Goal: Task Accomplishment & Management: Manage account settings

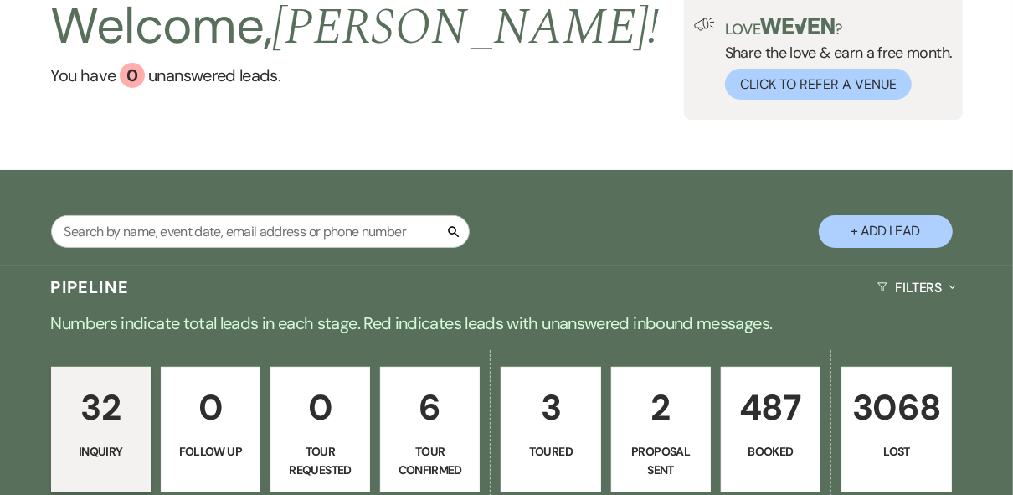
scroll to position [469, 0]
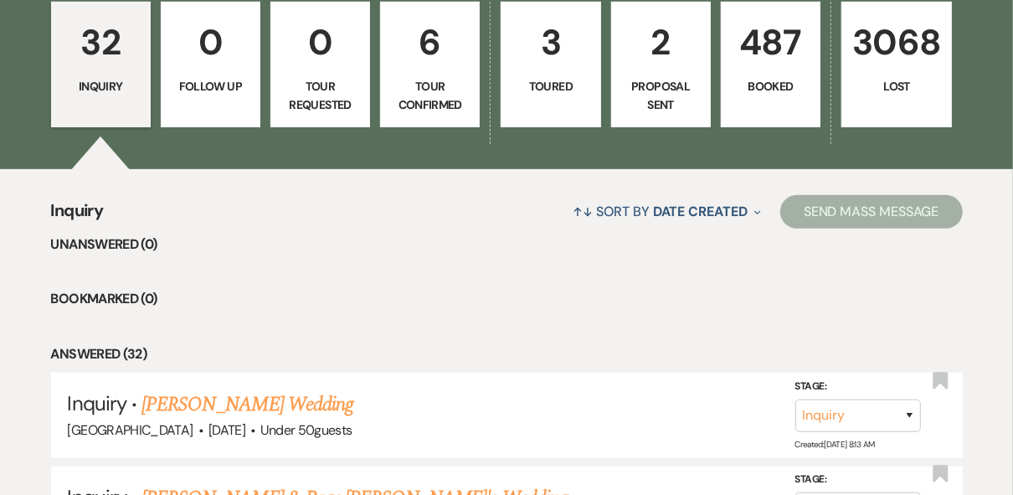
click at [444, 56] on p "6" at bounding box center [430, 42] width 78 height 56
select select "4"
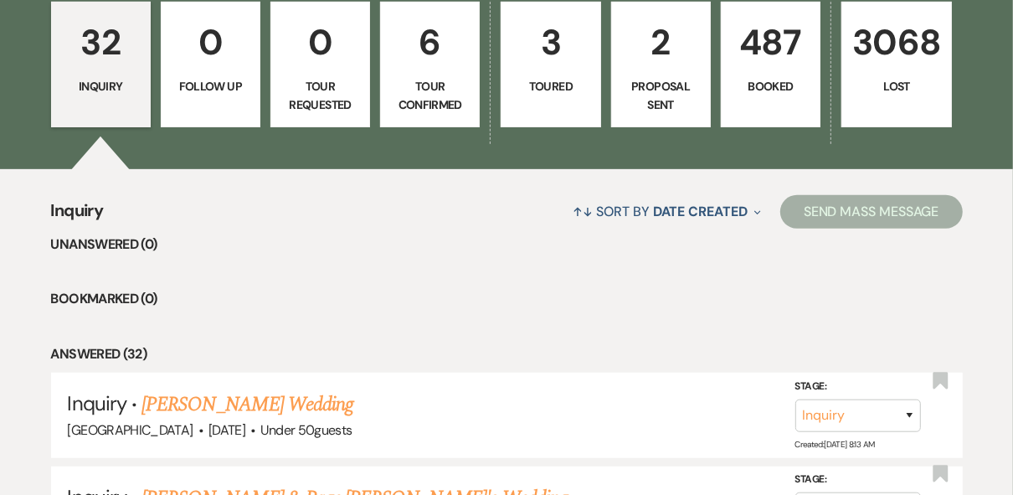
select select "4"
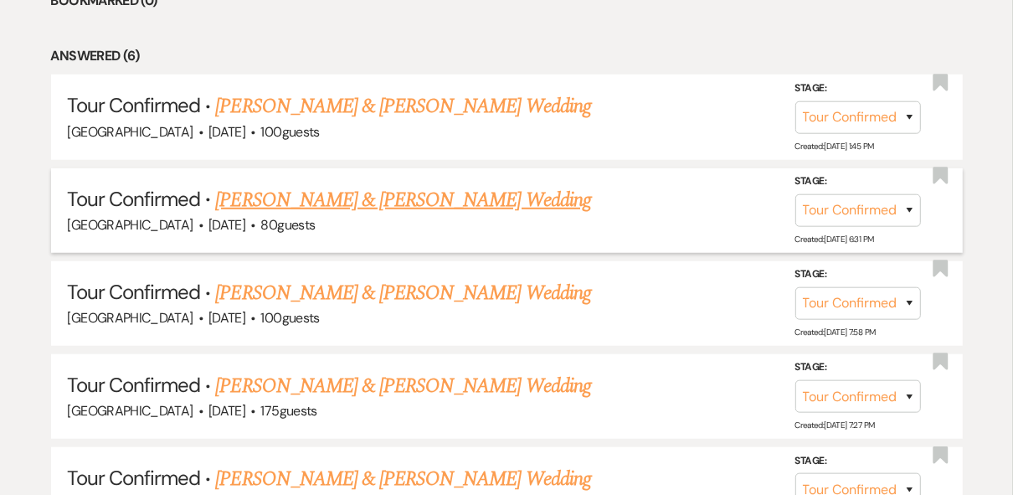
scroll to position [758, 0]
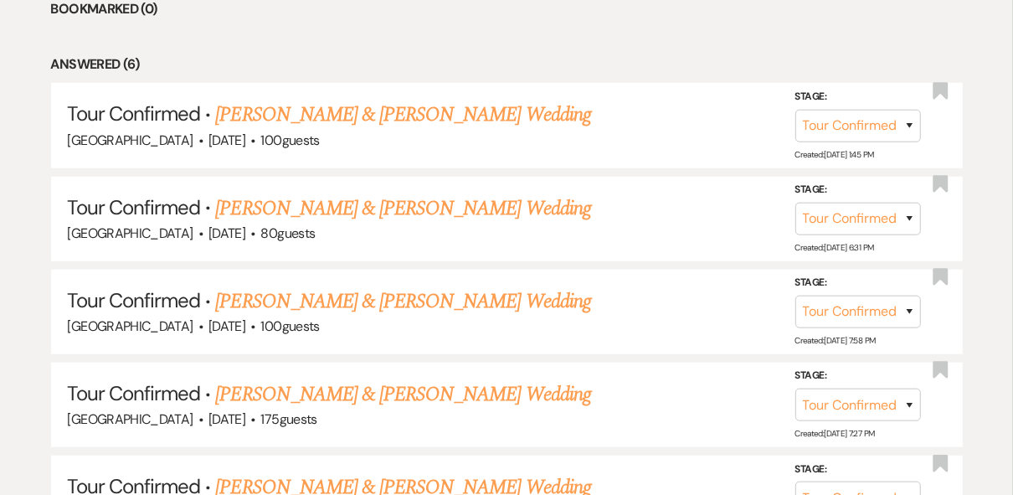
click at [559, 69] on li "Answered (6)" at bounding box center [507, 65] width 912 height 22
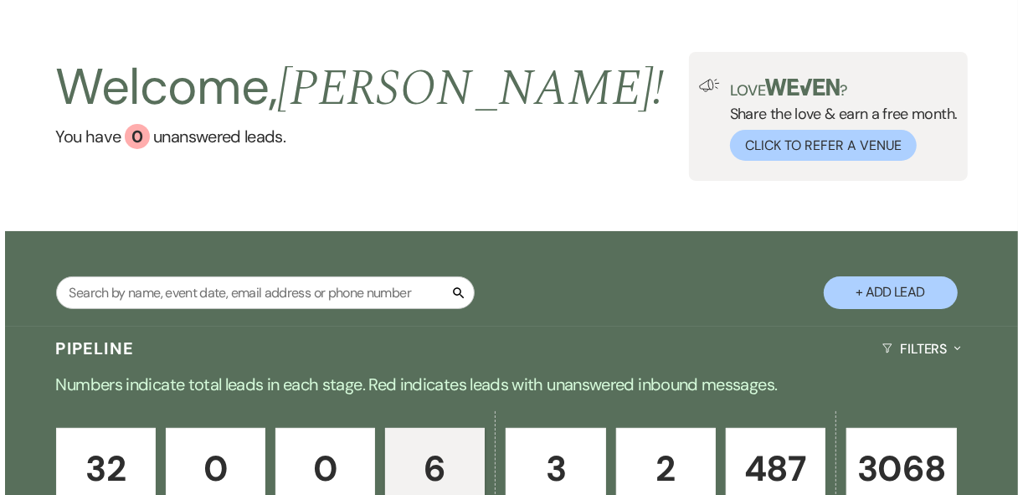
scroll to position [0, 0]
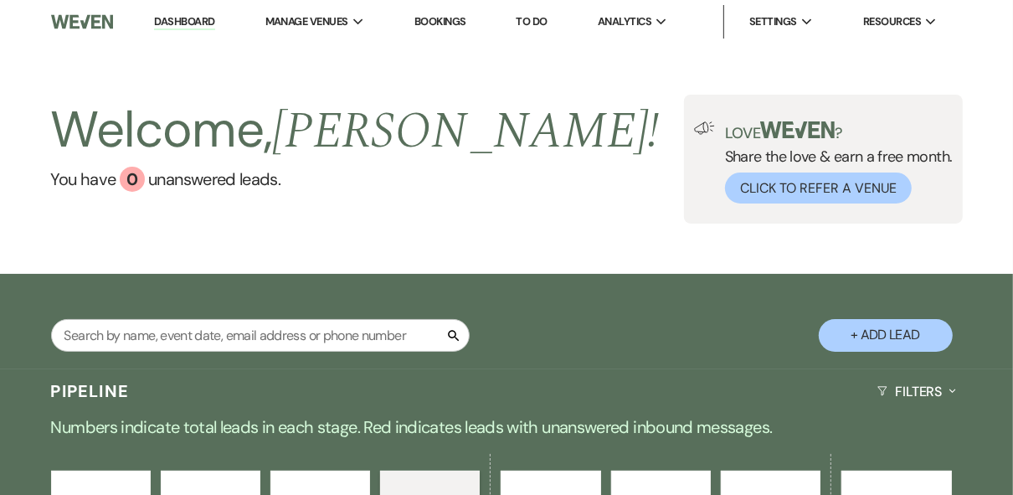
click at [897, 332] on button "+ Add Lead" at bounding box center [886, 335] width 134 height 33
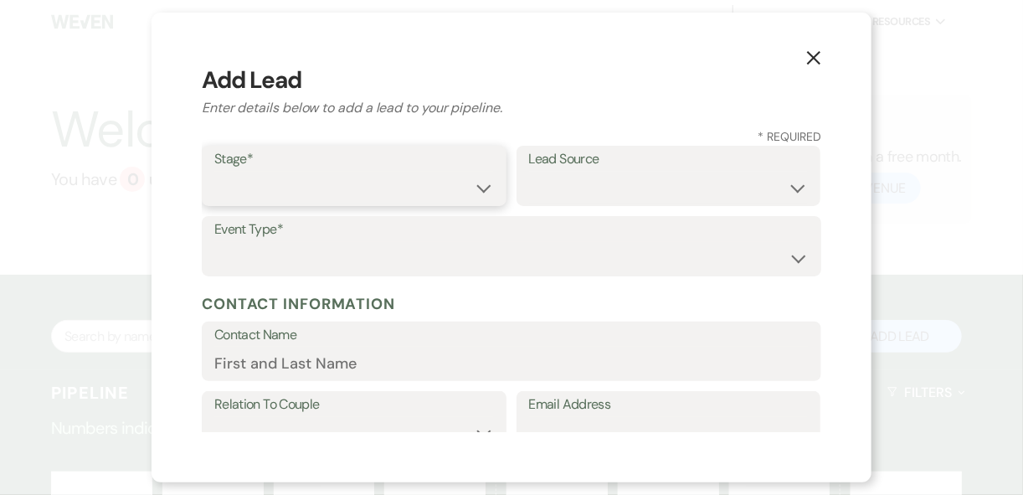
click at [475, 195] on select "Inquiry Follow Up Tour Requested Tour Confirmed Toured Proposal Sent Booked Lost" at bounding box center [354, 188] width 280 height 33
select select "1"
click at [214, 172] on select "Inquiry Follow Up Tour Requested Tour Confirmed Toured Proposal Sent Booked Lost" at bounding box center [354, 188] width 280 height 33
click at [620, 179] on select "Weven Venue Website Instagram Facebook Pinterest Google The Knot Wedding Wire H…" at bounding box center [669, 188] width 280 height 33
select select "6"
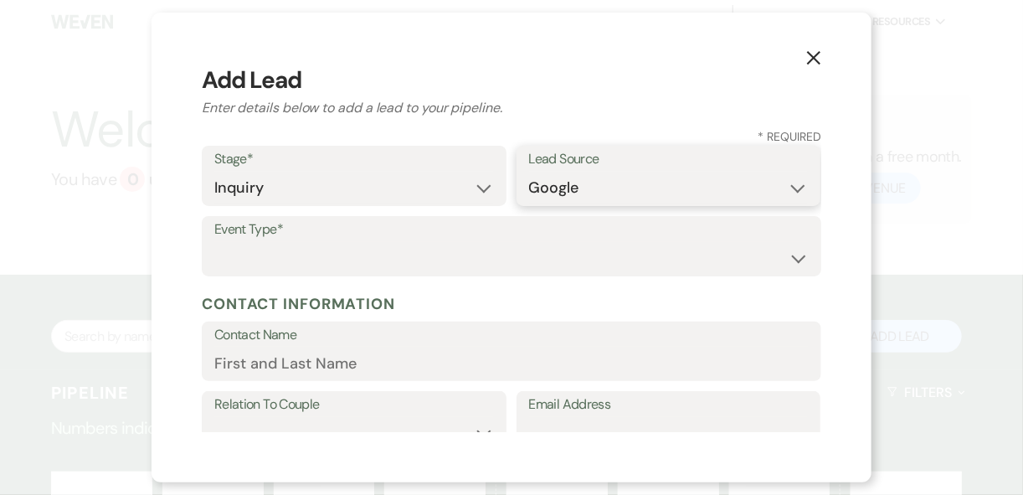
click at [529, 172] on select "Weven Venue Website Instagram Facebook Pinterest Google The Knot Wedding Wire H…" at bounding box center [669, 188] width 280 height 33
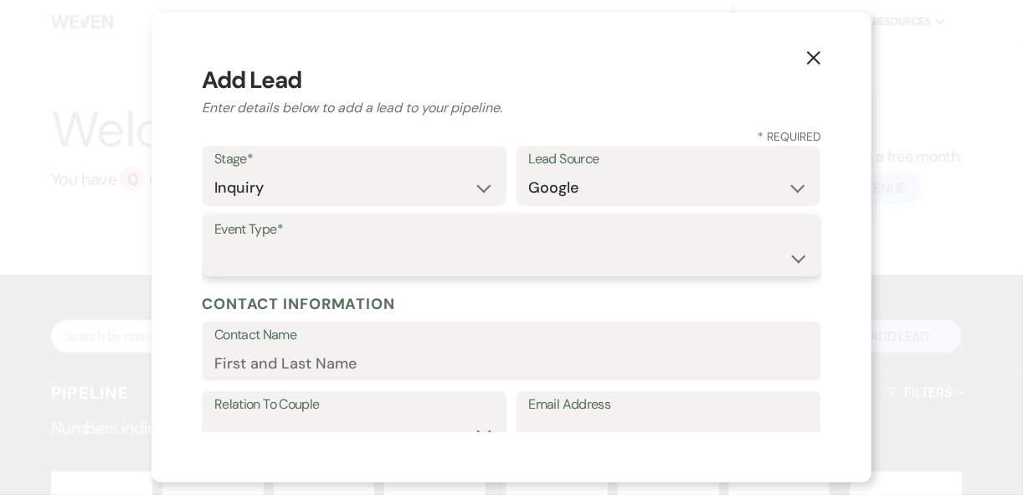
click at [434, 256] on select "Wedding Anniversary Party Baby Shower Bachelorette / Bachelor Party Birthday Pa…" at bounding box center [511, 258] width 594 height 33
select select "5"
click at [214, 242] on select "Wedding Anniversary Party Baby Shower Bachelorette / Bachelor Party Birthday Pa…" at bounding box center [511, 258] width 594 height 33
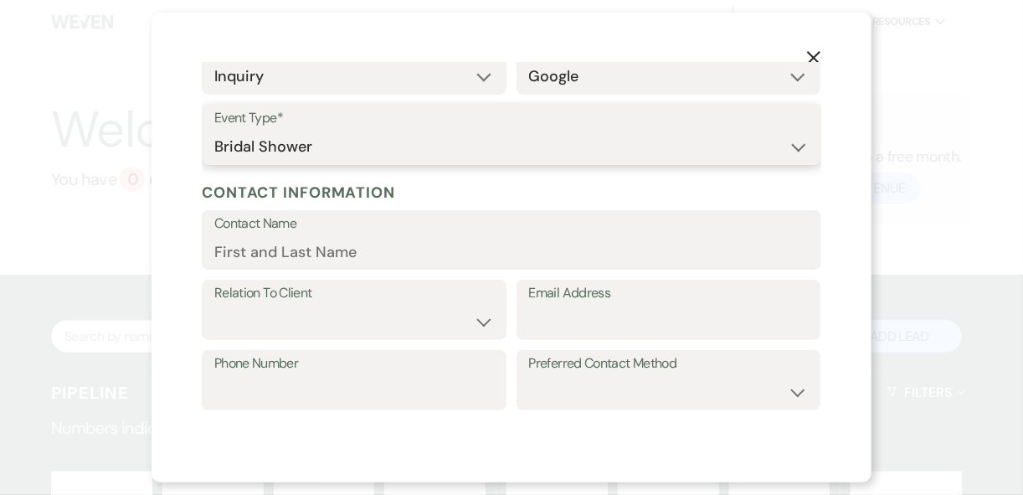
scroll to position [201, 0]
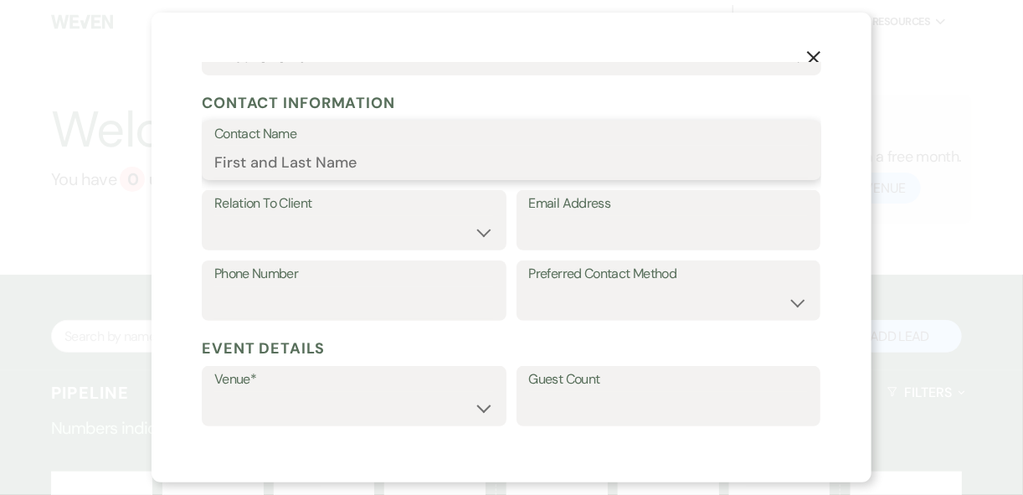
click at [272, 158] on input "Contact Name" at bounding box center [511, 162] width 594 height 33
type input "[PERSON_NAME]"
click at [317, 224] on select "Client Event Planner Parent of Client Family Member Friend Other" at bounding box center [354, 232] width 280 height 33
select select "3"
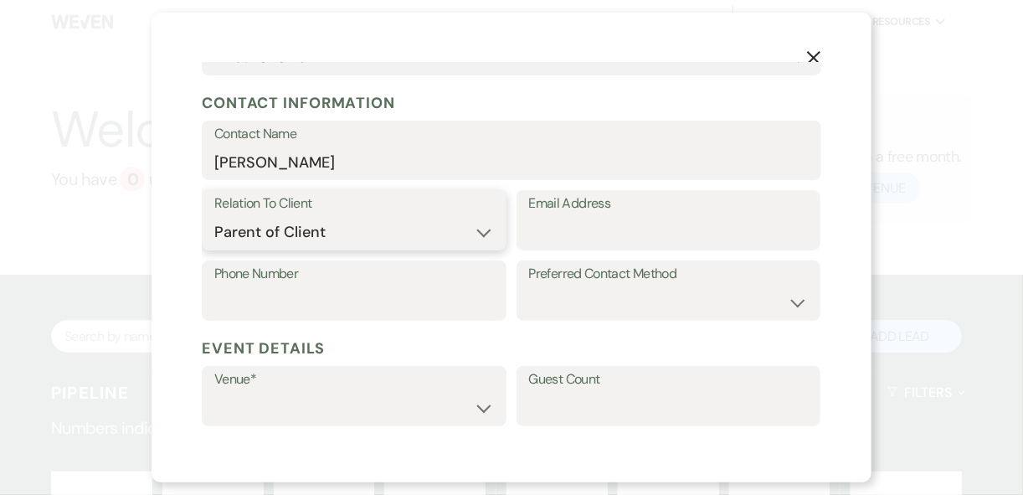
click at [214, 216] on select "Client Event Planner Parent of Client Family Member Friend Other" at bounding box center [354, 232] width 280 height 33
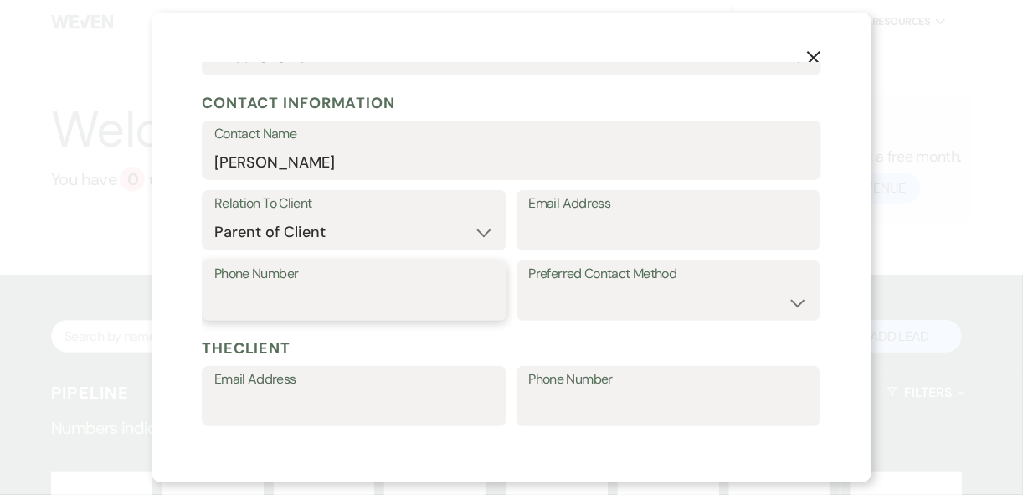
click at [412, 302] on input "Phone Number" at bounding box center [354, 302] width 280 height 33
type input "9854455458"
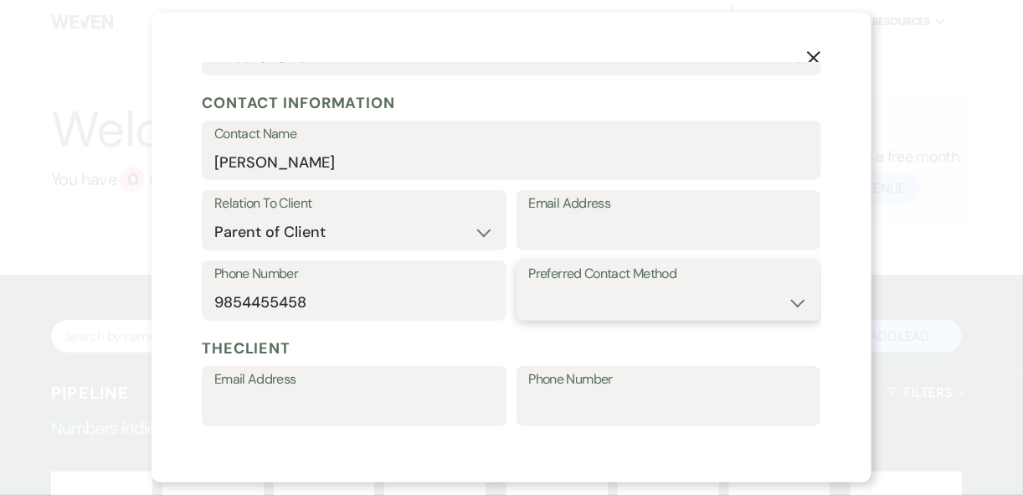
click at [640, 301] on select "Email Phone Text" at bounding box center [669, 302] width 280 height 33
select select "email"
click at [529, 286] on select "Email Phone Text" at bounding box center [669, 302] width 280 height 33
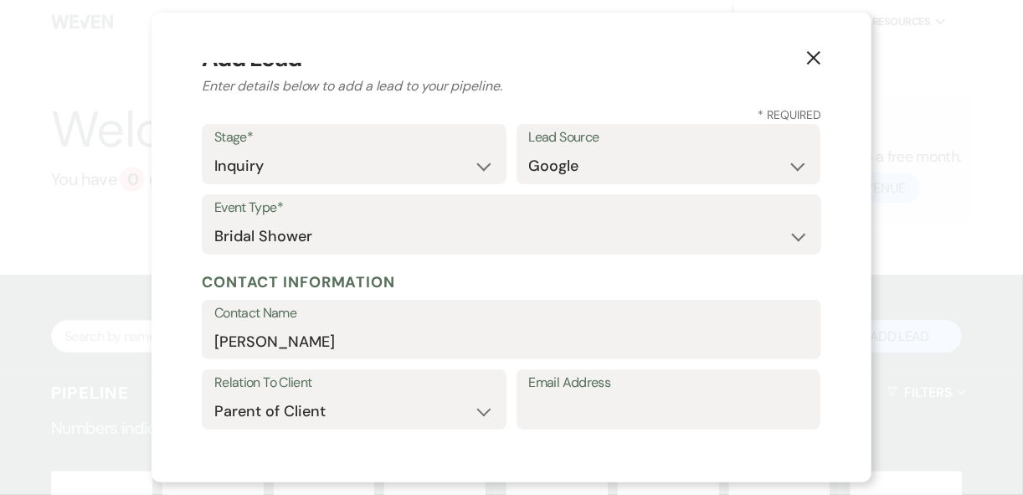
scroll to position [0, 0]
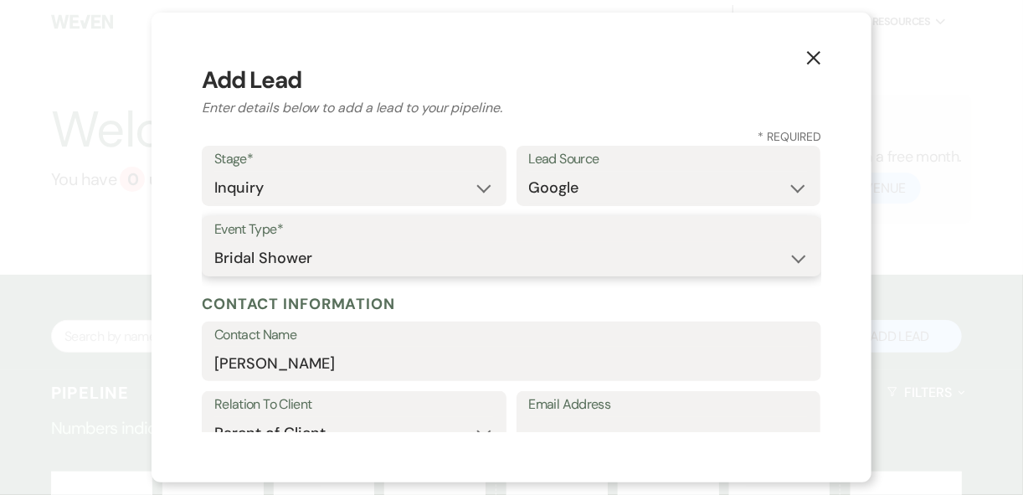
click at [487, 249] on select "Wedding Anniversary Party Baby Shower Bachelorette / Bachelor Party Birthday Pa…" at bounding box center [511, 258] width 594 height 33
select select "3"
click at [214, 242] on select "Wedding Anniversary Party Baby Shower Bachelorette / Bachelor Party Birthday Pa…" at bounding box center [511, 258] width 594 height 33
click at [506, 307] on h5 "Contact Information" at bounding box center [511, 303] width 619 height 25
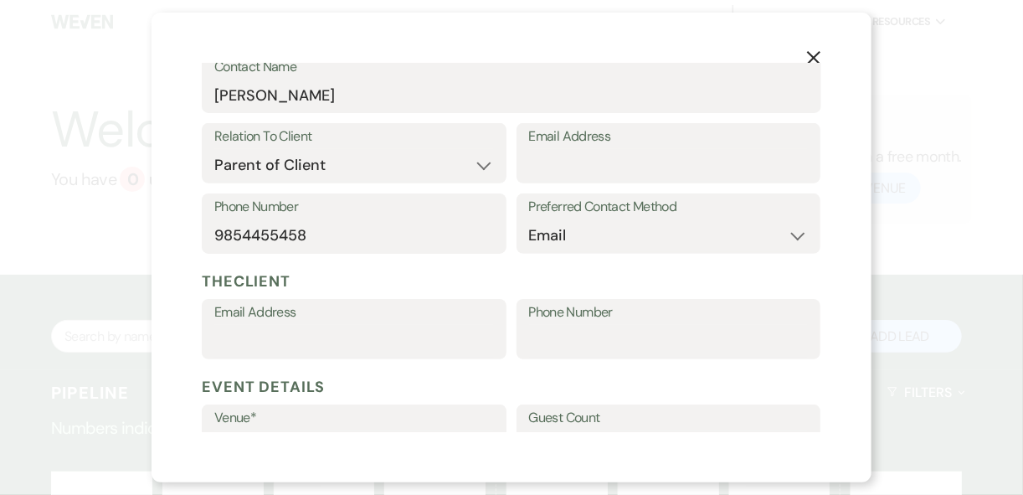
scroll to position [134, 0]
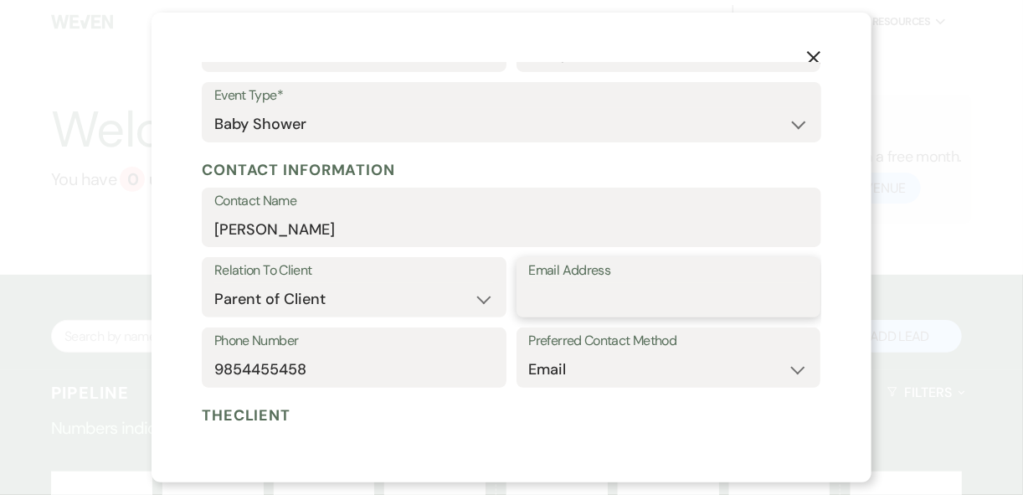
click at [580, 292] on input "Email Address" at bounding box center [669, 299] width 280 height 33
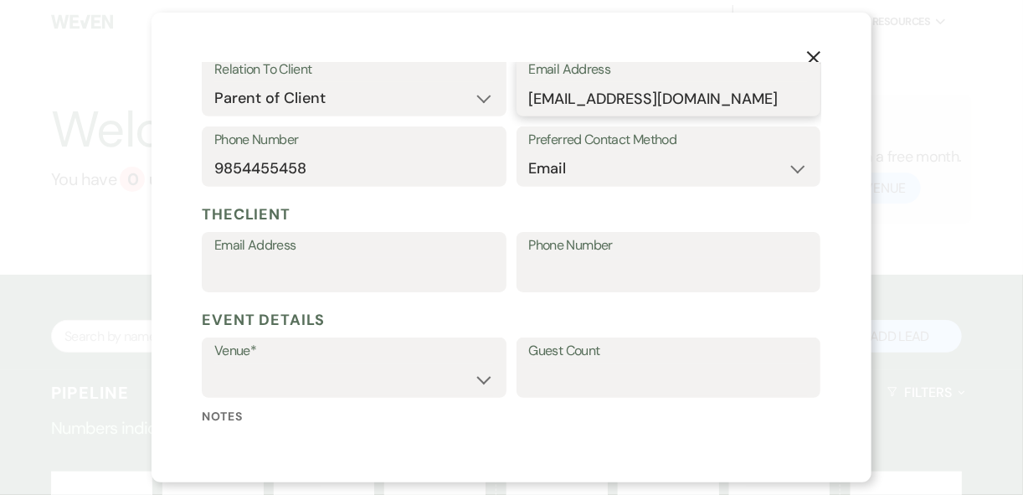
scroll to position [486, 0]
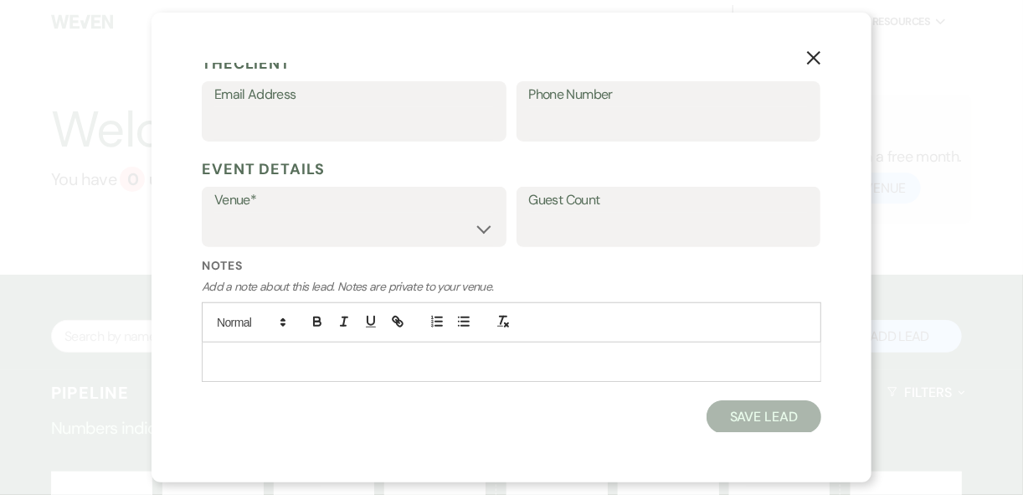
type input "[EMAIL_ADDRESS][DOMAIN_NAME]"
click at [458, 219] on select "[GEOGRAPHIC_DATA] [GEOGRAPHIC_DATA] Events" at bounding box center [354, 229] width 280 height 33
select select "597"
click at [214, 213] on select "[GEOGRAPHIC_DATA] [GEOGRAPHIC_DATA] Events" at bounding box center [354, 229] width 280 height 33
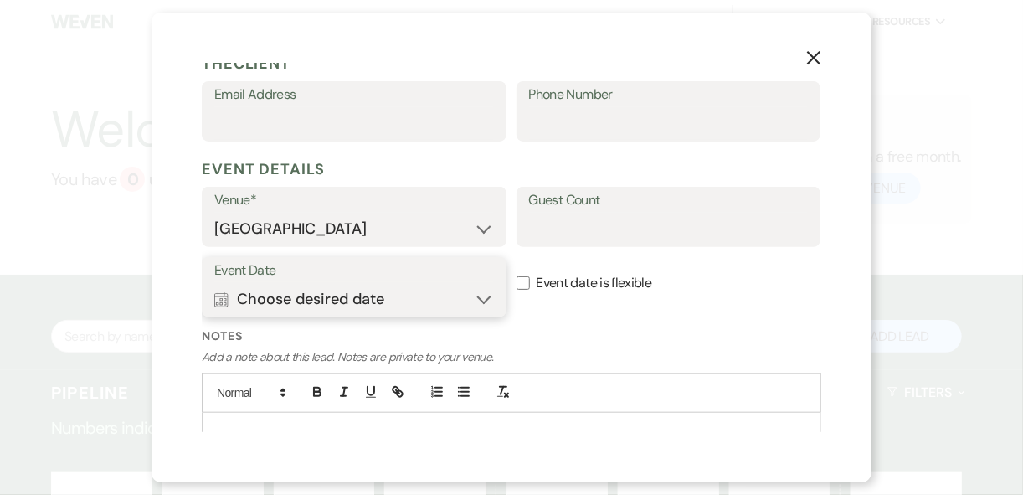
click at [481, 292] on button "Calendar Choose desired date Expand" at bounding box center [354, 298] width 280 height 33
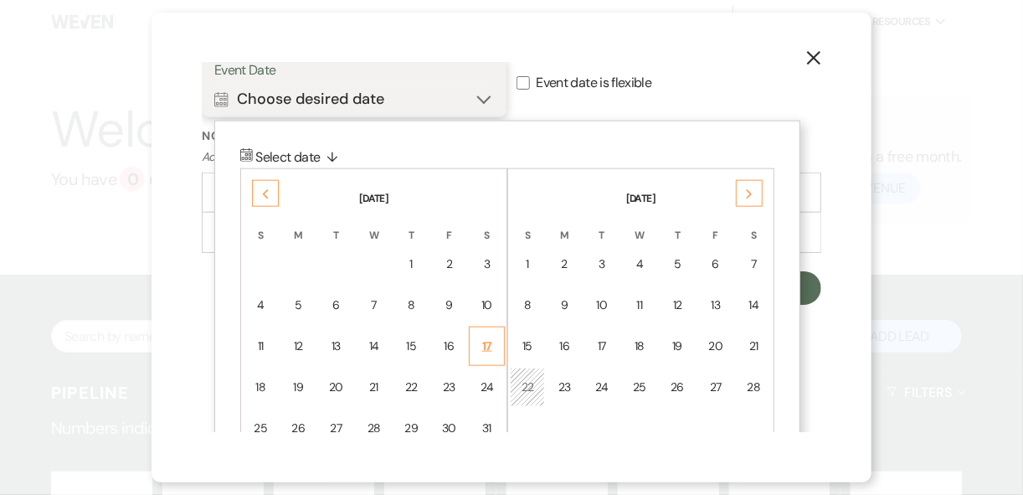
scroll to position [758, 0]
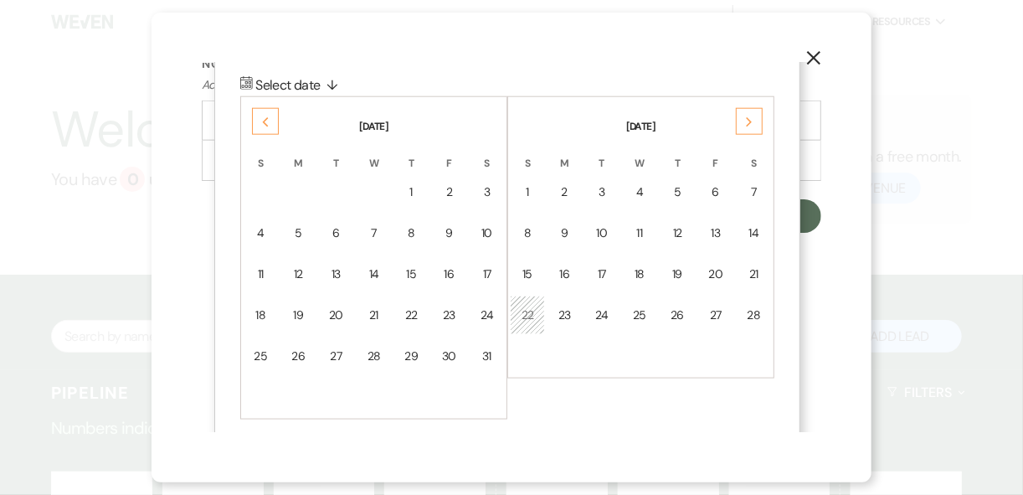
click at [270, 122] on div "Previous" at bounding box center [265, 121] width 27 height 27
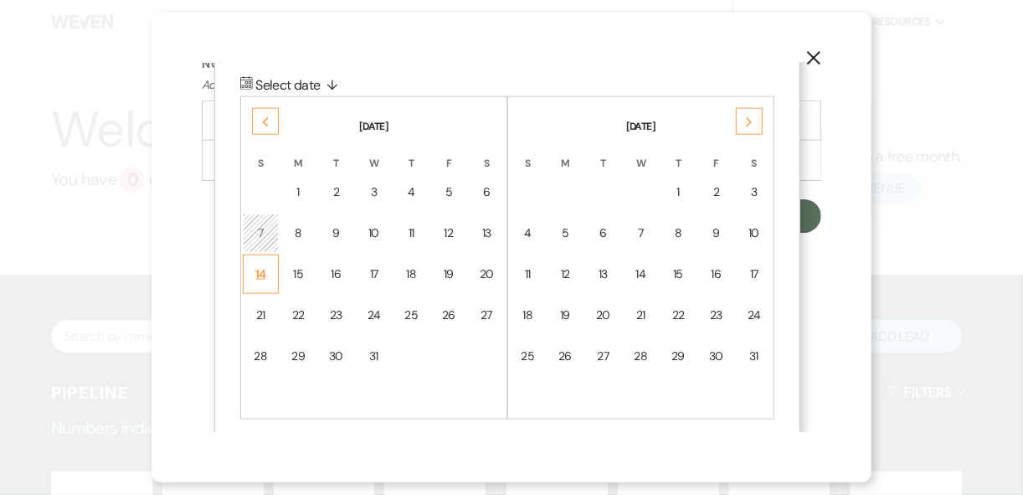
click at [264, 274] on div "14" at bounding box center [261, 274] width 14 height 18
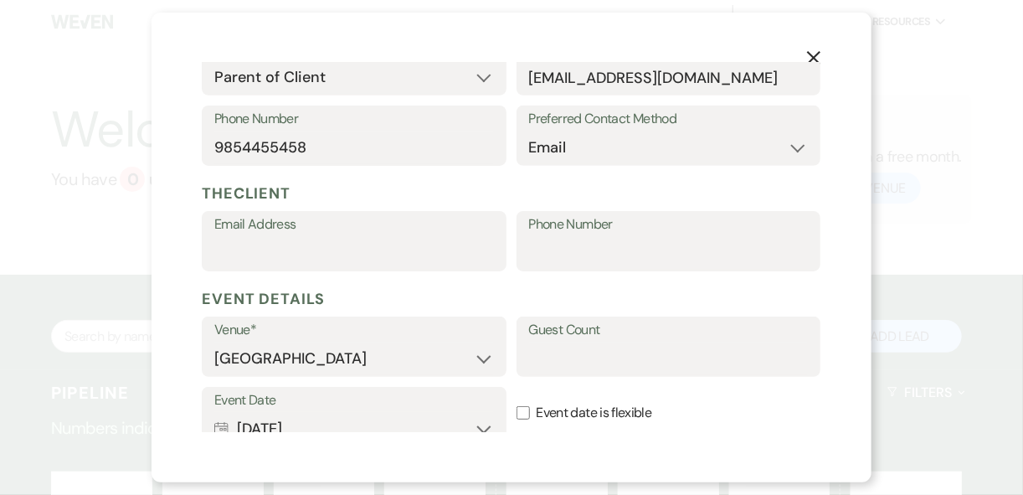
scroll to position [557, 0]
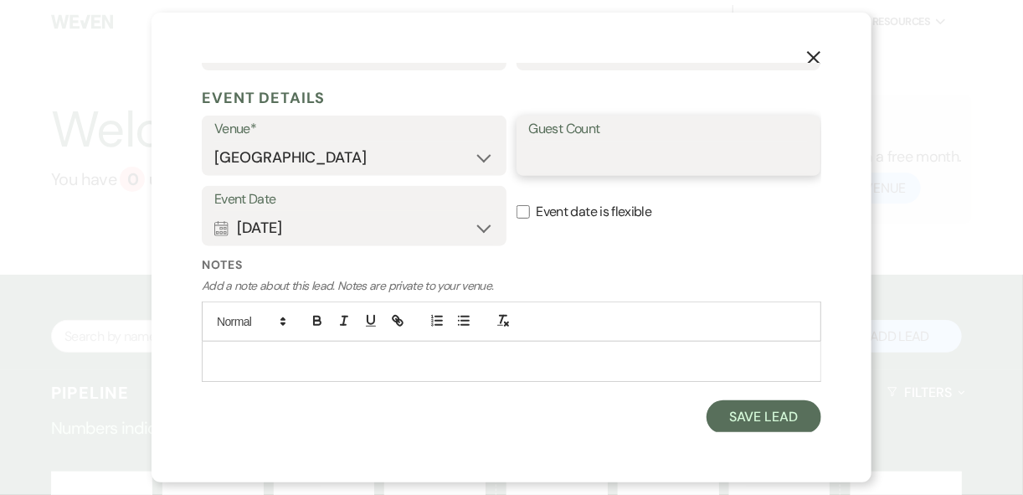
click at [553, 148] on input "Guest Count" at bounding box center [669, 157] width 280 height 33
type input "50"
click at [590, 260] on label "Notes" at bounding box center [511, 265] width 619 height 18
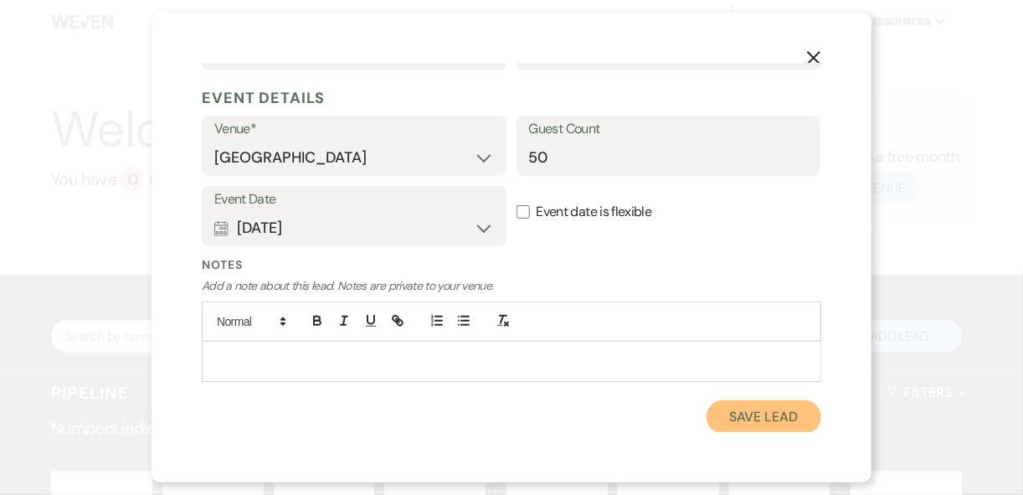
click at [735, 419] on button "Save Lead" at bounding box center [763, 416] width 115 height 33
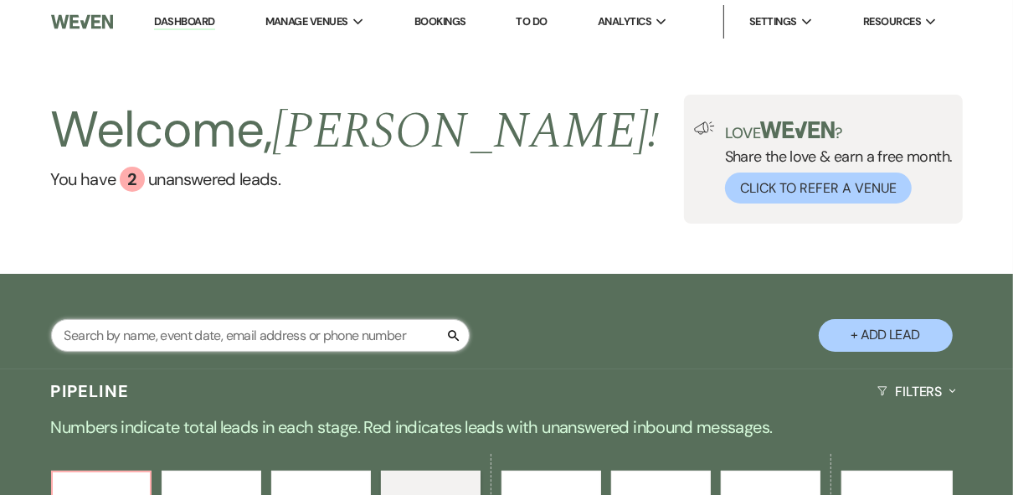
click at [169, 321] on input "text" at bounding box center [260, 335] width 419 height 33
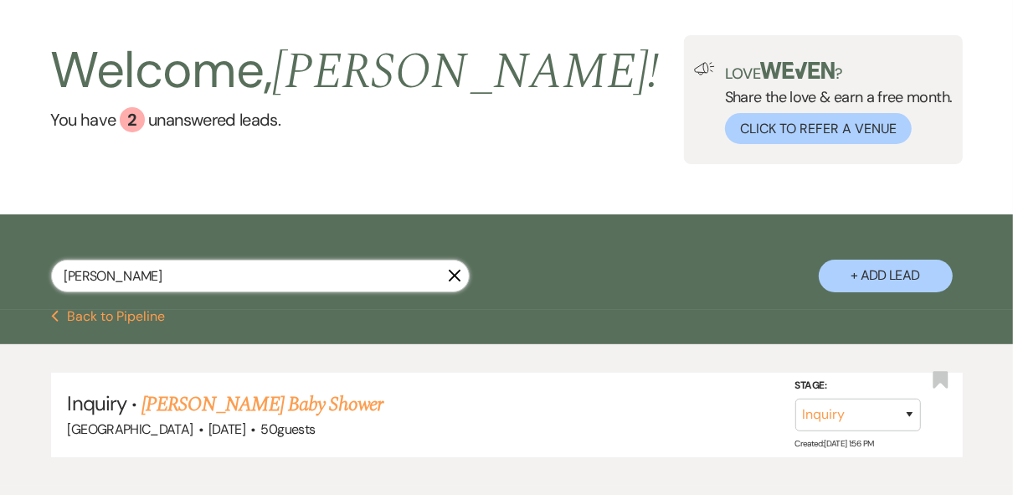
scroll to position [134, 0]
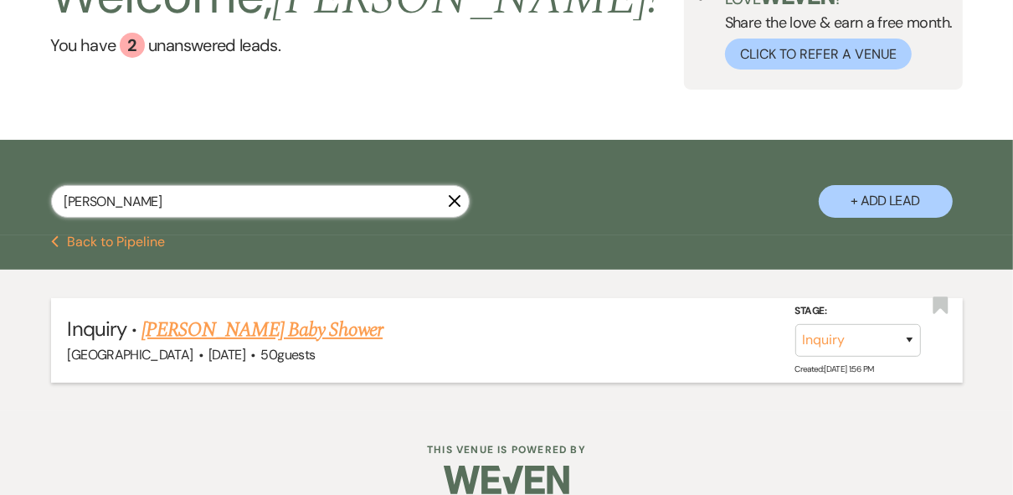
type input "[PERSON_NAME]"
click at [270, 332] on link "[PERSON_NAME] Baby Shower" at bounding box center [261, 330] width 241 height 30
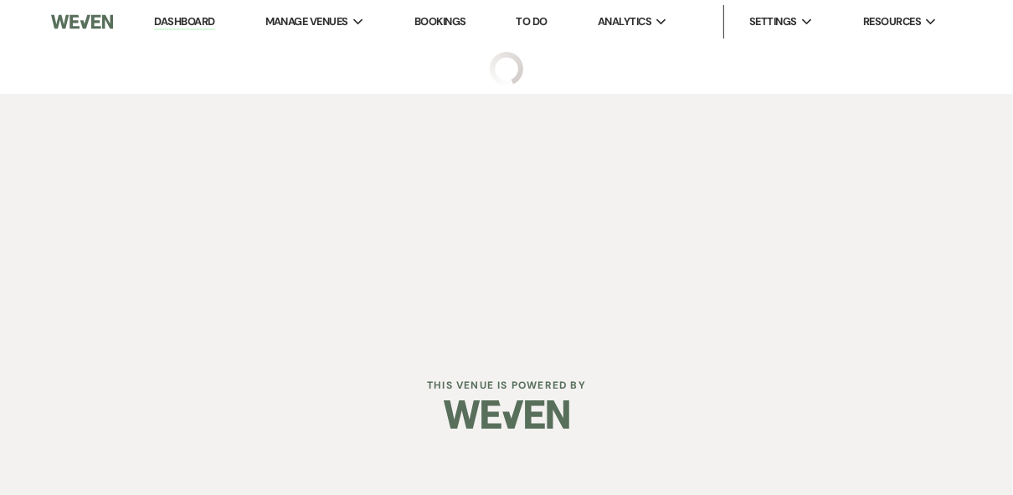
select select "6"
select select "3"
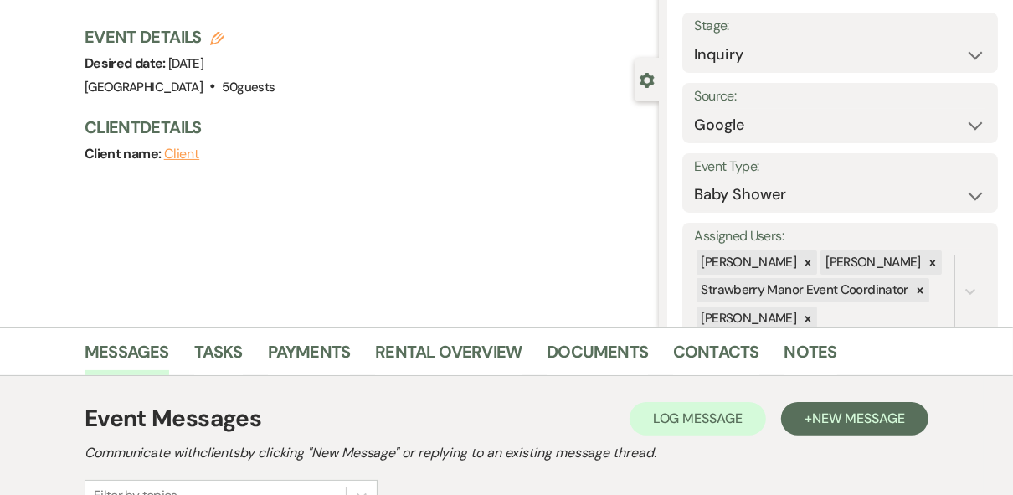
scroll to position [268, 0]
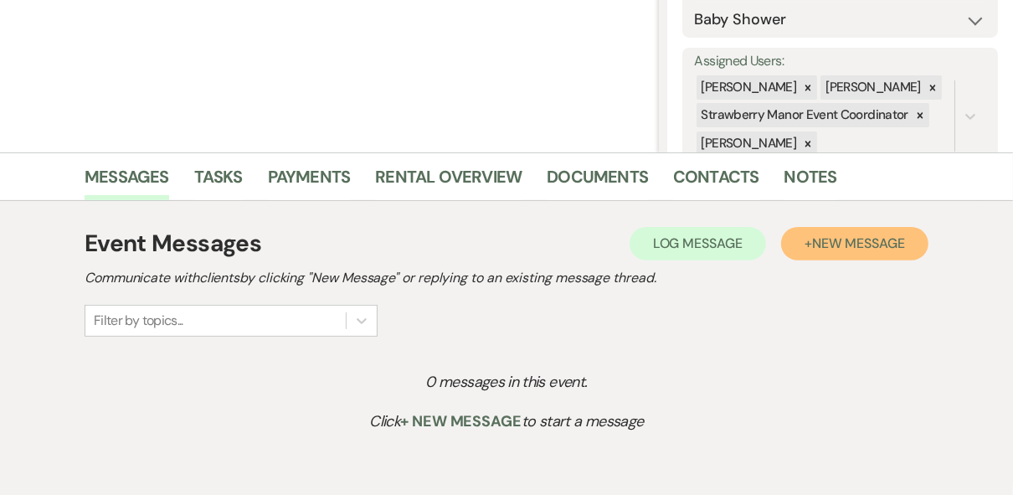
click at [845, 254] on button "+ New Message" at bounding box center [854, 243] width 147 height 33
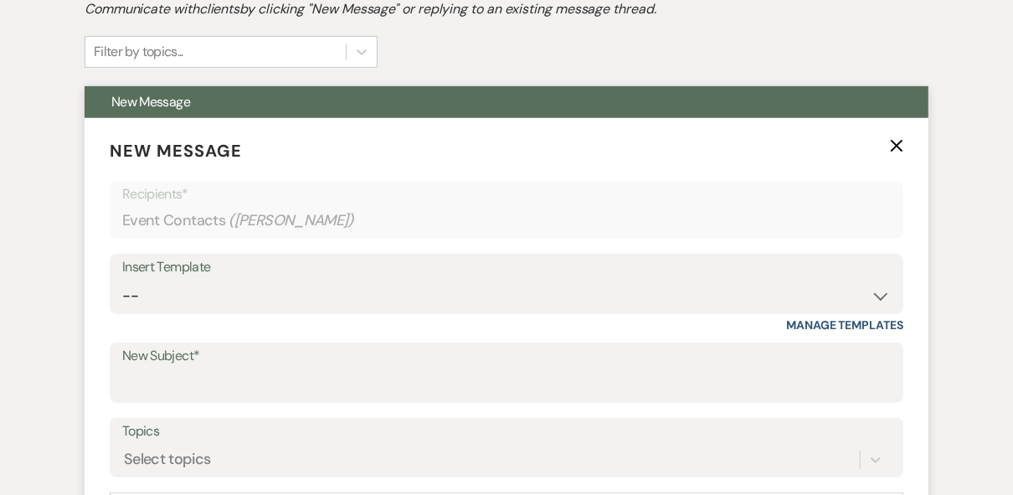
scroll to position [603, 0]
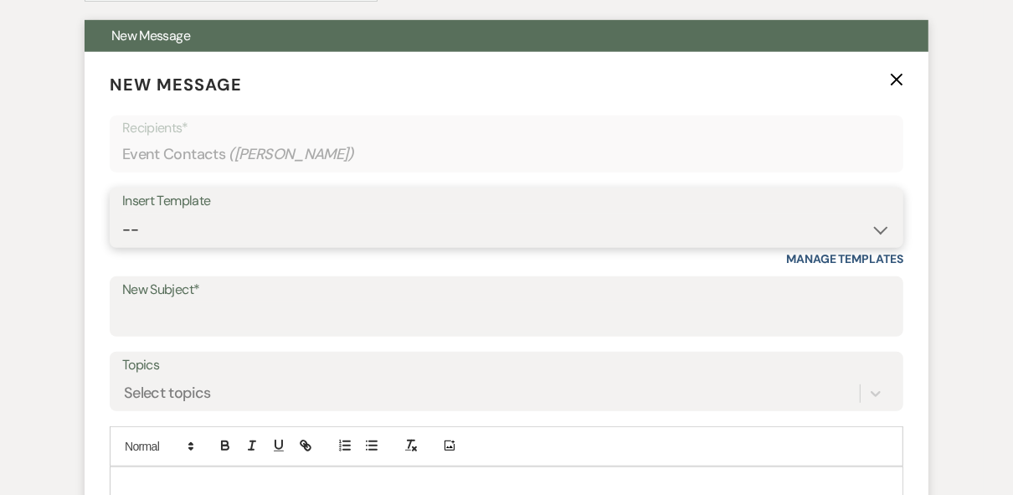
click at [305, 229] on select "-- Weven Planning Portal Introduction (Booked Events) Private Party Inquiry Res…" at bounding box center [506, 229] width 768 height 33
select select "781"
click at [122, 213] on select "-- Weven Planning Portal Introduction (Booked Events) Private Party Inquiry Res…" at bounding box center [506, 229] width 768 height 33
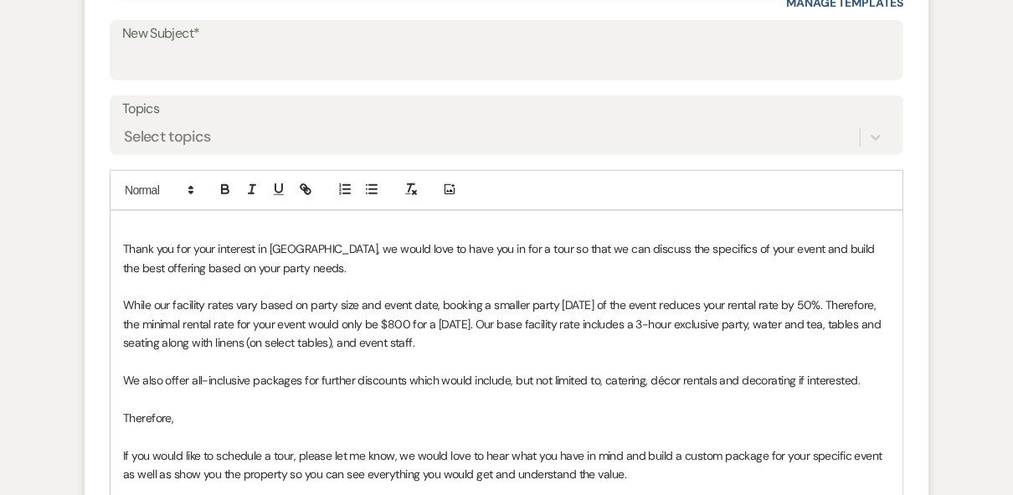
scroll to position [871, 0]
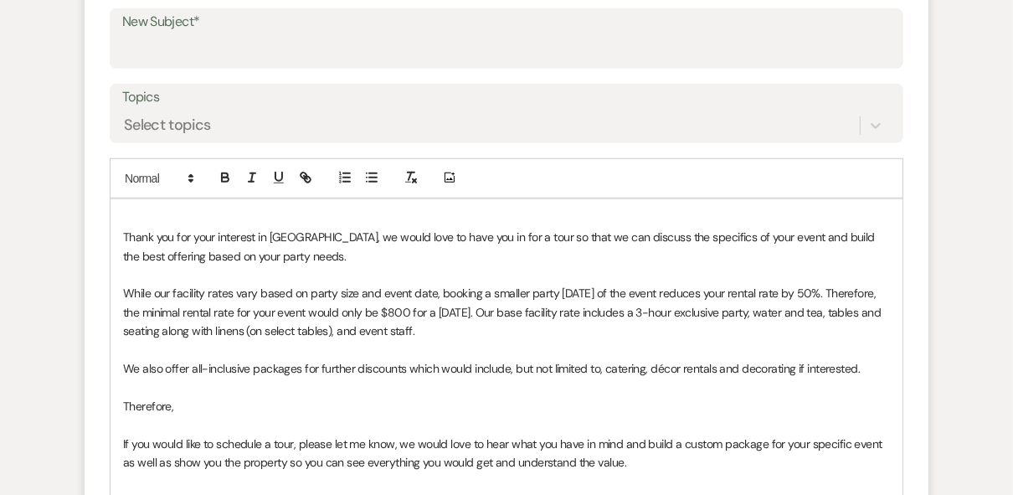
click at [150, 209] on p at bounding box center [506, 218] width 767 height 18
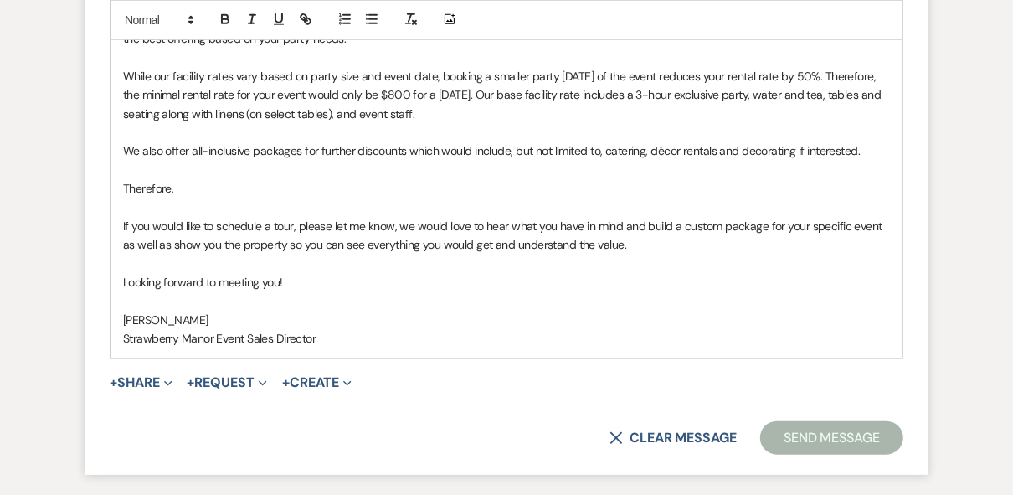
scroll to position [1138, 0]
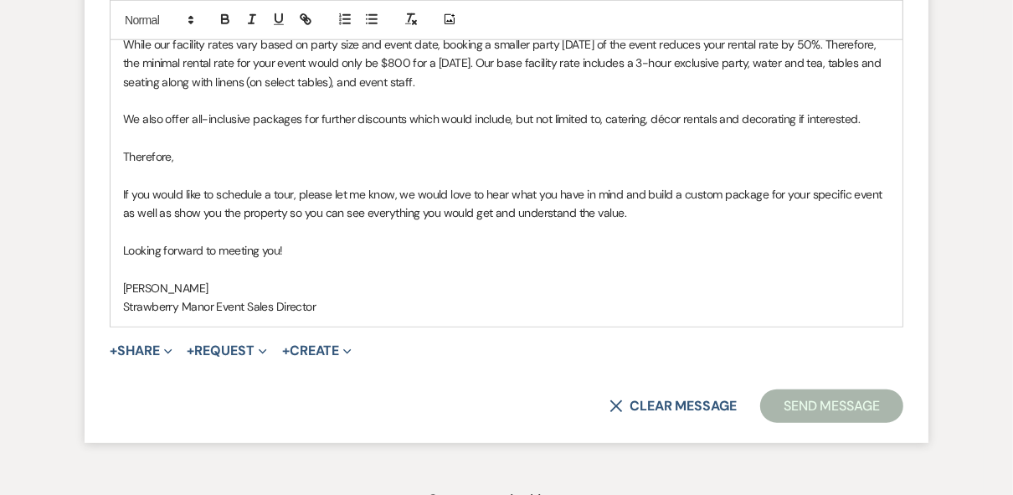
click at [525, 268] on p at bounding box center [506, 269] width 767 height 18
click at [430, 300] on p "Strawberry Manor Event Sales Director" at bounding box center [506, 306] width 767 height 18
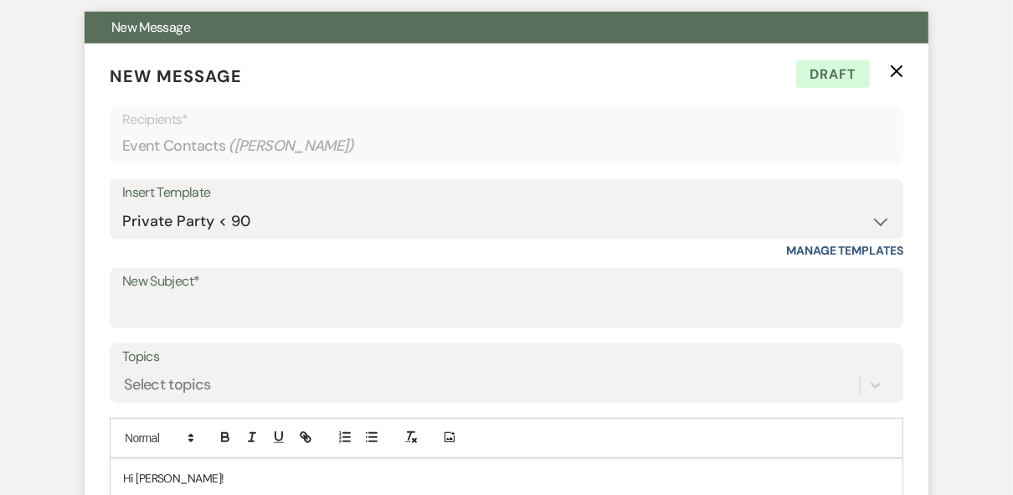
scroll to position [603, 0]
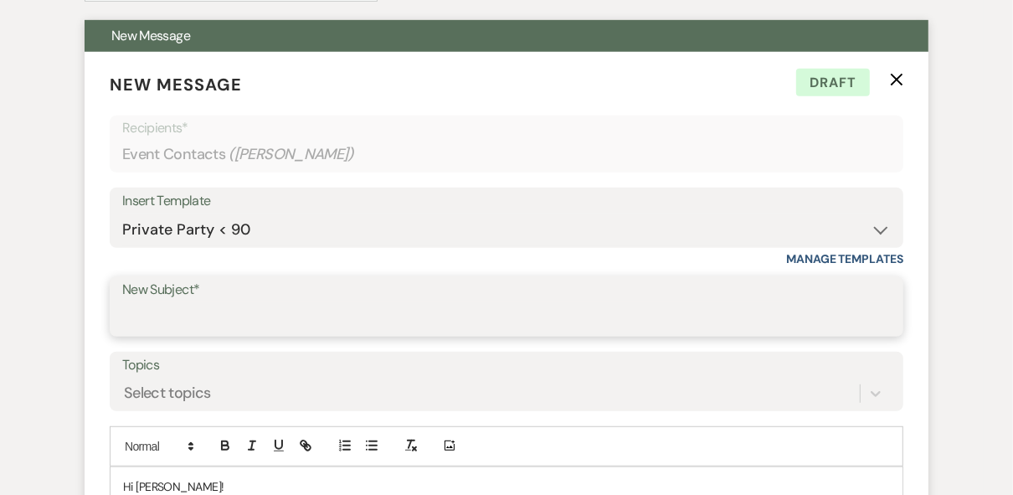
click at [316, 317] on input "New Subject*" at bounding box center [506, 318] width 768 height 33
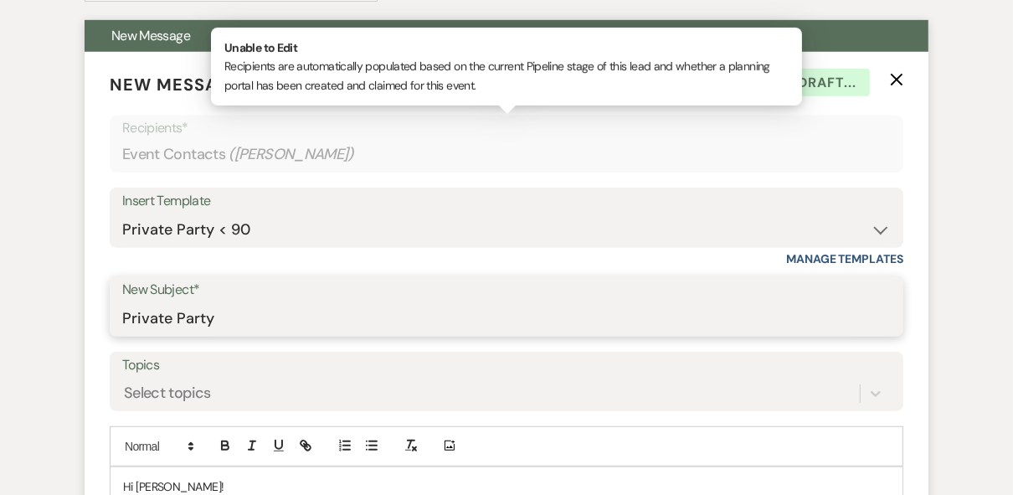
type input "Private Party"
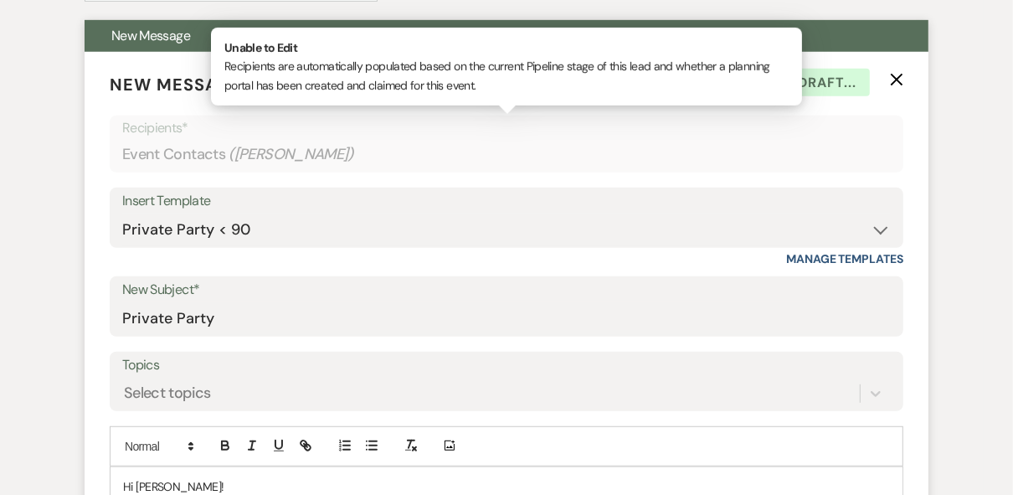
click at [498, 135] on p "Recipients*" at bounding box center [506, 128] width 768 height 22
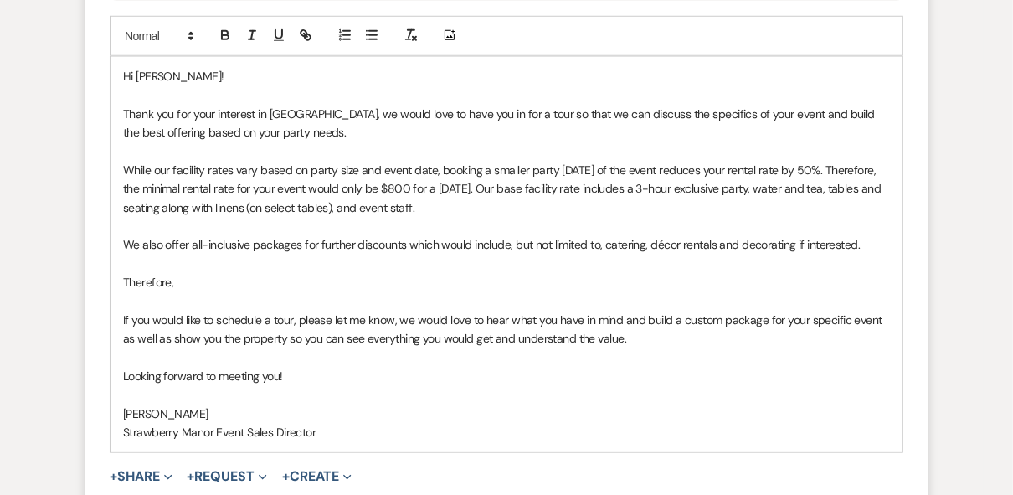
scroll to position [1138, 0]
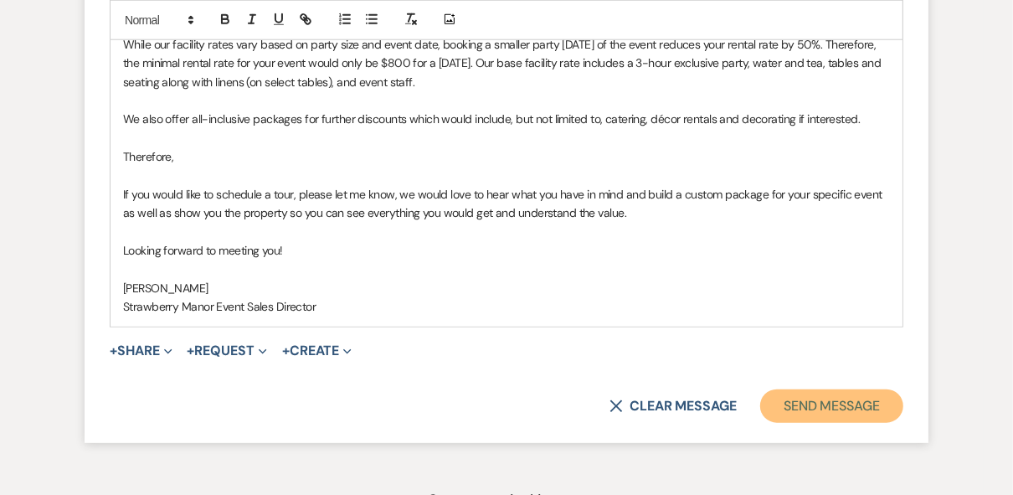
click at [862, 403] on button "Send Message" at bounding box center [831, 405] width 143 height 33
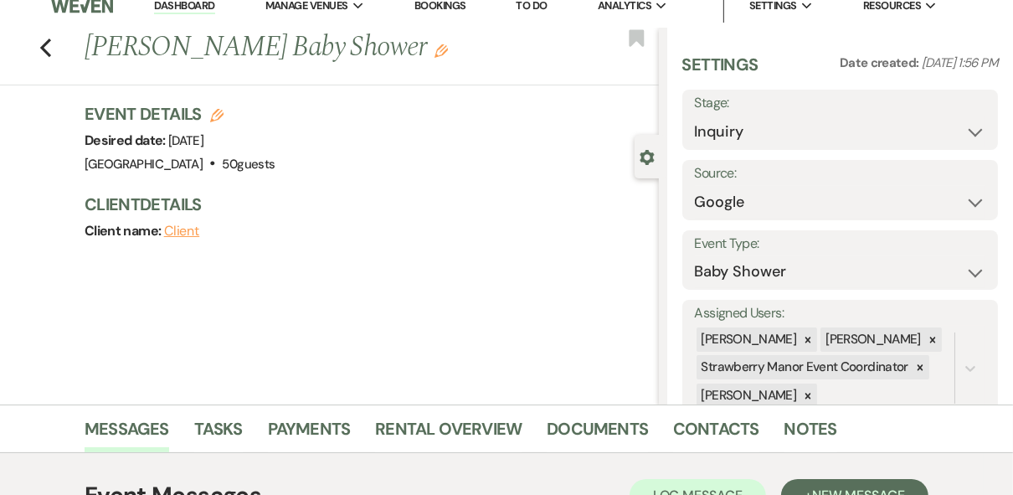
scroll to position [0, 0]
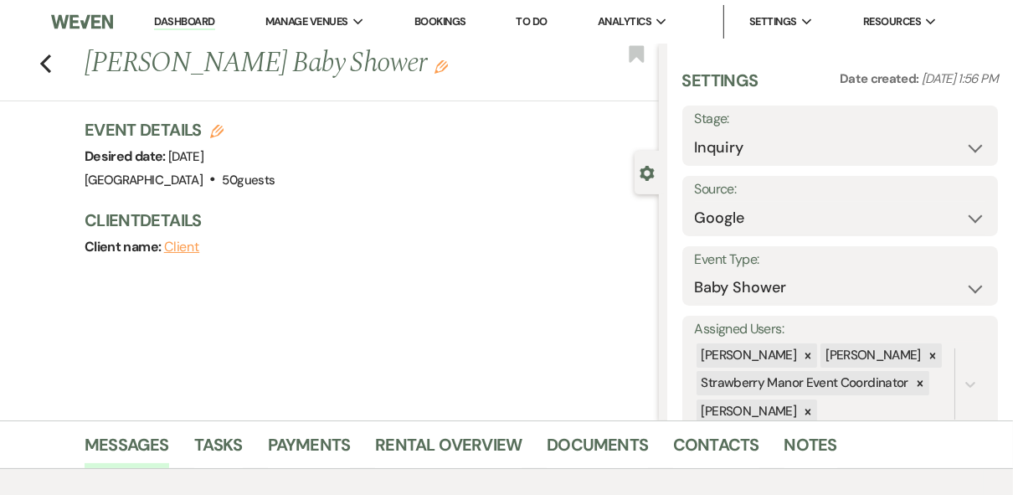
click at [167, 18] on link "Dashboard" at bounding box center [184, 22] width 60 height 16
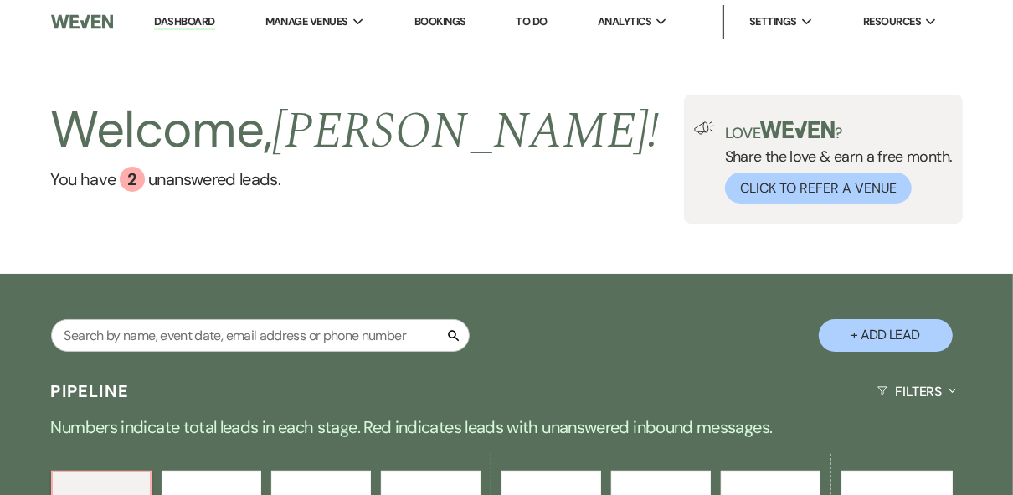
click at [551, 146] on div "Welcome, [PERSON_NAME] ! You have 2 unanswered lead s . Love ? Share the love &…" at bounding box center [506, 159] width 1013 height 129
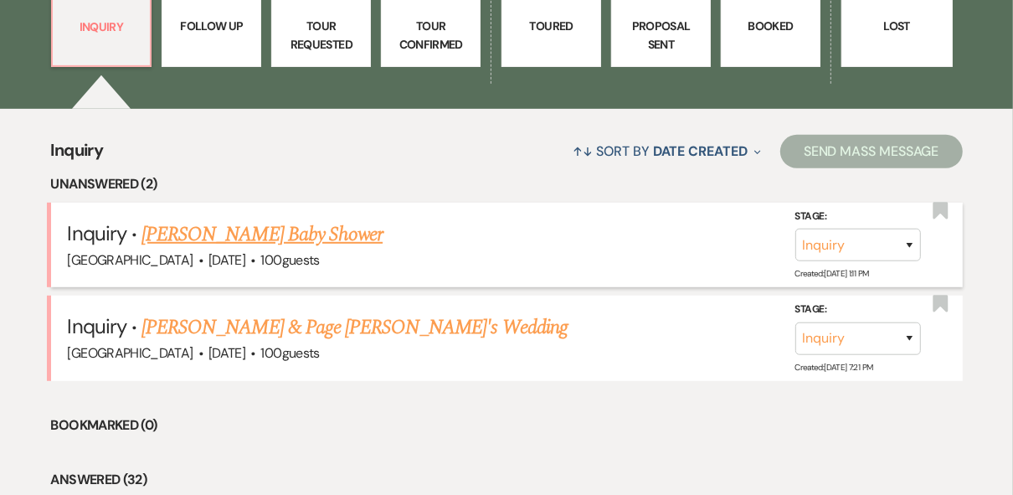
scroll to position [603, 0]
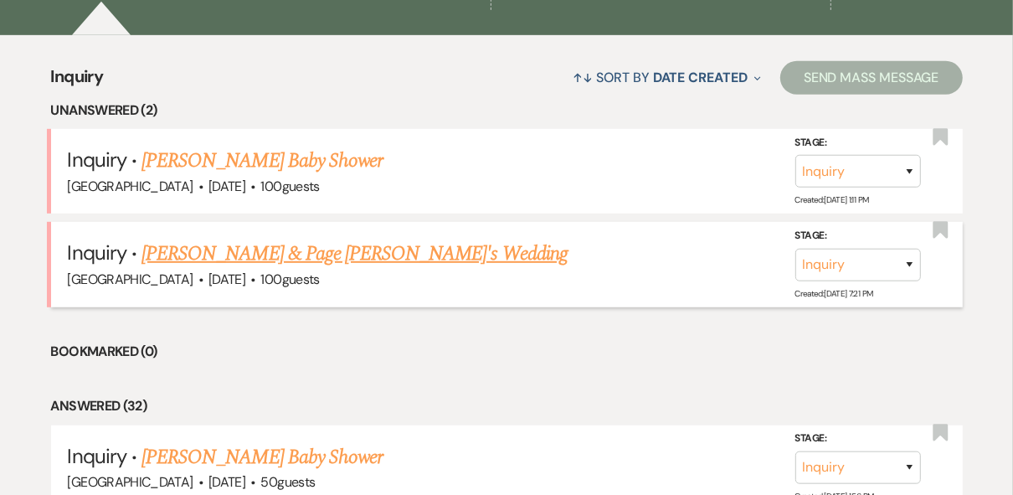
click at [315, 244] on link "[PERSON_NAME] & Page [PERSON_NAME]'s Wedding" at bounding box center [354, 254] width 426 height 30
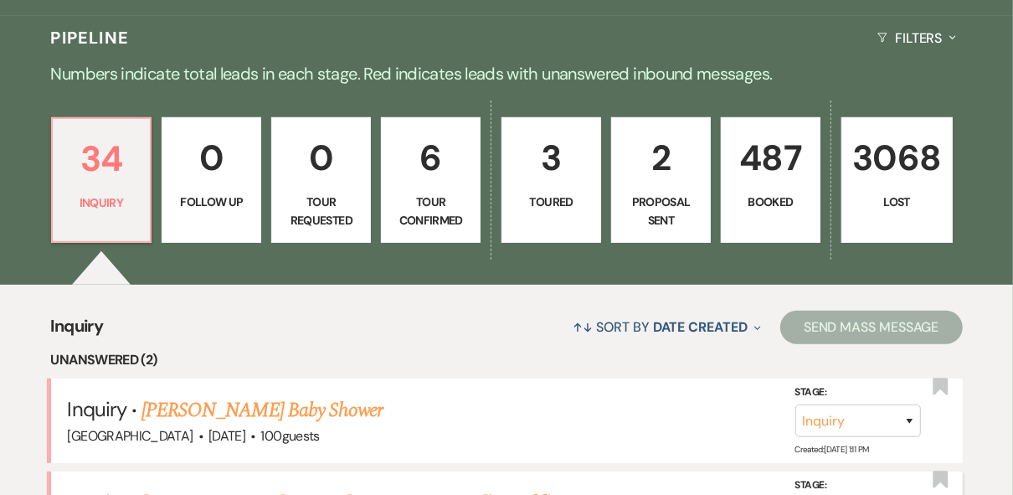
select select "5"
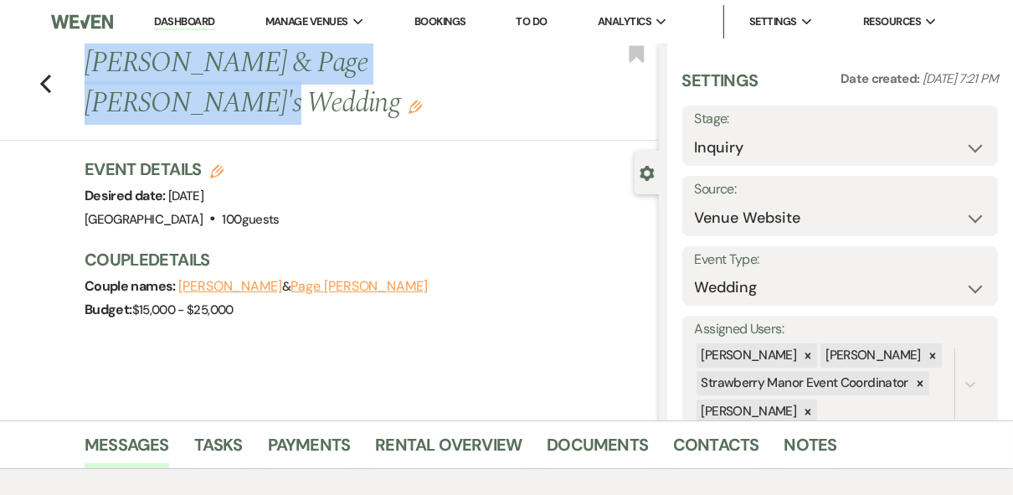
drag, startPoint x: 490, startPoint y: 64, endPoint x: 86, endPoint y: 81, distance: 403.8
click at [86, 81] on div "Previous [PERSON_NAME] & Page [PERSON_NAME]'s Wedding Edit" at bounding box center [367, 84] width 583 height 80
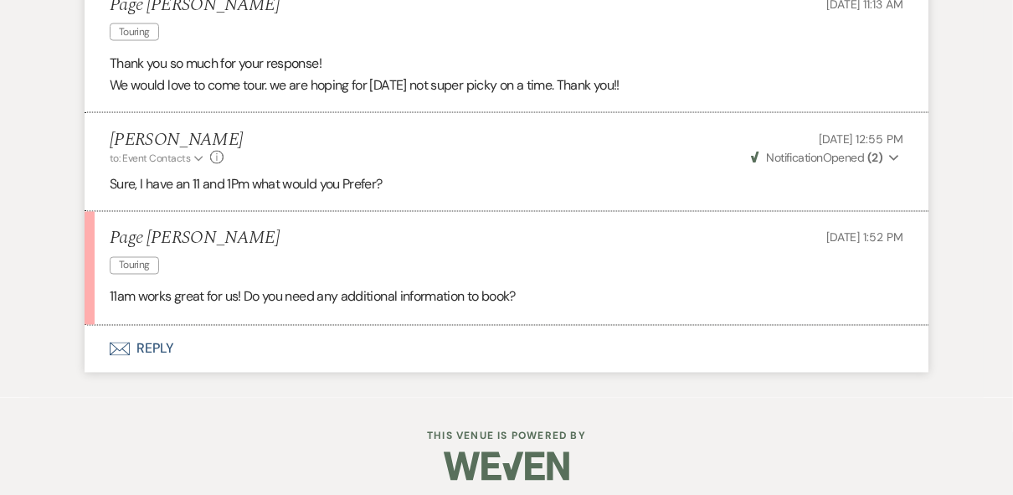
scroll to position [1960, 0]
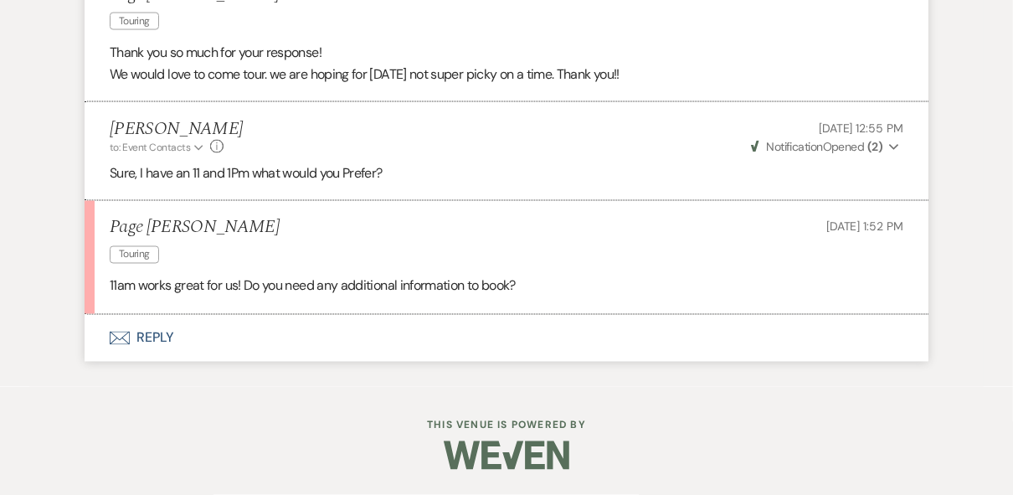
click at [155, 335] on button "Envelope Reply" at bounding box center [507, 338] width 844 height 47
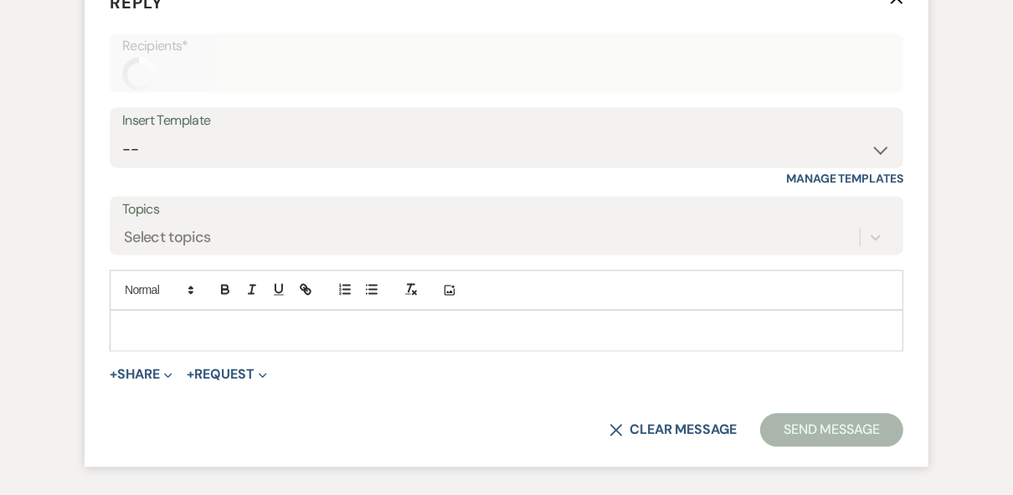
scroll to position [2274, 0]
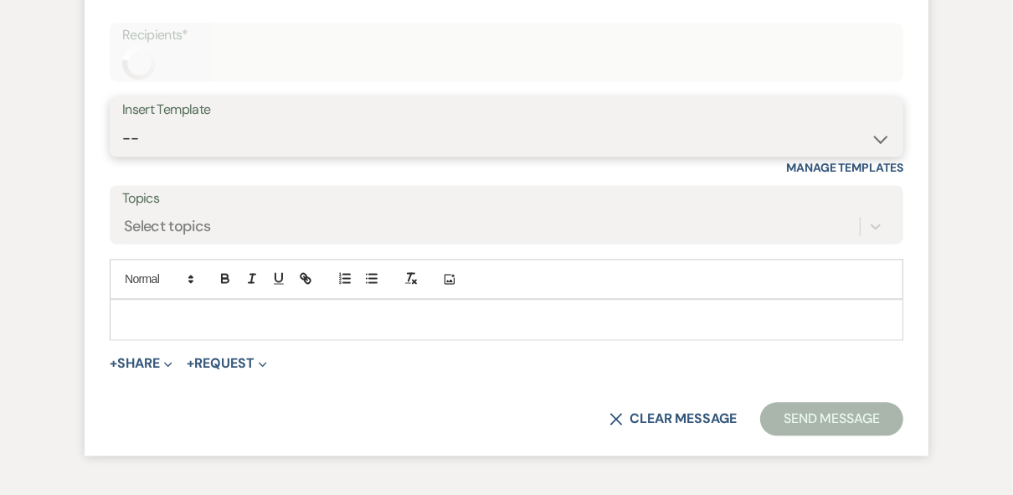
click at [244, 155] on select "-- Weven Planning Portal Introduction (Booked Events) Private Party Inquiry Res…" at bounding box center [506, 138] width 768 height 33
select select "6122"
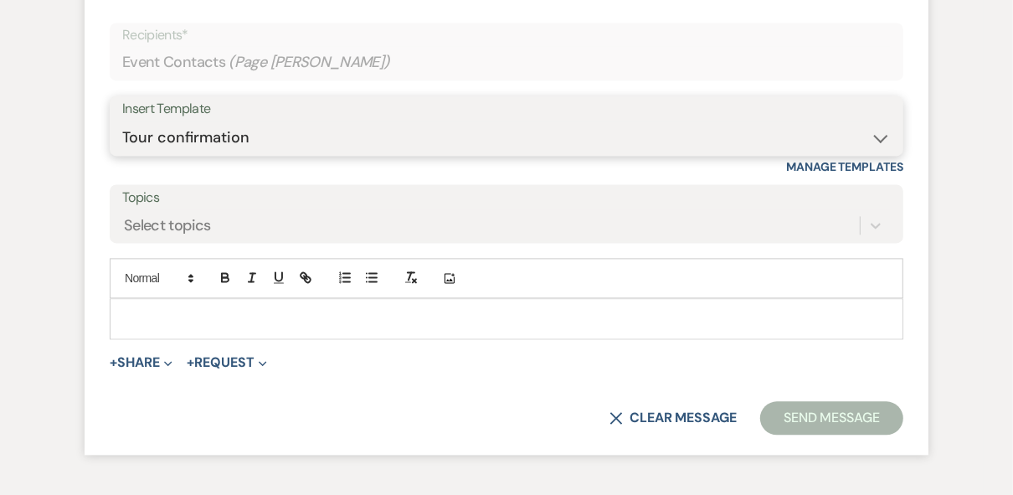
click at [122, 154] on select "-- Weven Planning Portal Introduction (Booked Events) Private Party Inquiry Res…" at bounding box center [506, 137] width 768 height 33
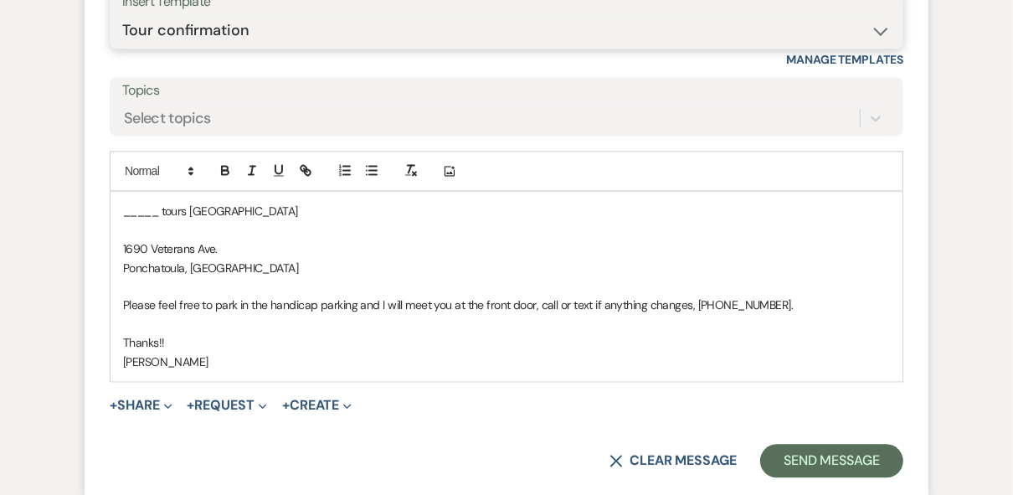
scroll to position [2475, 0]
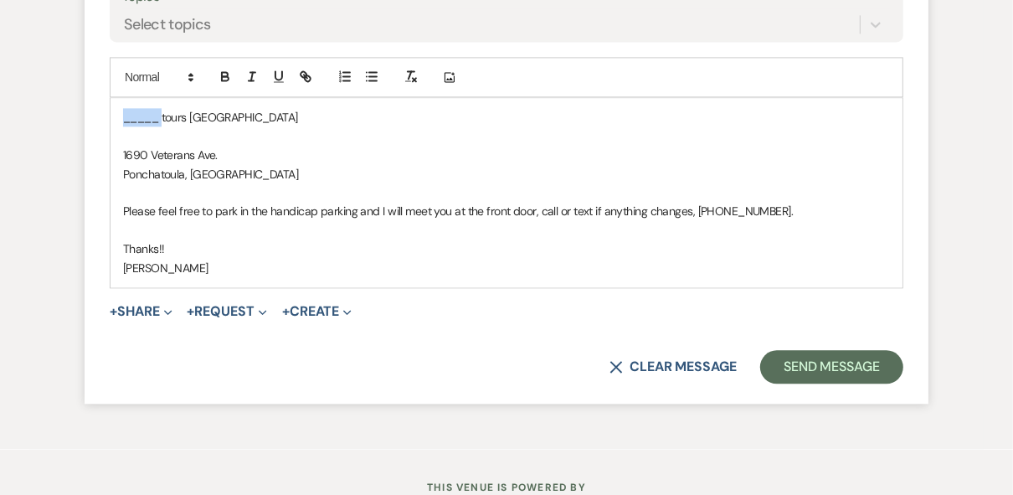
drag, startPoint x: 161, startPoint y: 164, endPoint x: 100, endPoint y: 164, distance: 61.1
click at [100, 164] on form "Reply X Draft saved! Recipients* Event Contacts ( Page Jacob ) Insert Template …" at bounding box center [507, 80] width 844 height 645
click at [337, 126] on p "Page tours [GEOGRAPHIC_DATA]" at bounding box center [506, 117] width 767 height 18
click at [121, 152] on div "Page tours [GEOGRAPHIC_DATA] [DATE] 11 AM. 1690 Veterans Ave. Ponchatoula, LA P…" at bounding box center [506, 192] width 792 height 189
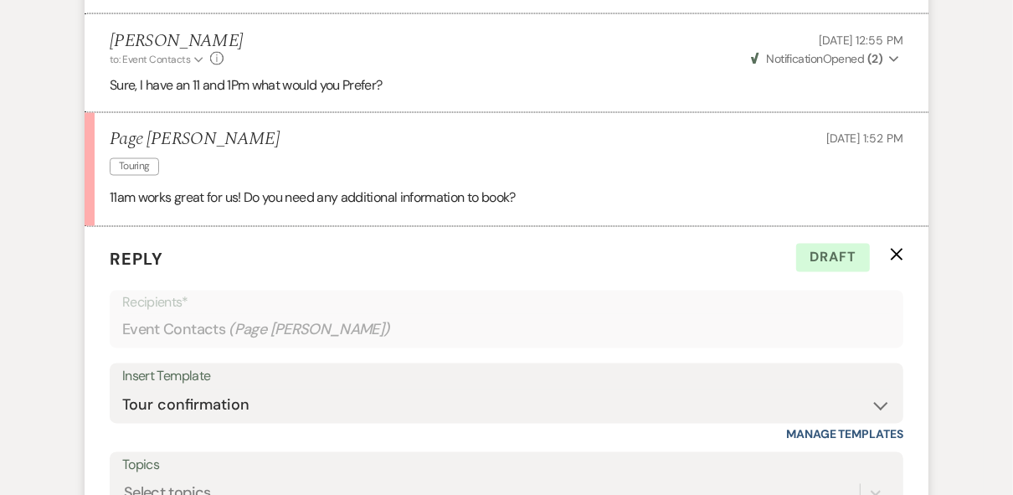
scroll to position [2341, 0]
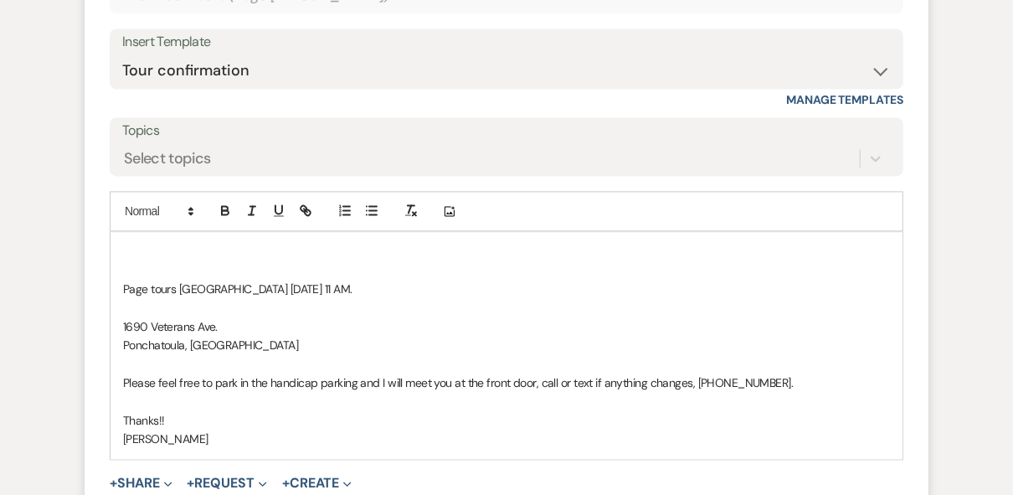
click at [127, 260] on p at bounding box center [506, 251] width 767 height 18
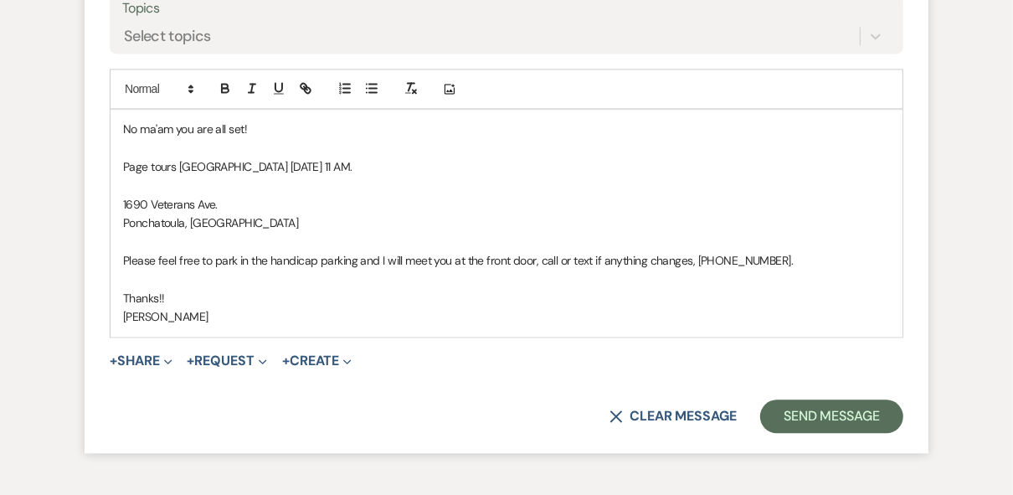
scroll to position [2475, 0]
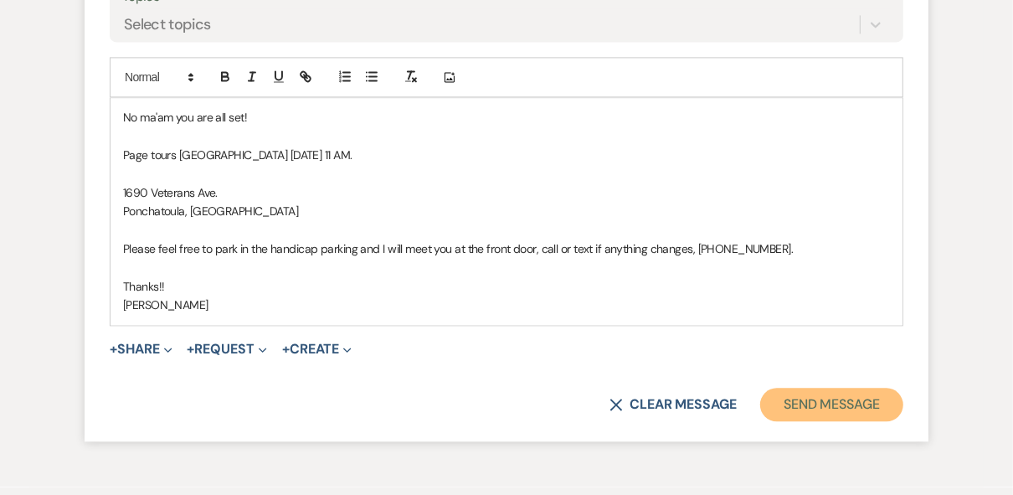
click at [815, 421] on button "Send Message" at bounding box center [831, 404] width 143 height 33
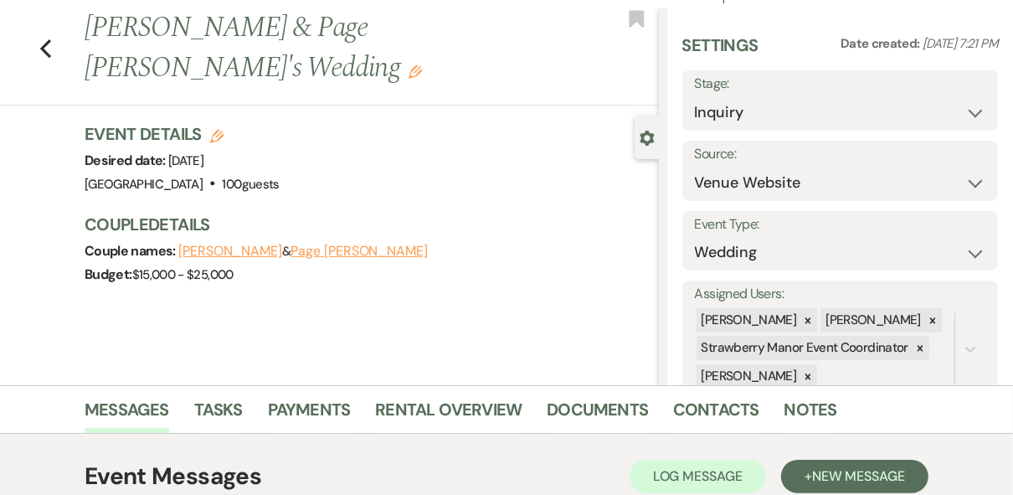
scroll to position [0, 0]
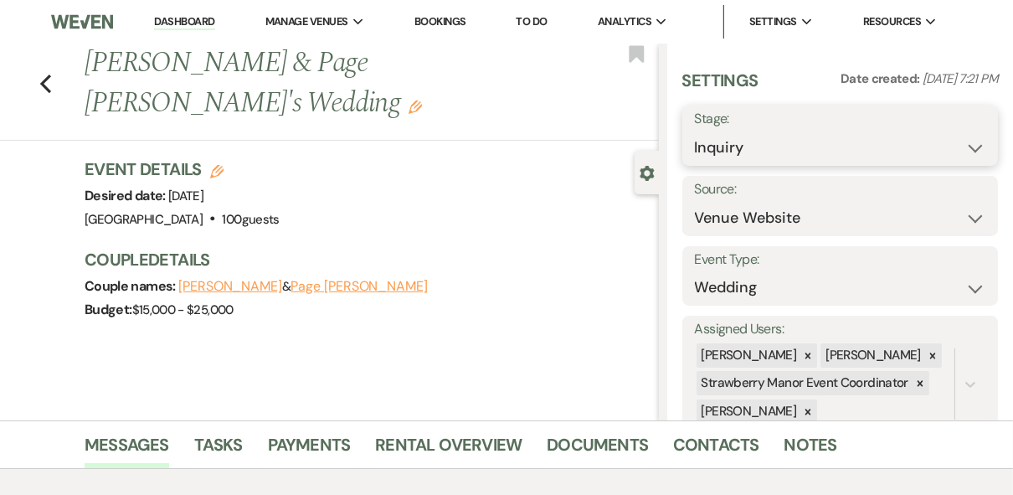
click at [967, 149] on select "Inquiry Follow Up Tour Requested Tour Confirmed Toured Proposal Sent Booked Lost" at bounding box center [840, 147] width 291 height 33
select select "4"
click at [695, 131] on select "Inquiry Follow Up Tour Requested Tour Confirmed Toured Proposal Sent Booked Lost" at bounding box center [840, 147] width 291 height 33
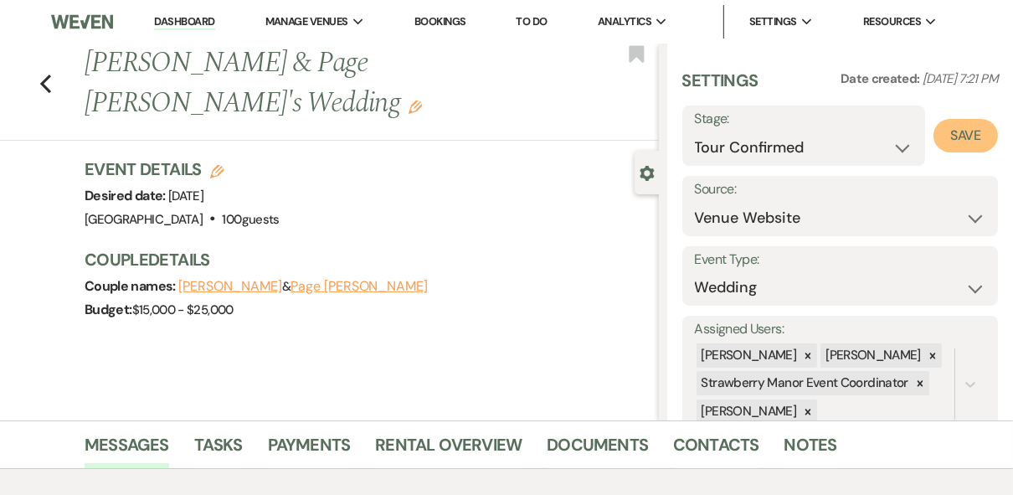
click at [961, 136] on button "Save" at bounding box center [965, 135] width 64 height 33
click at [165, 23] on link "Dashboard" at bounding box center [184, 22] width 60 height 16
select select "4"
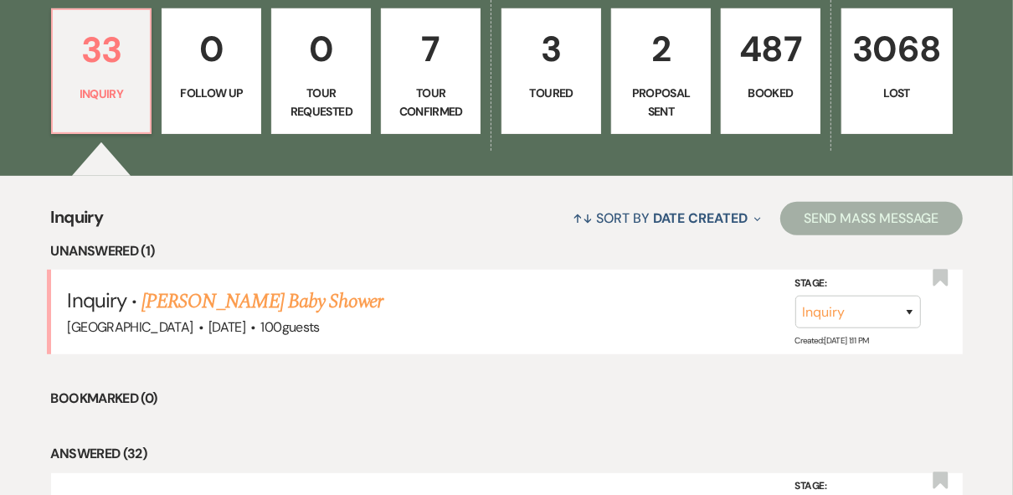
scroll to position [536, 0]
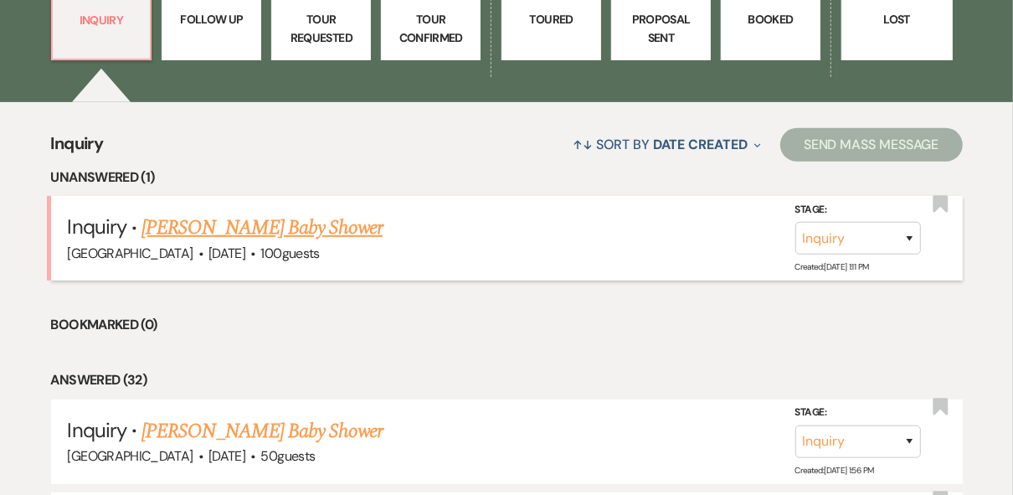
click at [187, 222] on link "[PERSON_NAME] Baby Shower" at bounding box center [261, 228] width 241 height 30
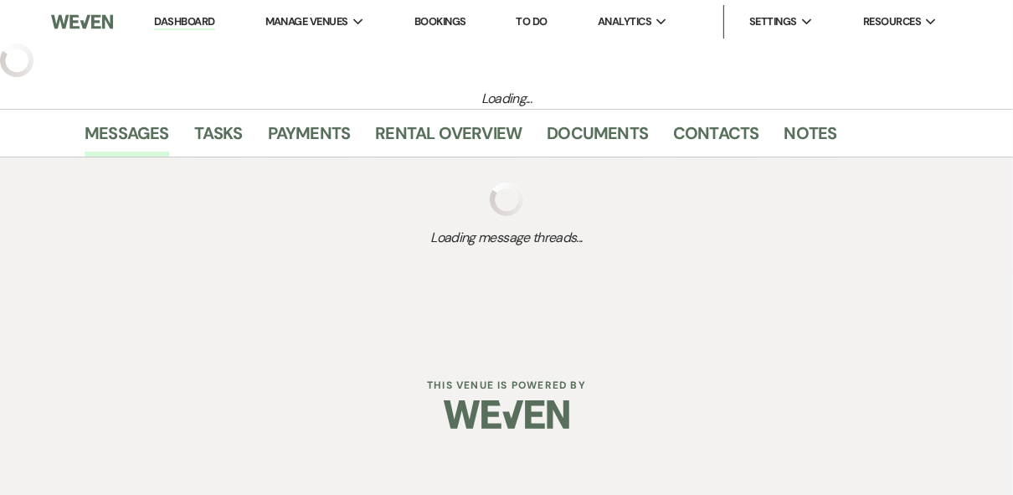
select select "5"
select select "3"
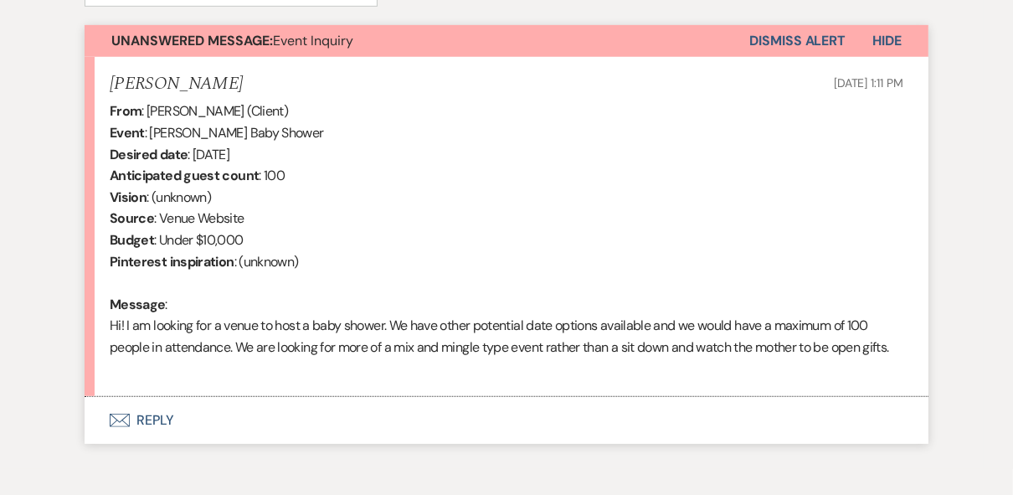
scroll to position [678, 0]
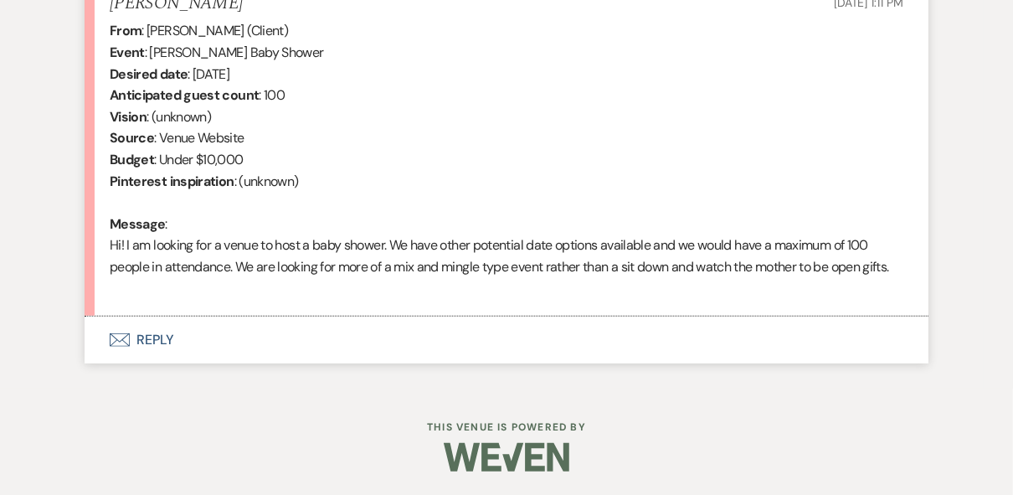
click at [161, 342] on button "Envelope Reply" at bounding box center [507, 339] width 844 height 47
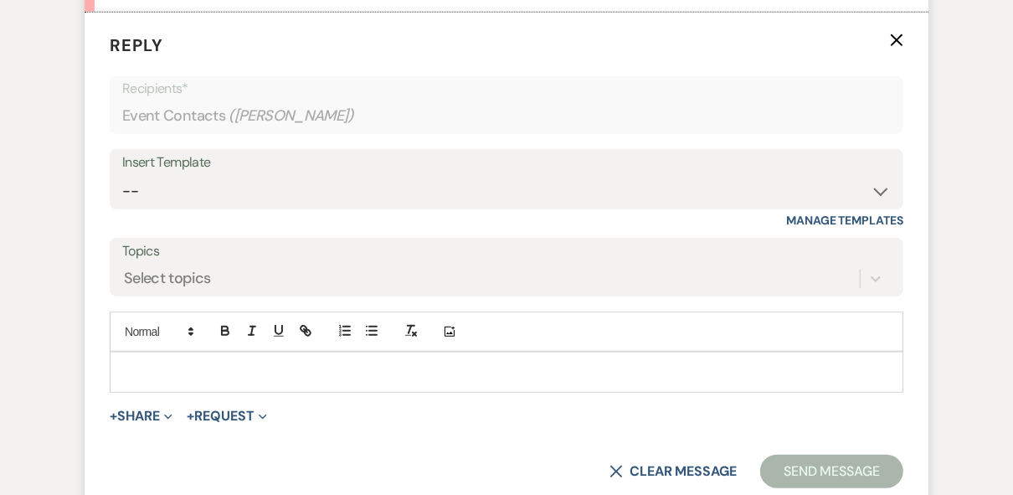
scroll to position [994, 0]
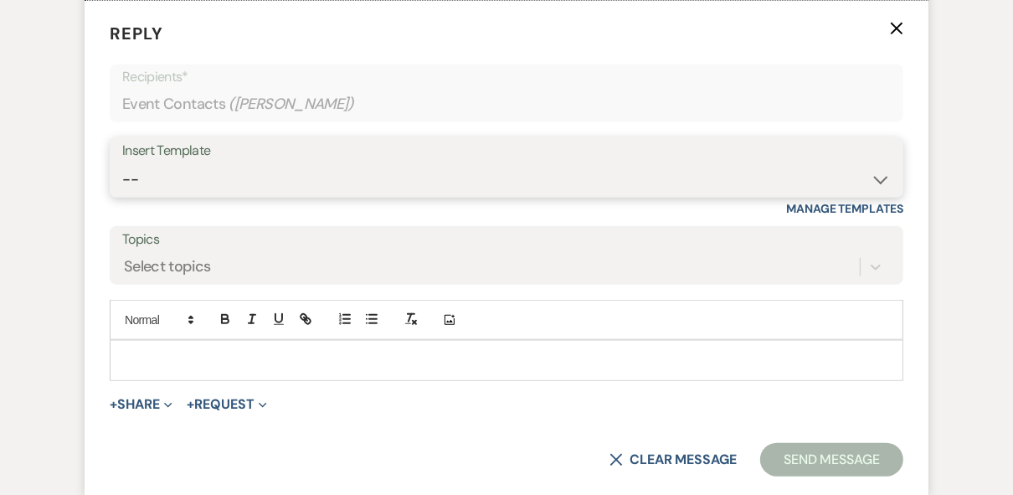
click at [227, 168] on select "-- Weven Planning Portal Introduction (Booked Events) Private Party Inquiry Res…" at bounding box center [506, 179] width 768 height 33
select select "781"
click at [122, 163] on select "-- Weven Planning Portal Introduction (Booked Events) Private Party Inquiry Res…" at bounding box center [506, 179] width 768 height 33
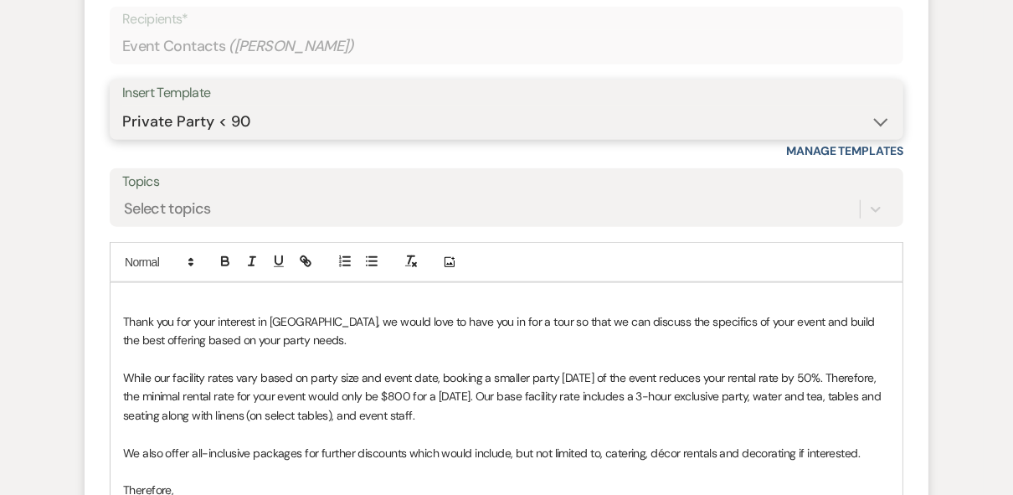
scroll to position [1205, 0]
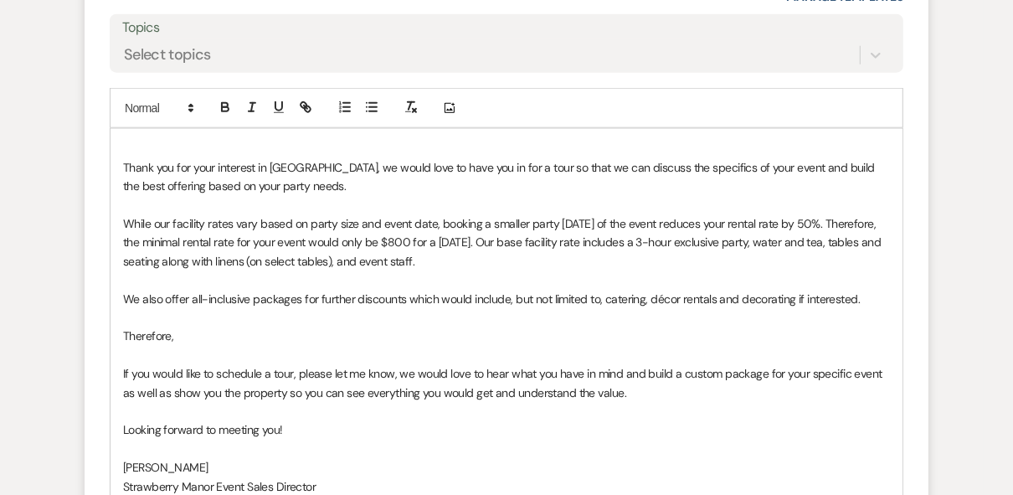
click at [114, 141] on div "Thank you for your interest in [GEOGRAPHIC_DATA], we would love to have you in …" at bounding box center [506, 317] width 792 height 376
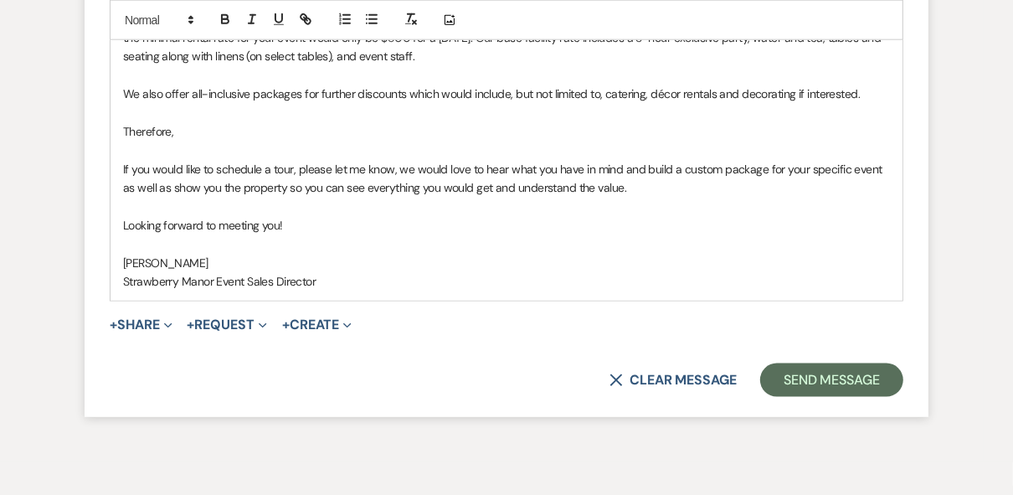
scroll to position [1473, 0]
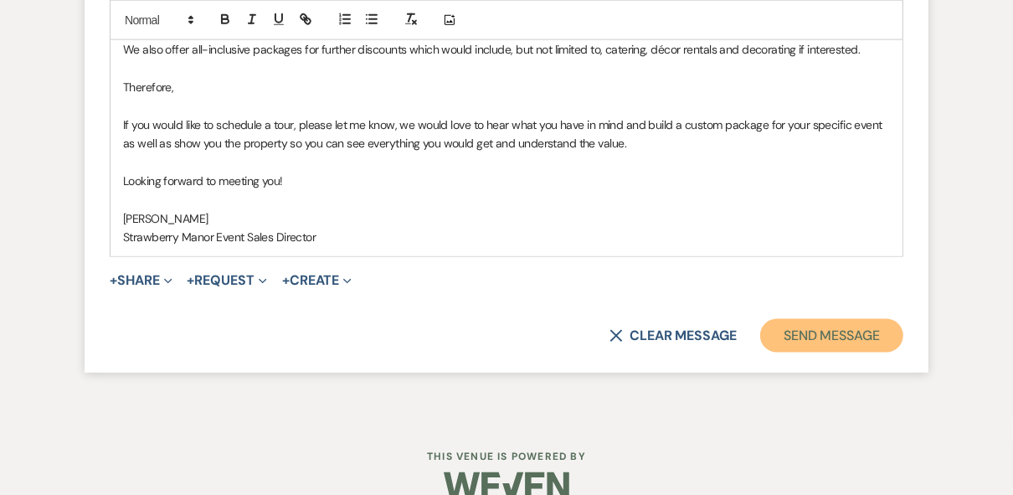
click at [831, 341] on button "Send Message" at bounding box center [831, 335] width 143 height 33
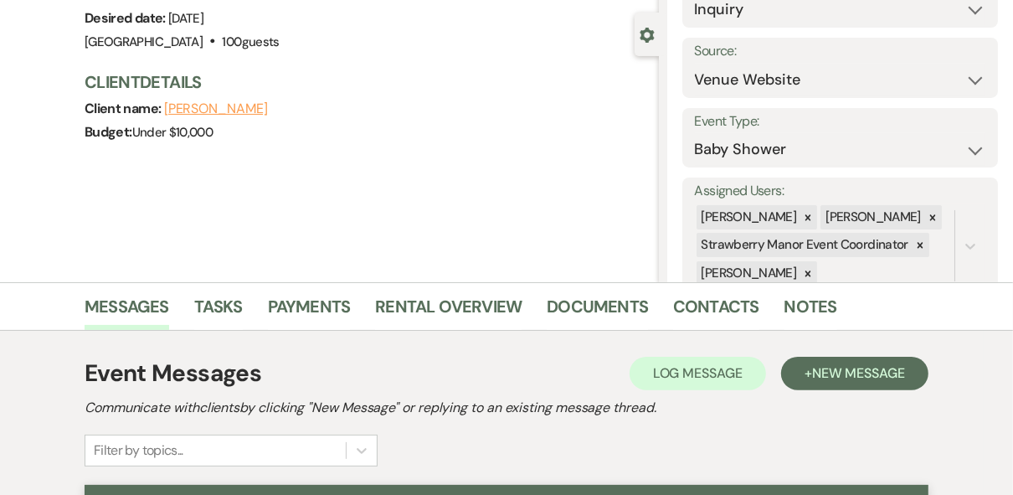
scroll to position [0, 0]
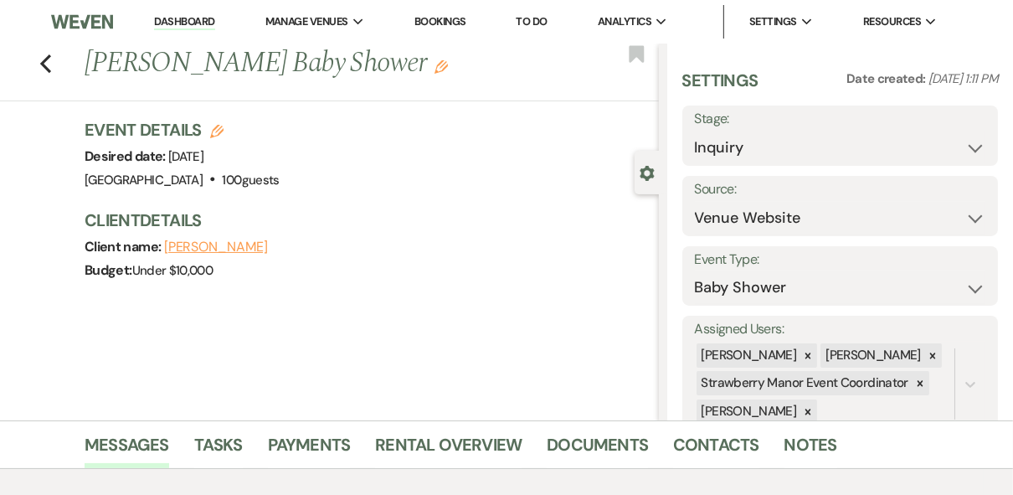
click at [169, 17] on link "Dashboard" at bounding box center [184, 22] width 60 height 16
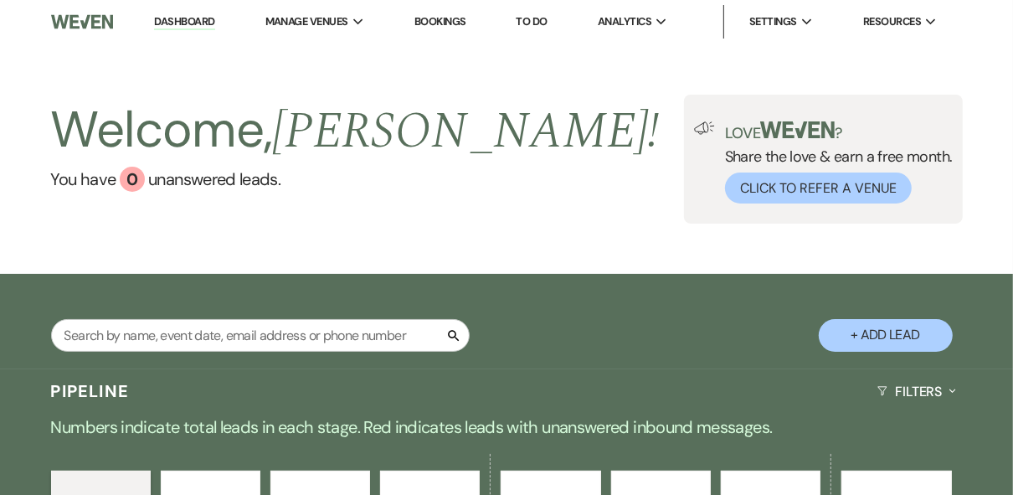
click at [557, 167] on div "Welcome, [PERSON_NAME] ! You have 0 unanswered lead s . Love ? Share the love &…" at bounding box center [506, 159] width 1013 height 129
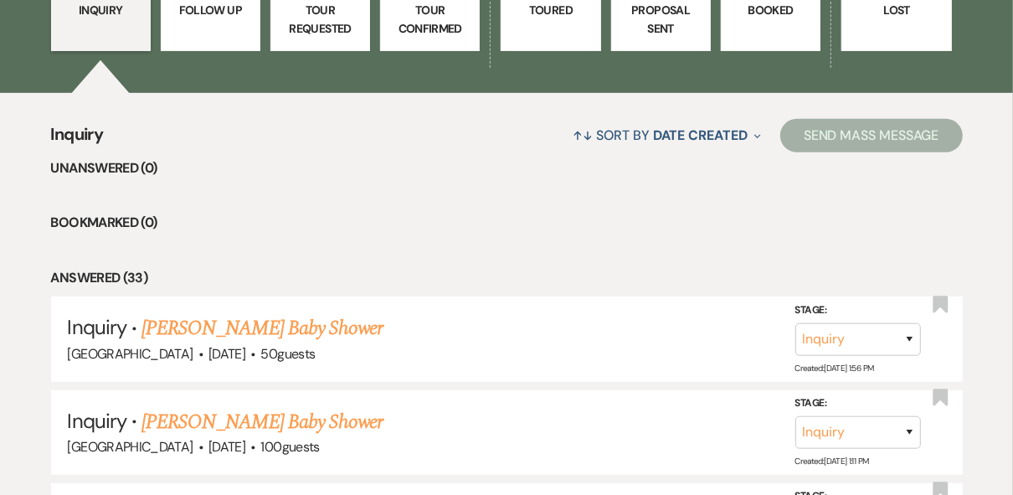
scroll to position [603, 0]
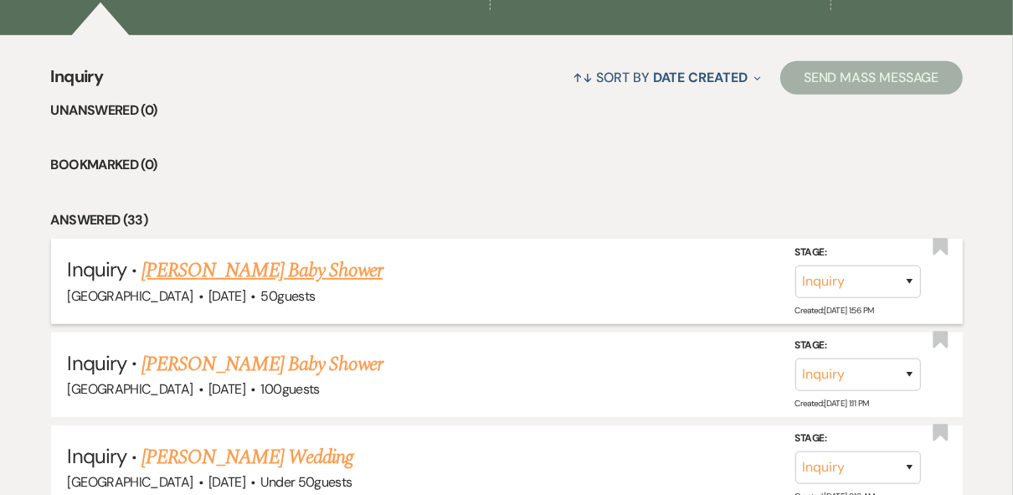
click at [547, 306] on li "Inquiry · [PERSON_NAME] Baby Shower Strawberry Manor · [DATE] · 50 guests Stage…" at bounding box center [507, 281] width 912 height 85
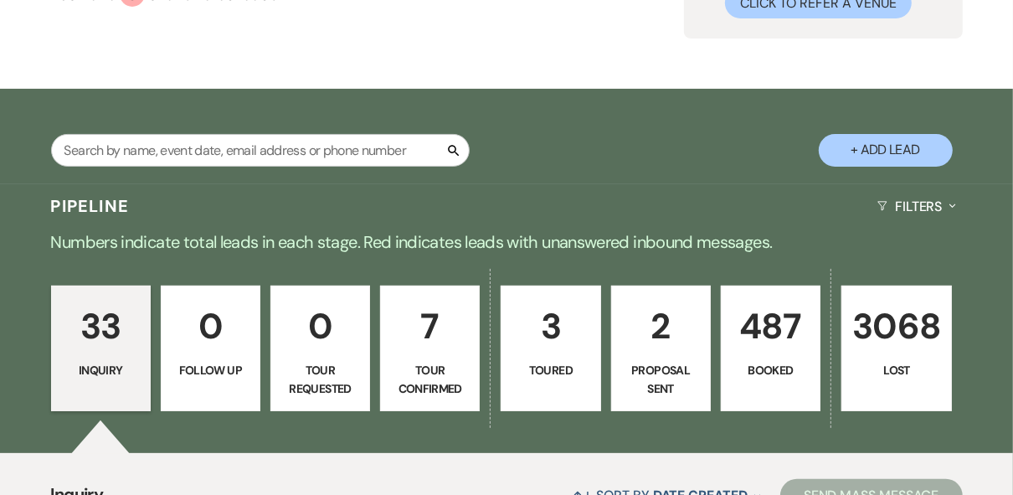
scroll to position [335, 0]
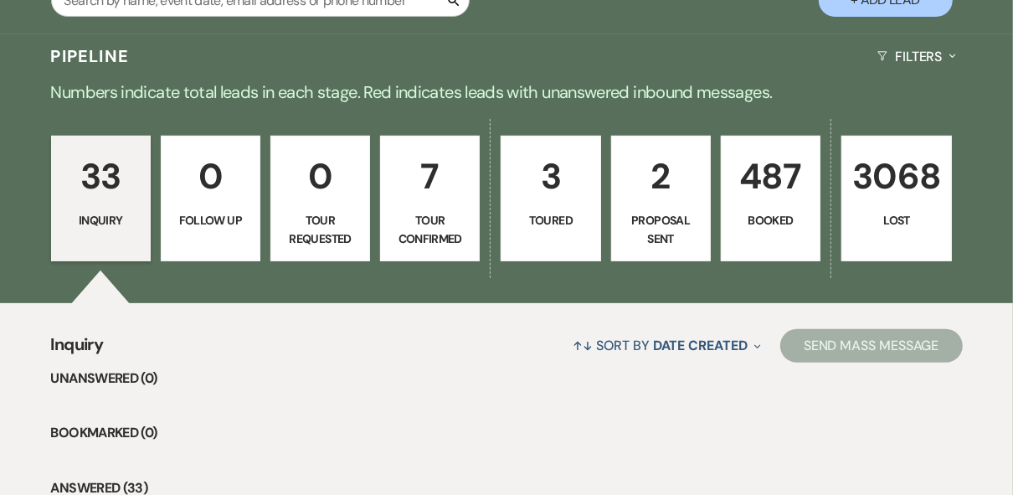
click at [790, 182] on p "487" at bounding box center [771, 176] width 78 height 56
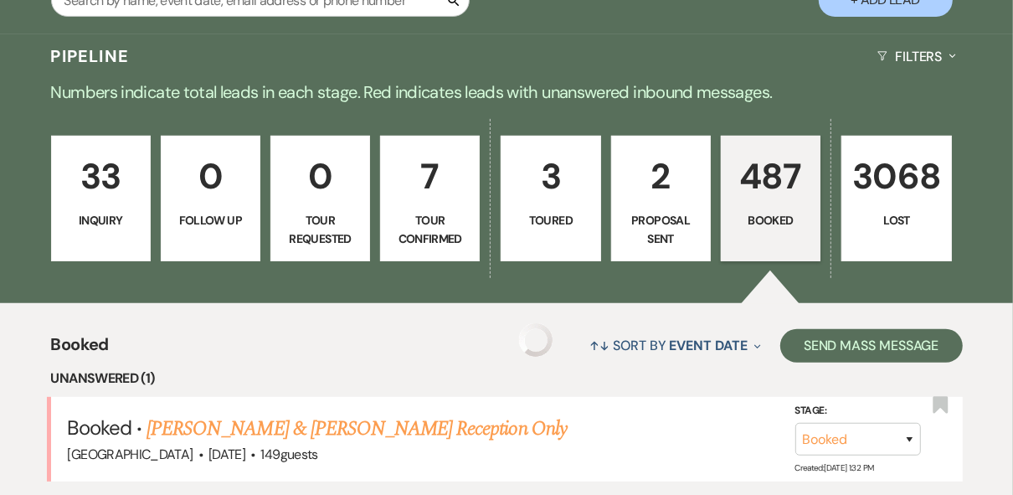
click at [763, 197] on p "487" at bounding box center [771, 176] width 78 height 56
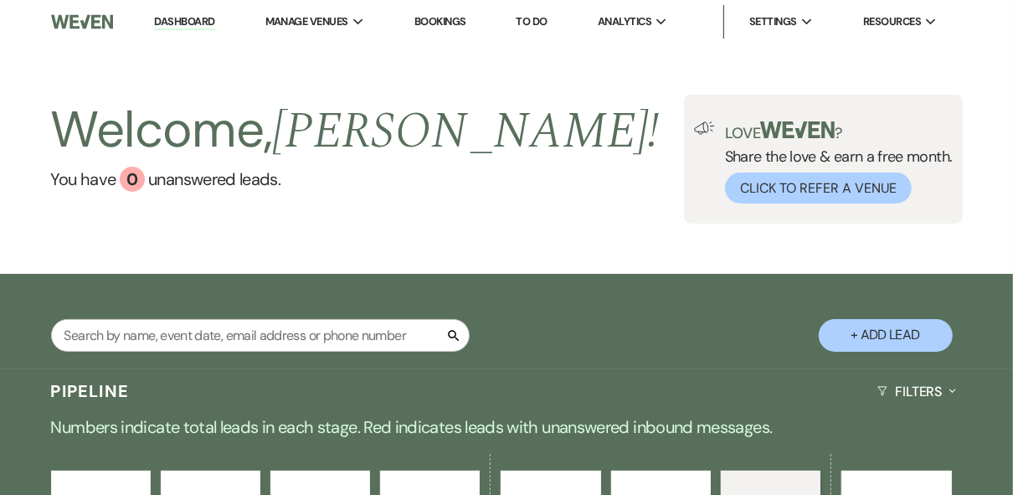
click at [412, 281] on div "Search + Add Lead" at bounding box center [506, 321] width 1013 height 95
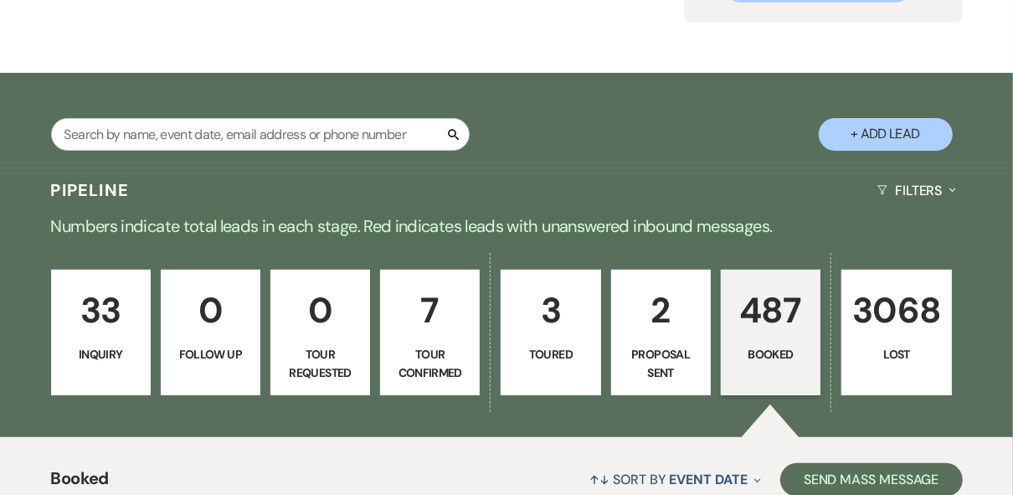
scroll to position [335, 0]
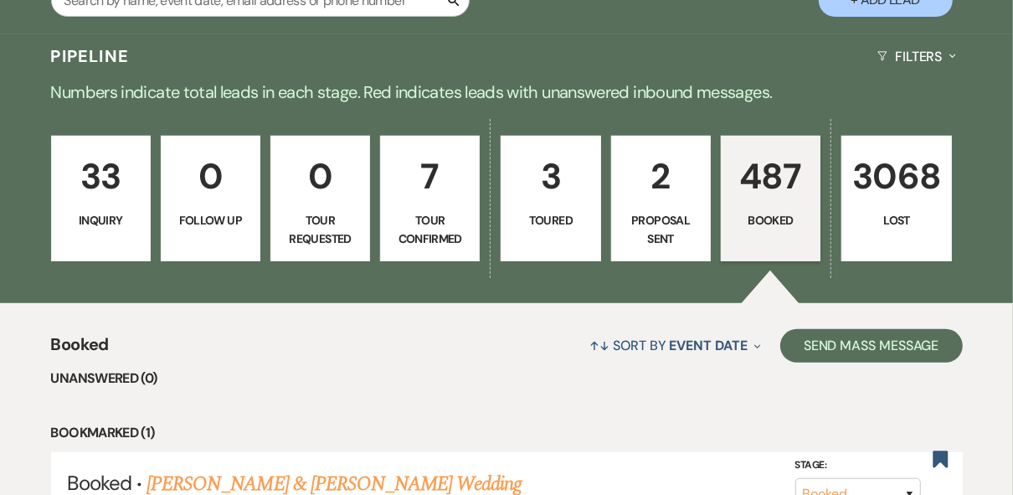
click at [651, 203] on p "2" at bounding box center [661, 176] width 78 height 56
select select "6"
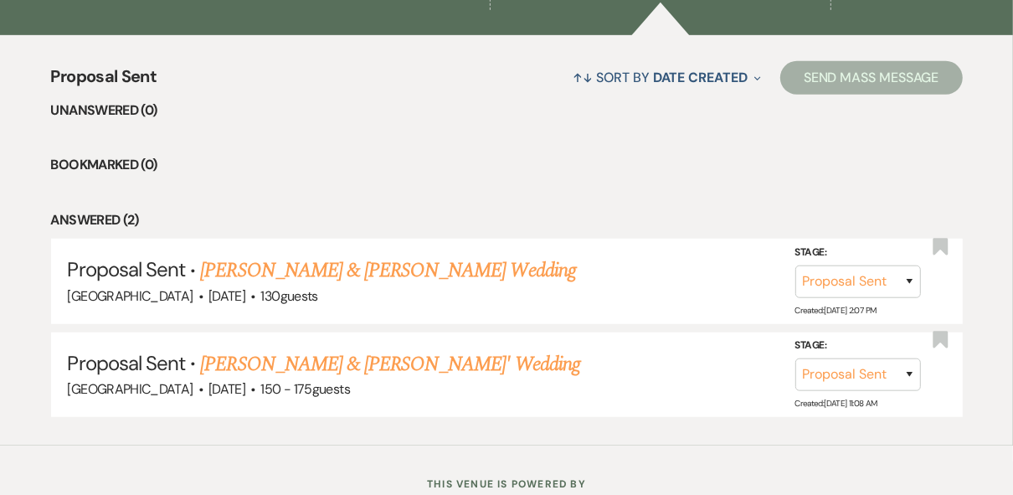
scroll to position [402, 0]
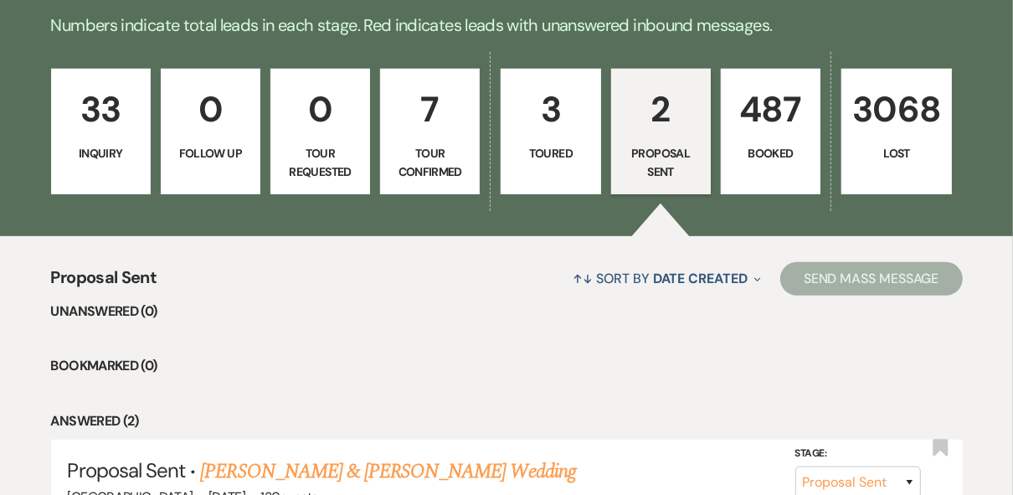
click at [568, 177] on link "3 Toured" at bounding box center [551, 132] width 100 height 126
select select "5"
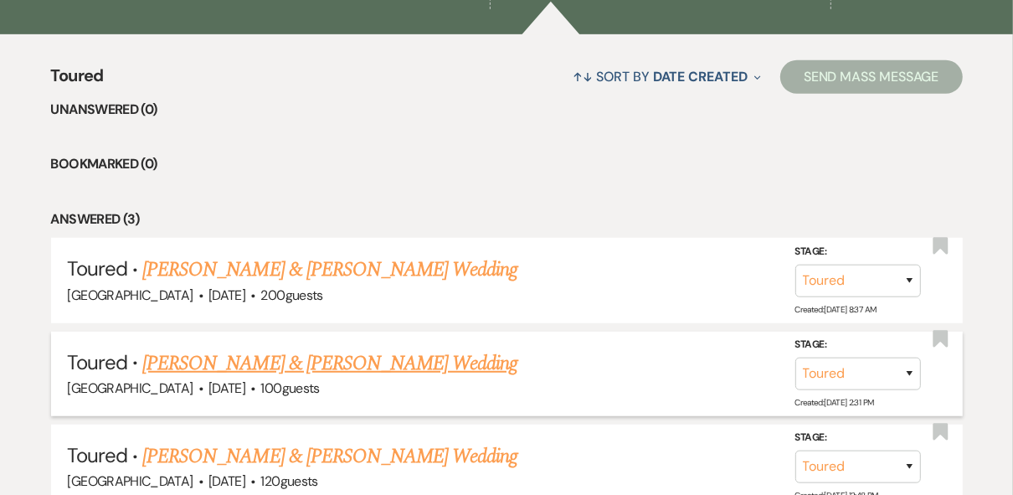
scroll to position [670, 0]
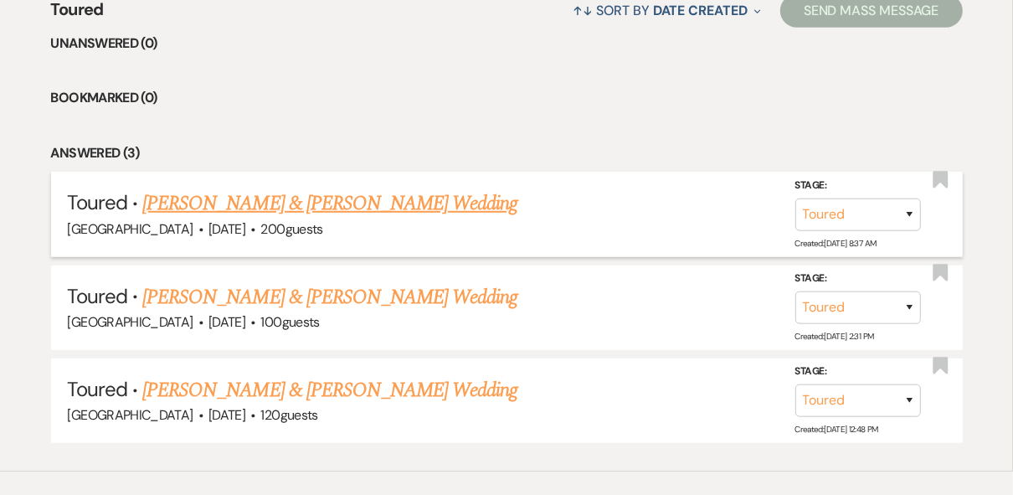
click at [260, 206] on link "[PERSON_NAME] & [PERSON_NAME] Wedding" at bounding box center [329, 203] width 375 height 30
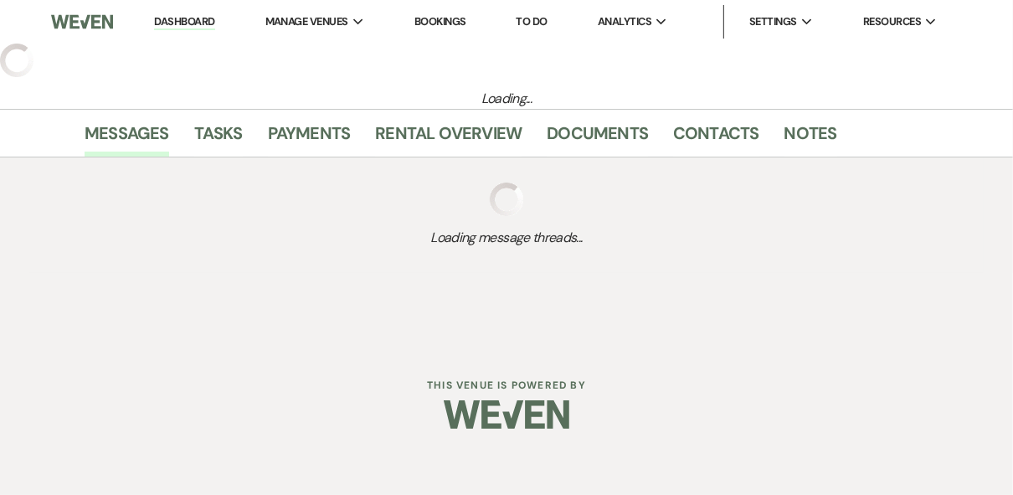
select select "5"
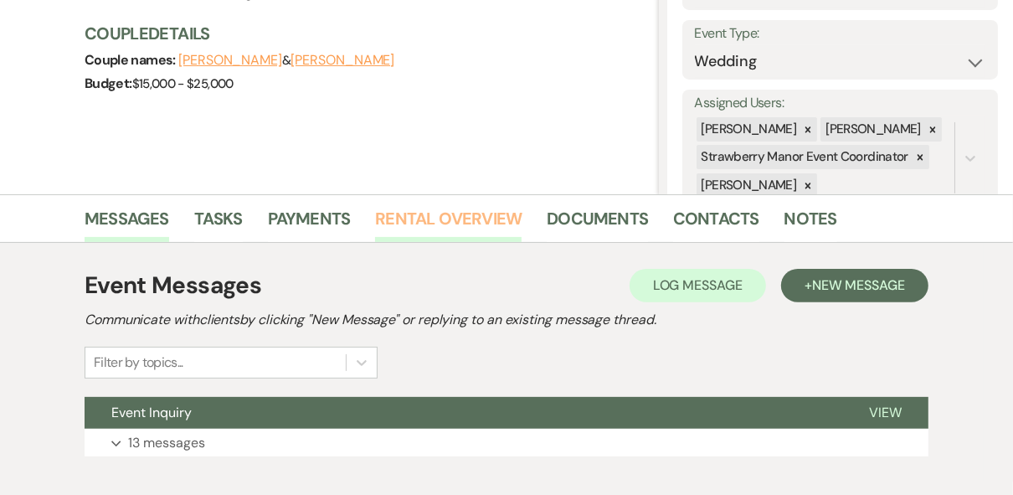
scroll to position [320, 0]
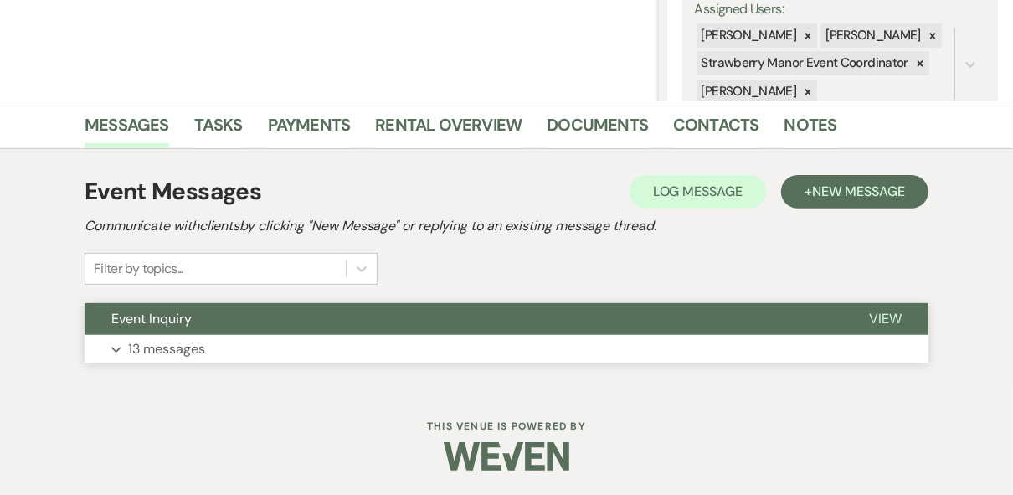
click at [878, 311] on span "View" at bounding box center [885, 319] width 33 height 18
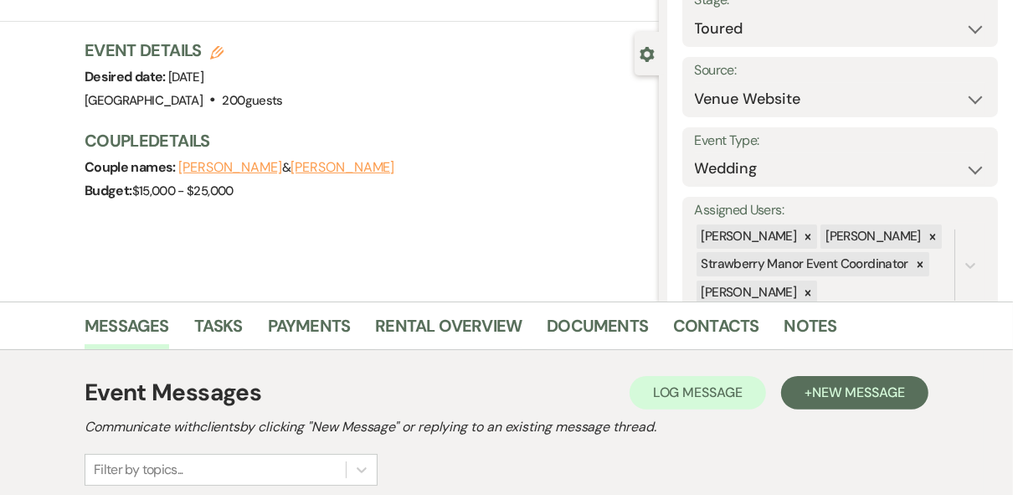
scroll to position [0, 0]
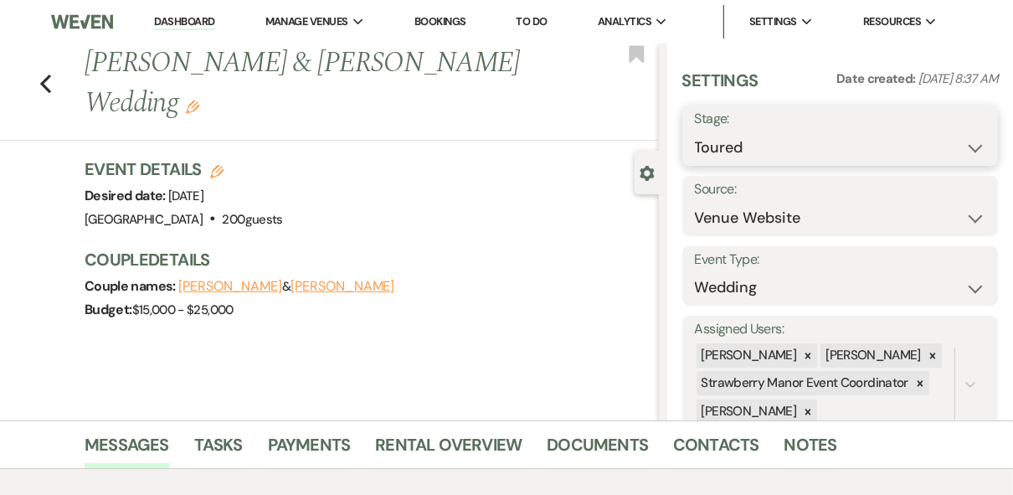
click at [877, 153] on select "Inquiry Follow Up Tour Requested Tour Confirmed Toured Proposal Sent Booked Lost" at bounding box center [840, 147] width 291 height 33
select select "8"
click at [695, 131] on select "Inquiry Follow Up Tour Requested Tour Confirmed Toured Proposal Sent Booked Lost" at bounding box center [840, 147] width 291 height 33
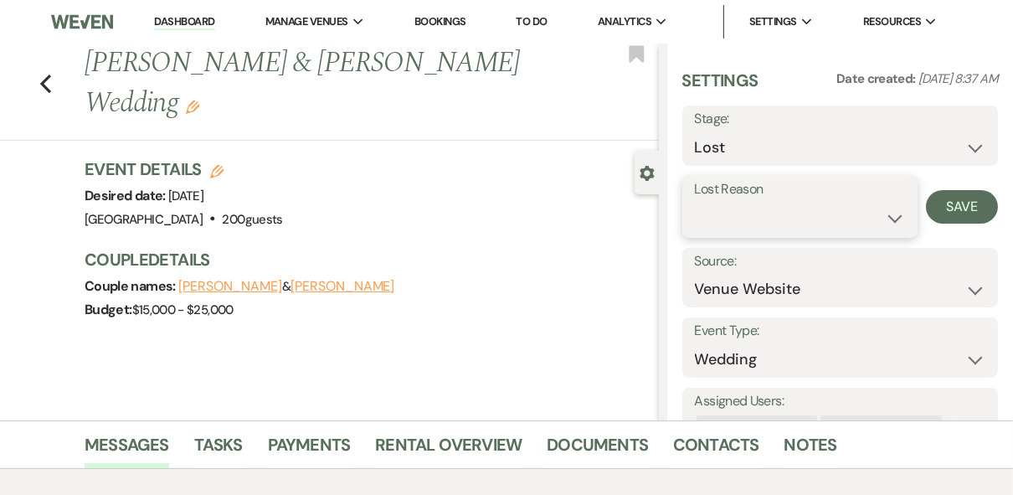
click at [839, 206] on select "Booked Elsewhere Budget Date Unavailable No Response Not a Good Match Capacity …" at bounding box center [800, 218] width 210 height 33
select select "5"
click at [695, 202] on select "Booked Elsewhere Budget Date Unavailable No Response Not a Good Match Capacity …" at bounding box center [800, 218] width 210 height 33
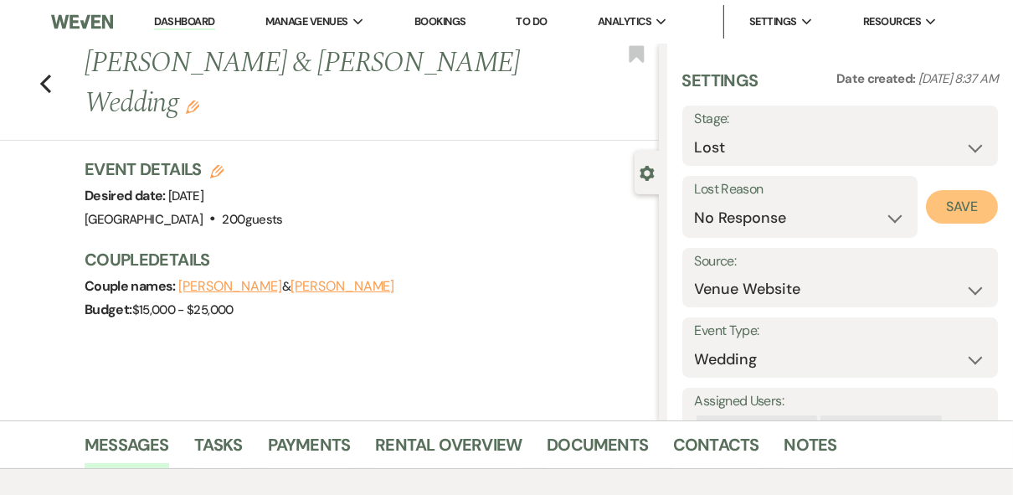
click at [938, 208] on button "Save" at bounding box center [962, 206] width 72 height 33
click at [51, 82] on icon "Previous" at bounding box center [45, 84] width 13 height 20
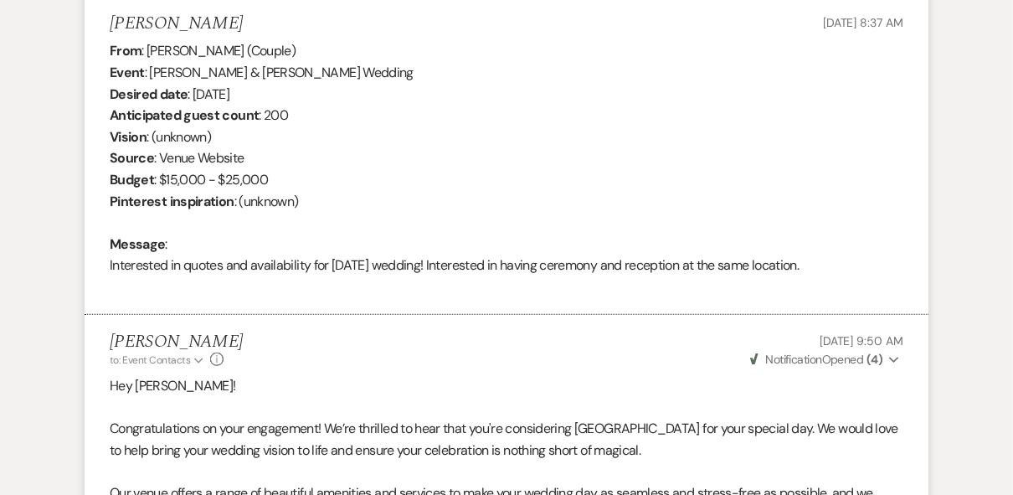
select select "5"
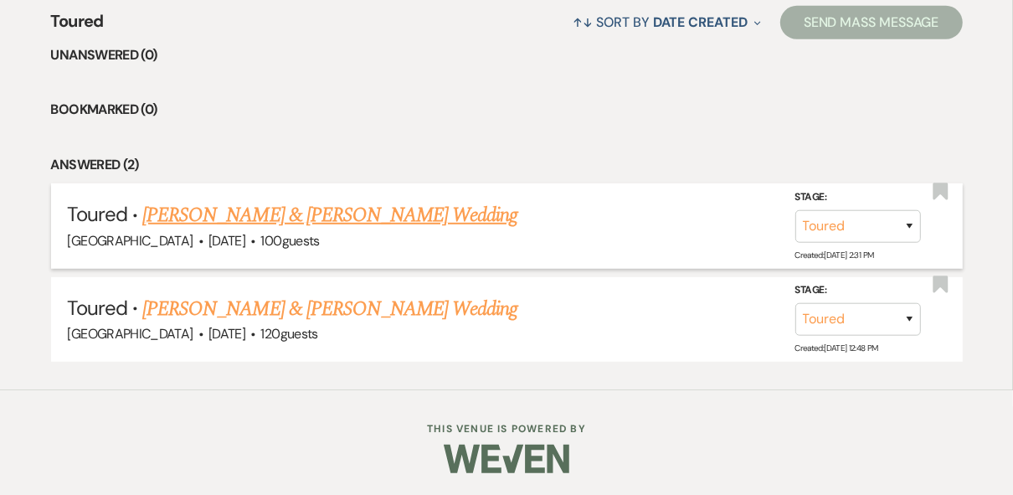
click at [345, 216] on link "[PERSON_NAME] & [PERSON_NAME] Wedding" at bounding box center [329, 215] width 375 height 30
select select "5"
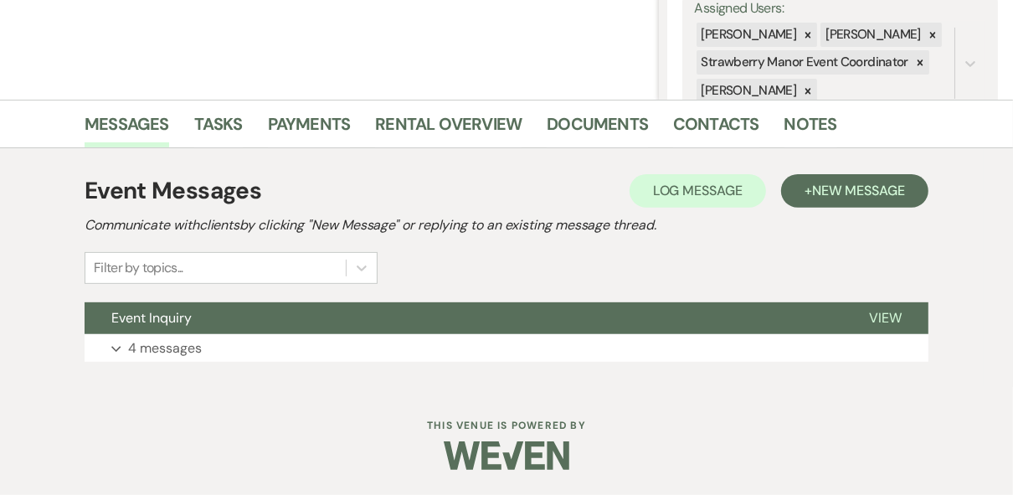
scroll to position [320, 0]
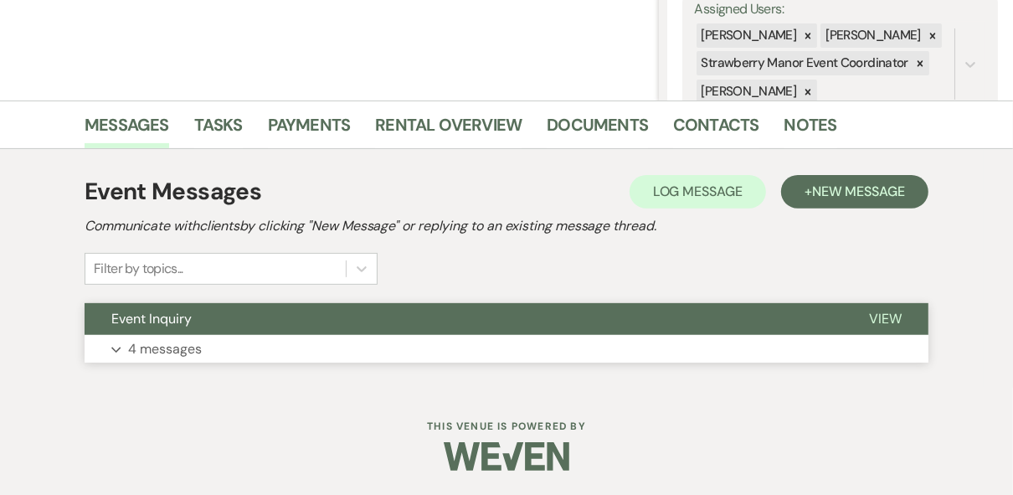
click at [895, 317] on span "View" at bounding box center [885, 319] width 33 height 18
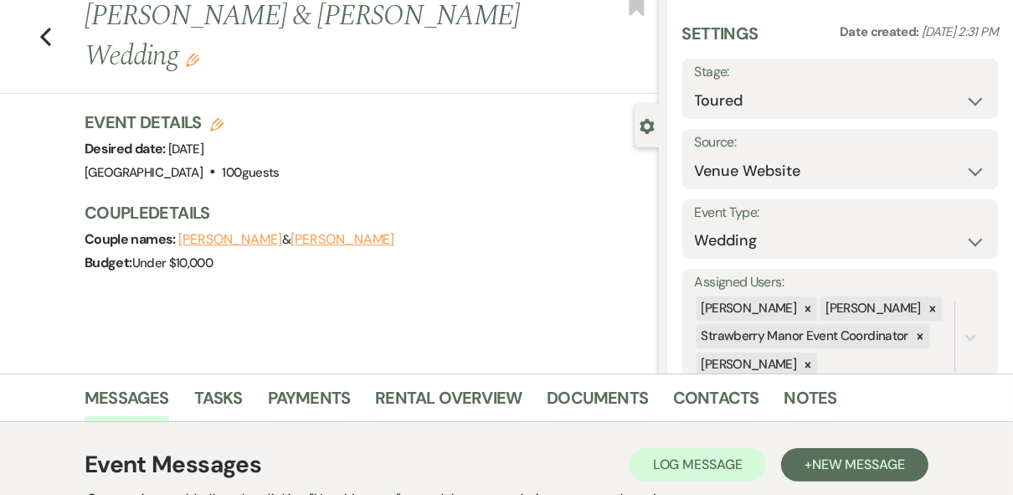
scroll to position [0, 0]
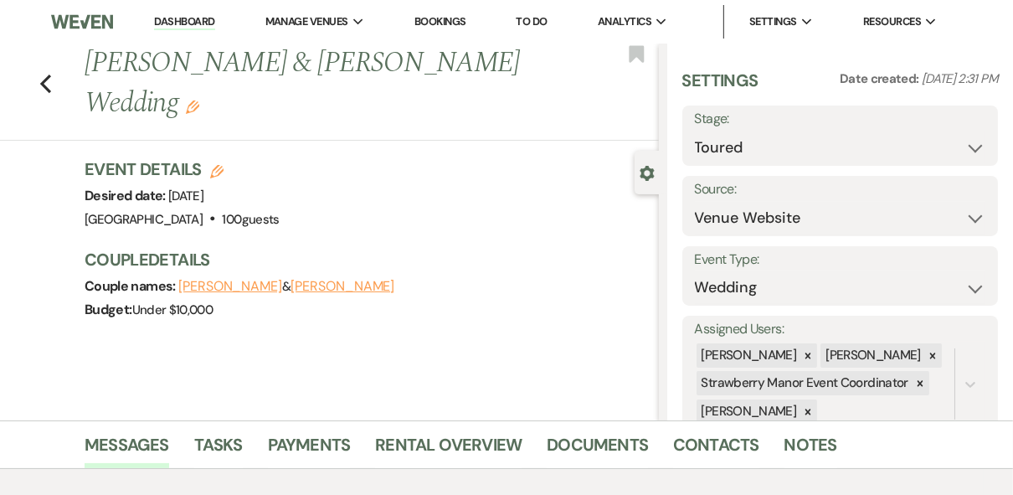
click at [190, 25] on link "Dashboard" at bounding box center [184, 22] width 60 height 16
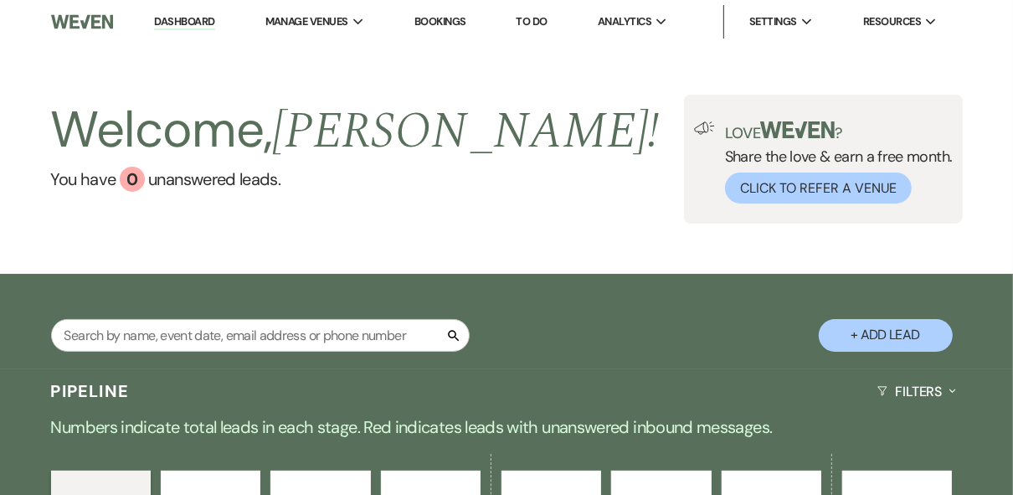
click at [598, 141] on div "Welcome, [PERSON_NAME] ! You have 0 unanswered lead s . Love ? Share the love &…" at bounding box center [506, 159] width 1013 height 129
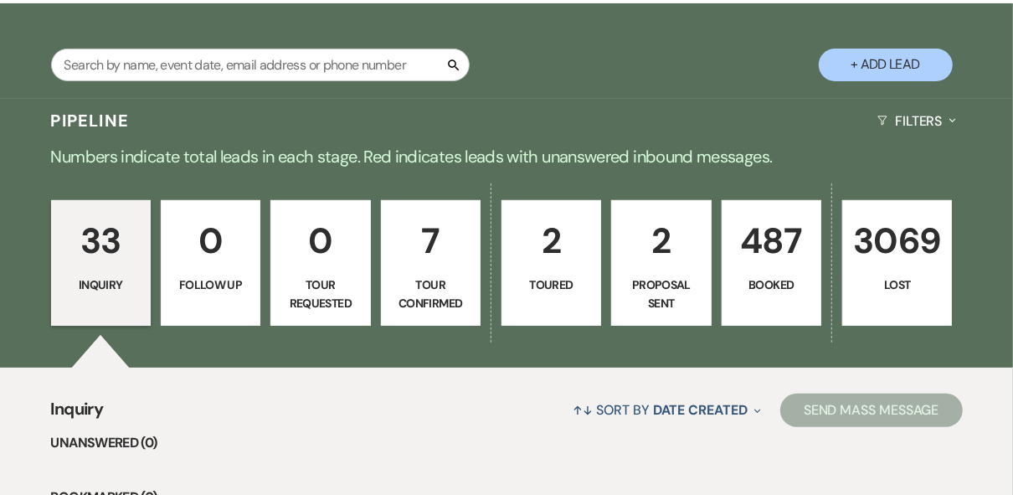
scroll to position [268, 0]
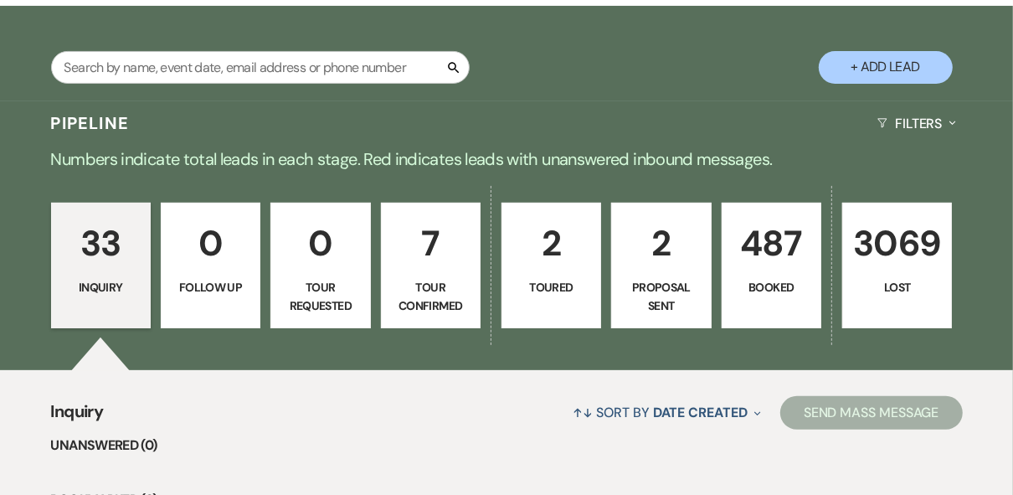
click at [443, 265] on p "7" at bounding box center [431, 243] width 78 height 56
select select "4"
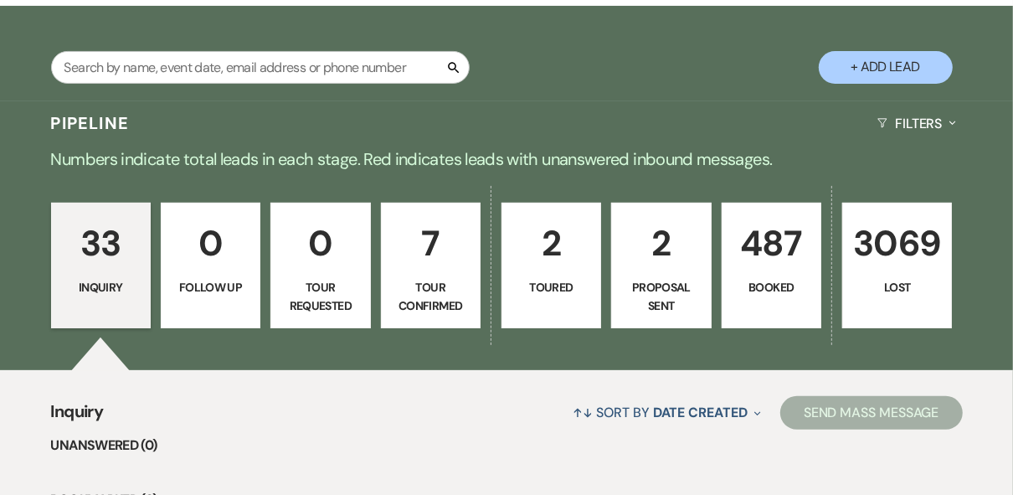
select select "4"
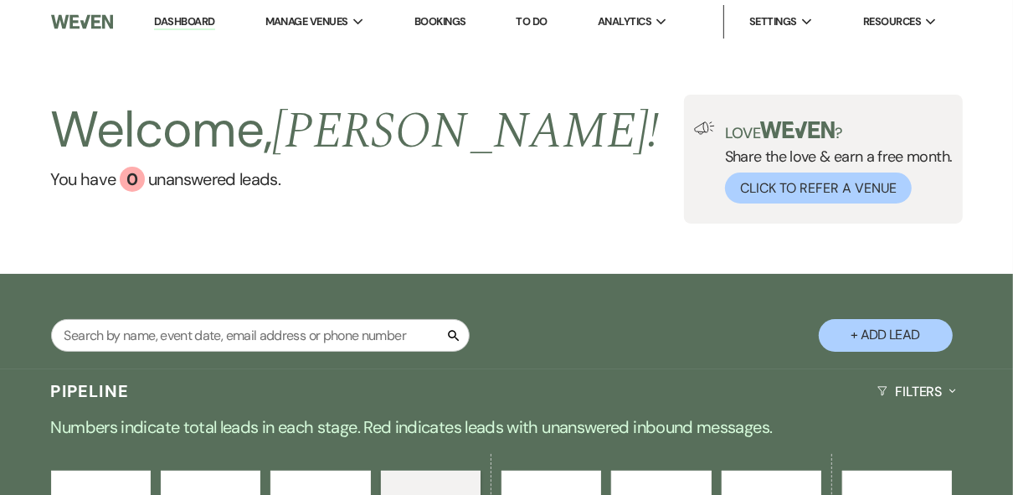
click at [186, 18] on link "Dashboard" at bounding box center [184, 22] width 60 height 16
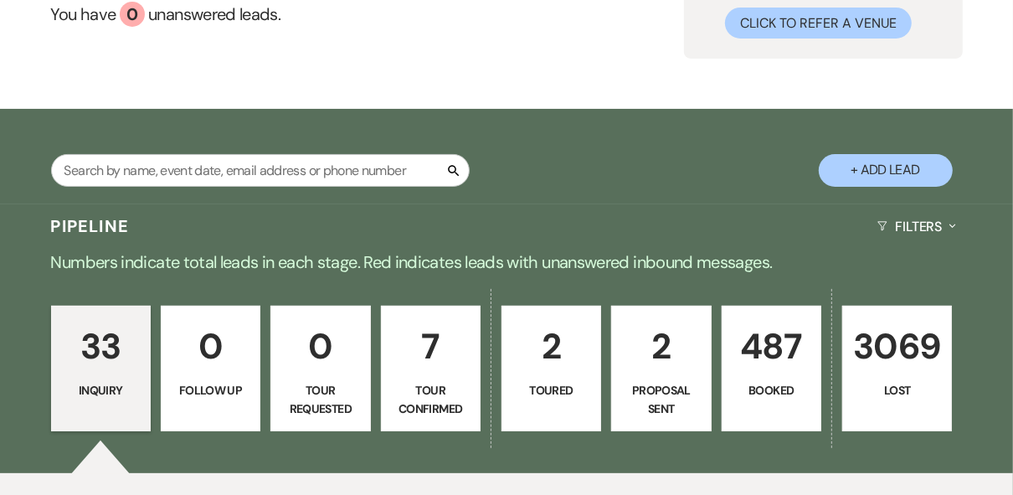
scroll to position [134, 0]
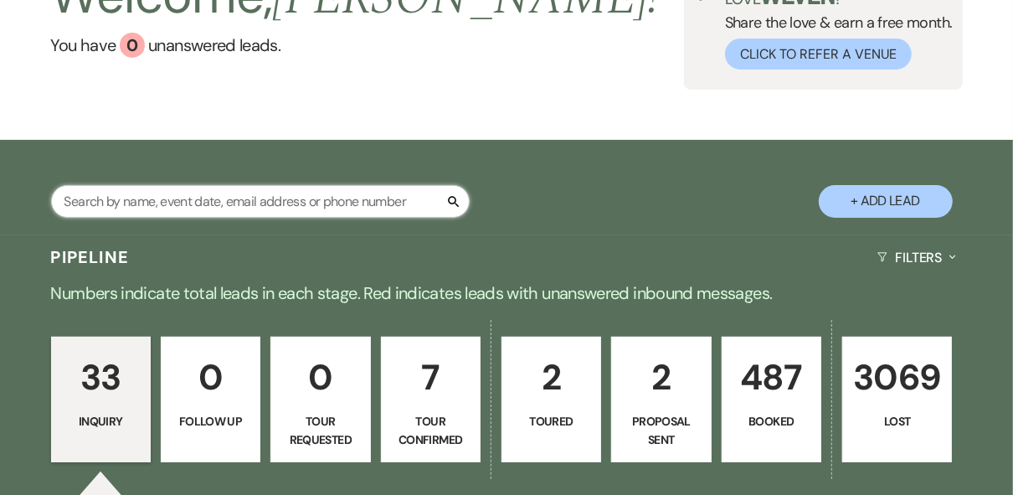
click at [92, 202] on input "text" at bounding box center [260, 201] width 419 height 33
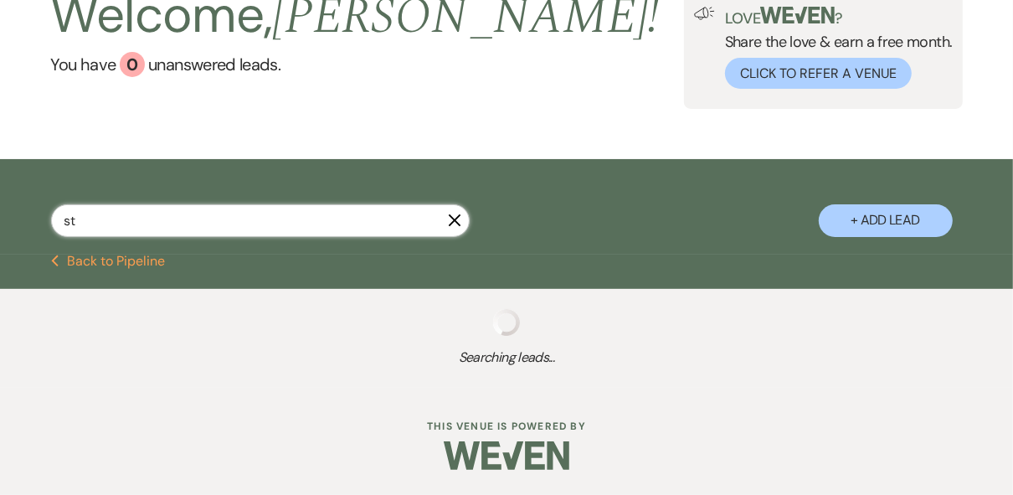
scroll to position [116, 0]
type input "stew"
select select "8"
select select "5"
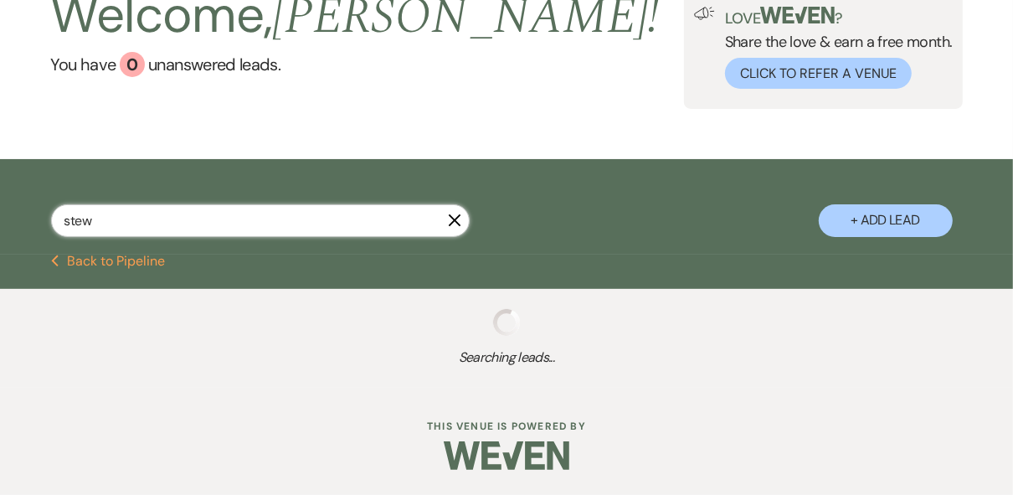
select select "8"
select select "5"
select select "8"
select select "5"
select select "8"
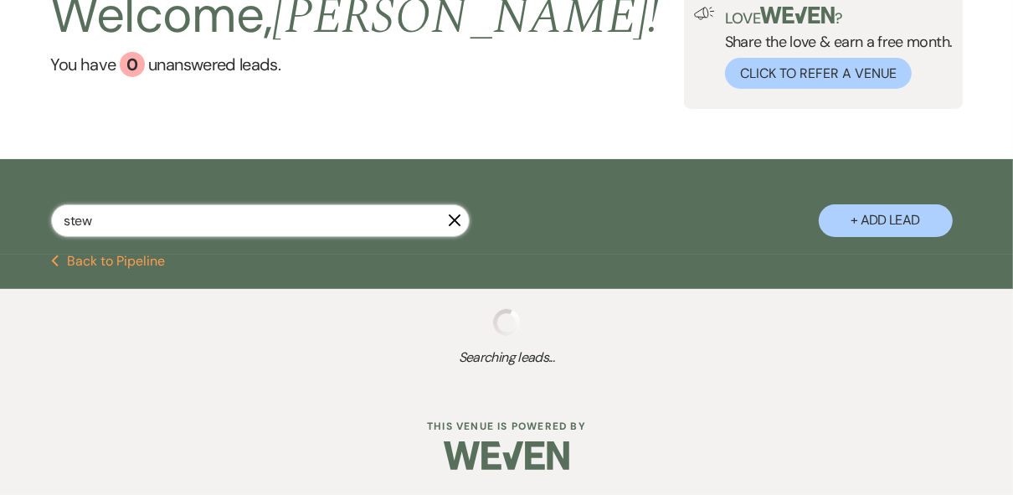
select select "5"
select select "8"
select select "5"
select select "8"
select select "5"
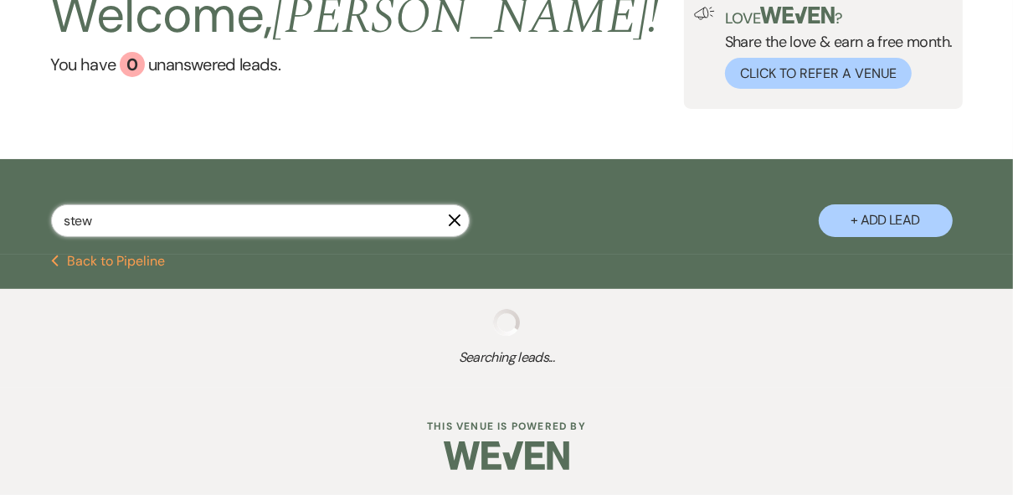
select select "8"
select select "5"
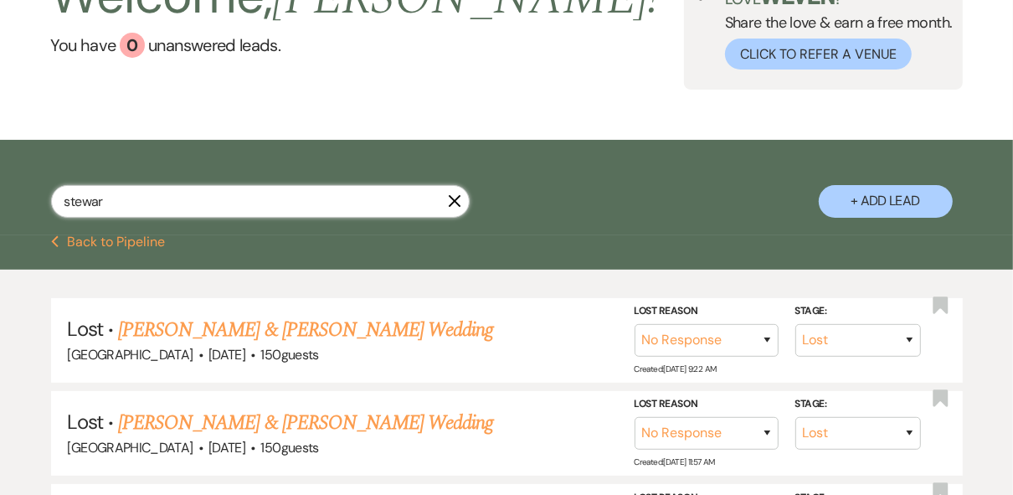
type input "[PERSON_NAME]"
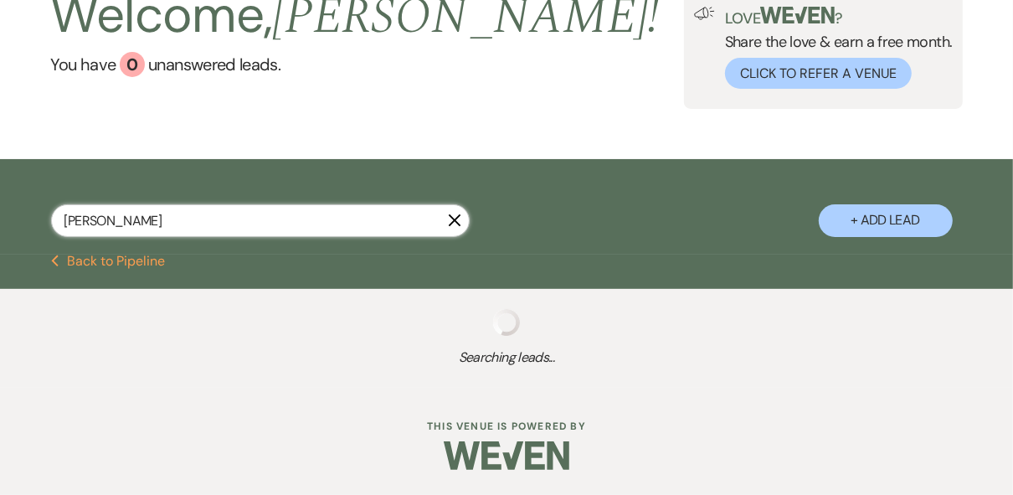
scroll to position [134, 0]
select select "8"
select select "5"
select select "8"
select select "5"
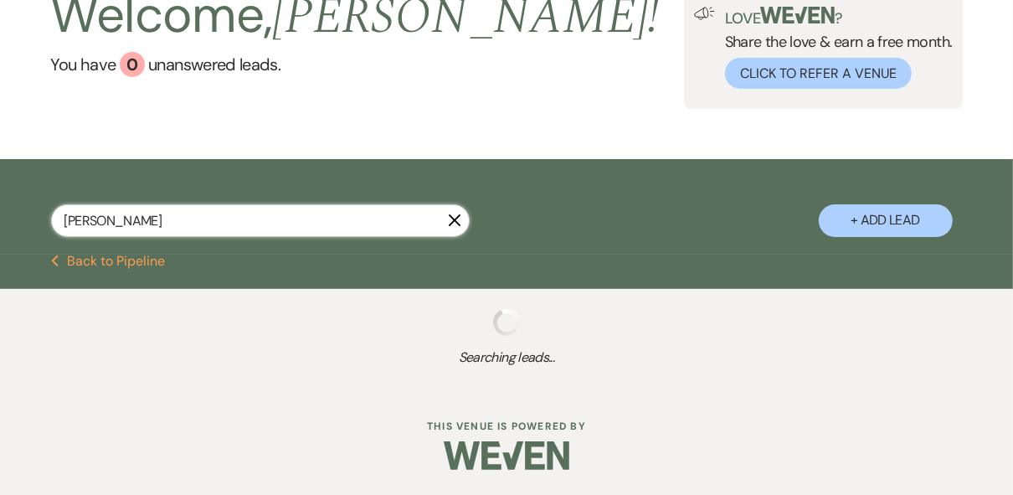
select select "8"
select select "5"
select select "8"
select select "5"
select select "8"
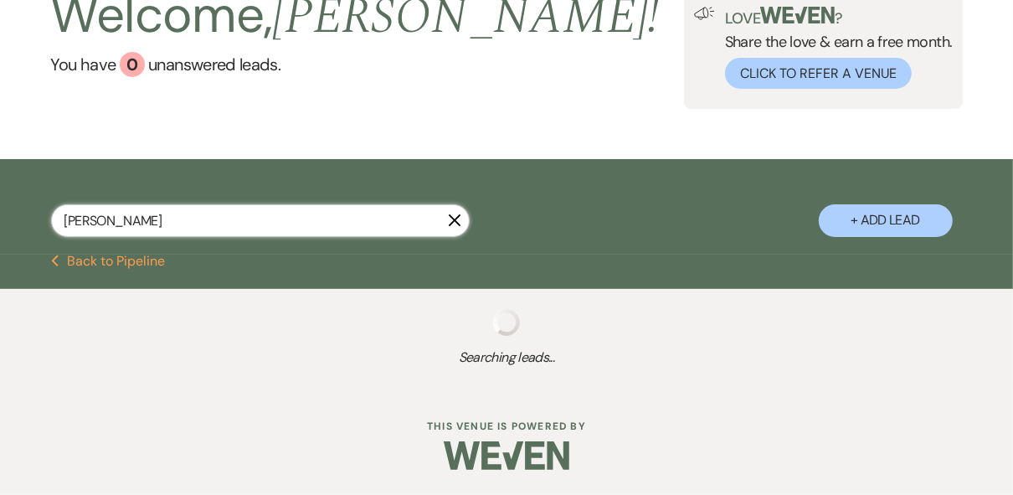
select select "5"
select select "8"
select select "5"
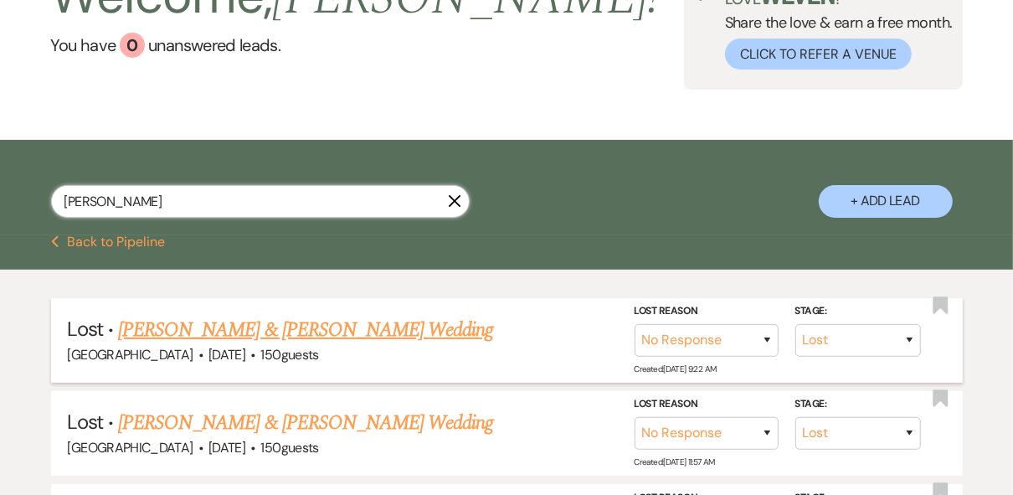
type input "[PERSON_NAME]"
click at [234, 326] on link "[PERSON_NAME] & [PERSON_NAME] Wedding" at bounding box center [305, 330] width 375 height 30
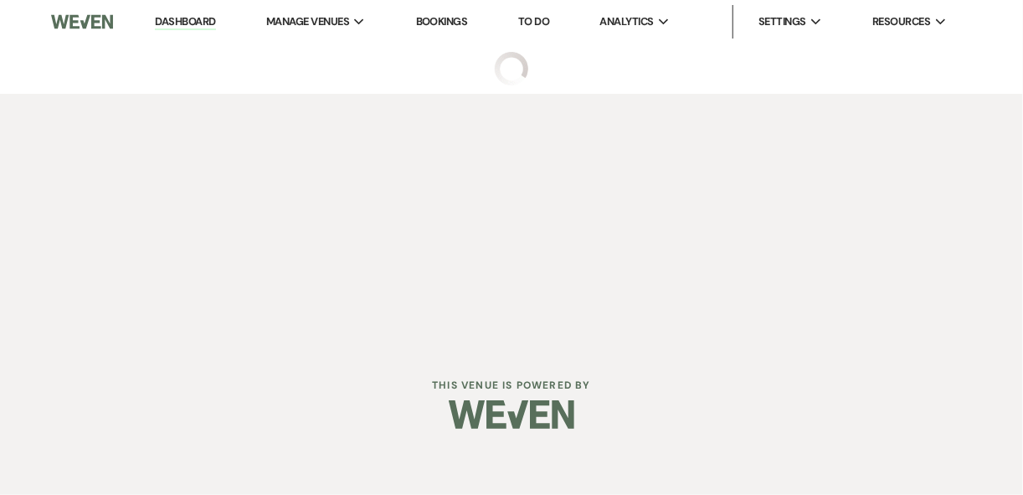
select select "8"
select select "5"
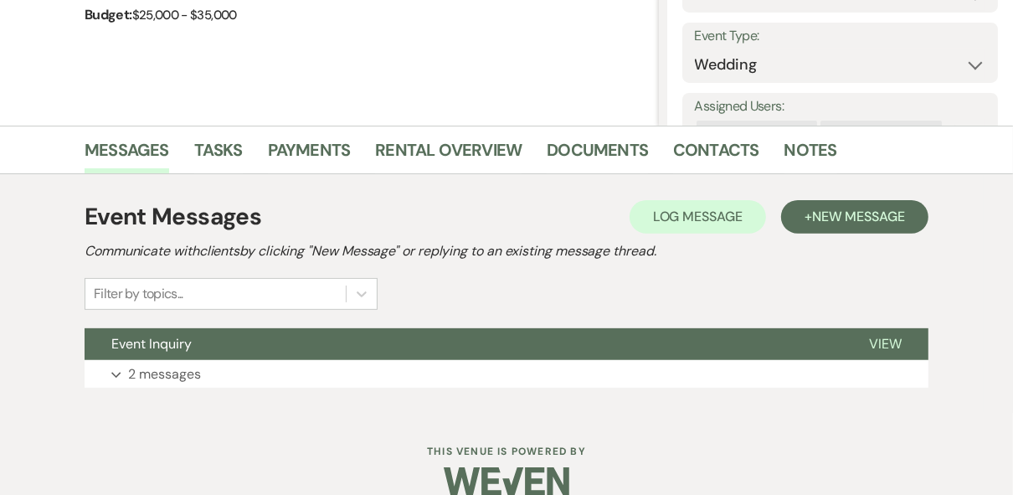
scroll to position [320, 0]
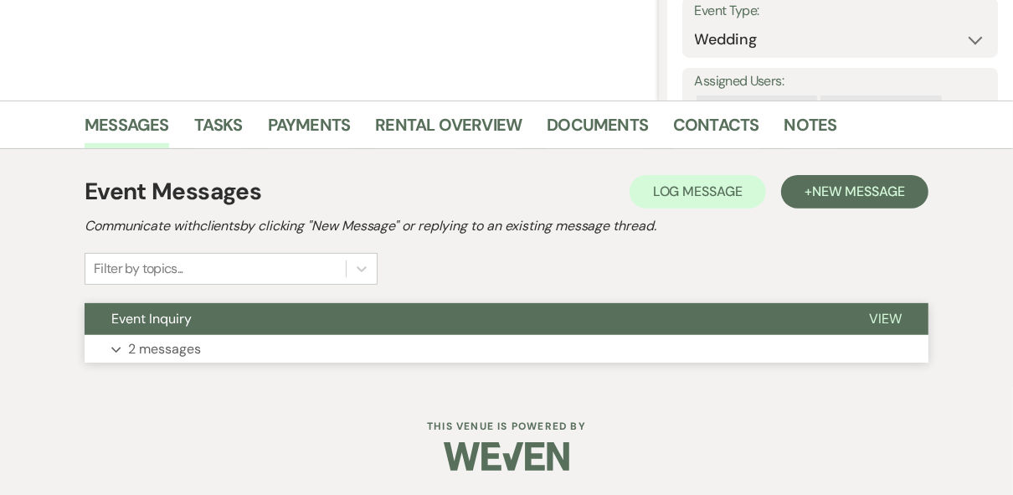
click at [888, 303] on button "View" at bounding box center [885, 319] width 86 height 32
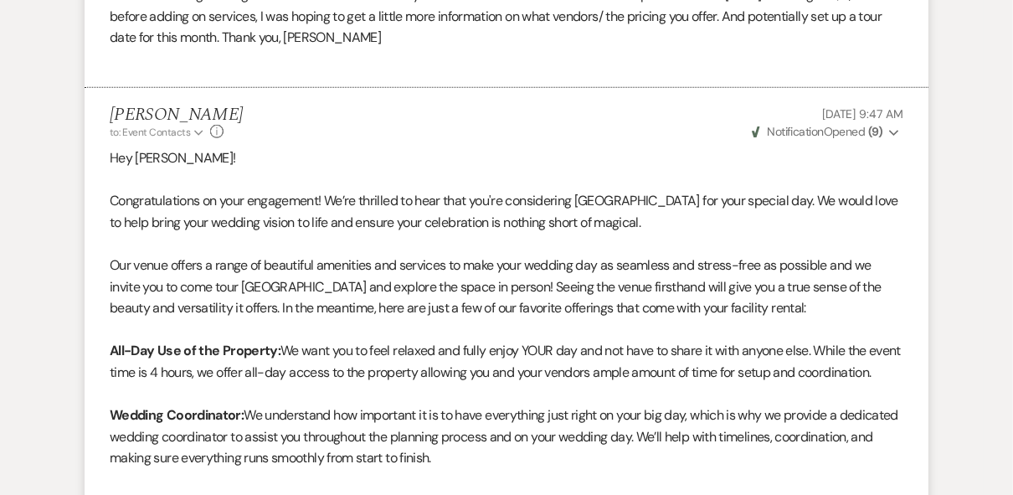
scroll to position [852, 0]
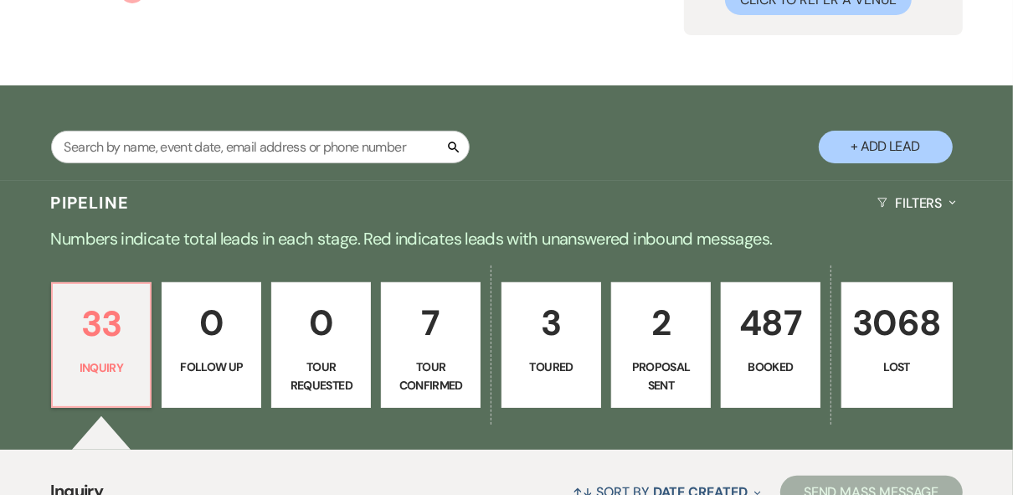
scroll to position [67, 0]
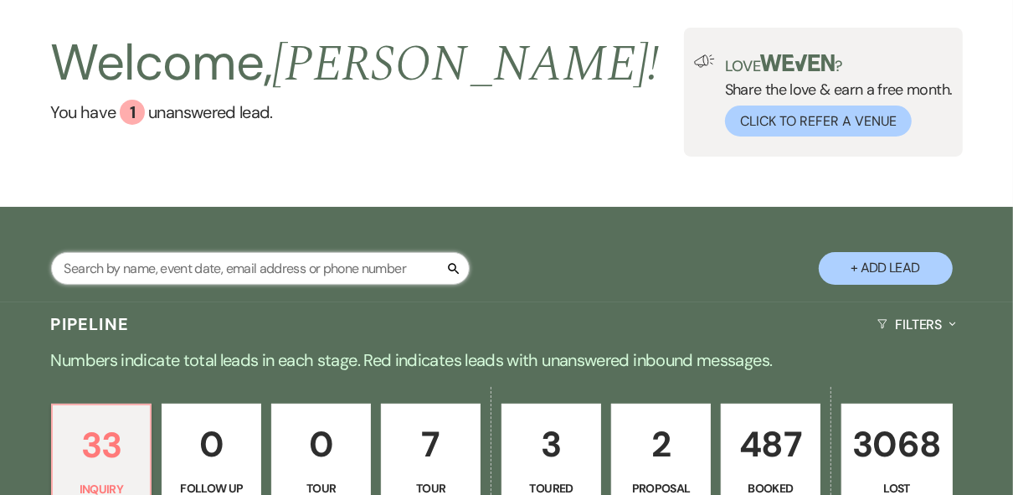
click at [145, 258] on input "text" at bounding box center [260, 268] width 419 height 33
type input "bethany"
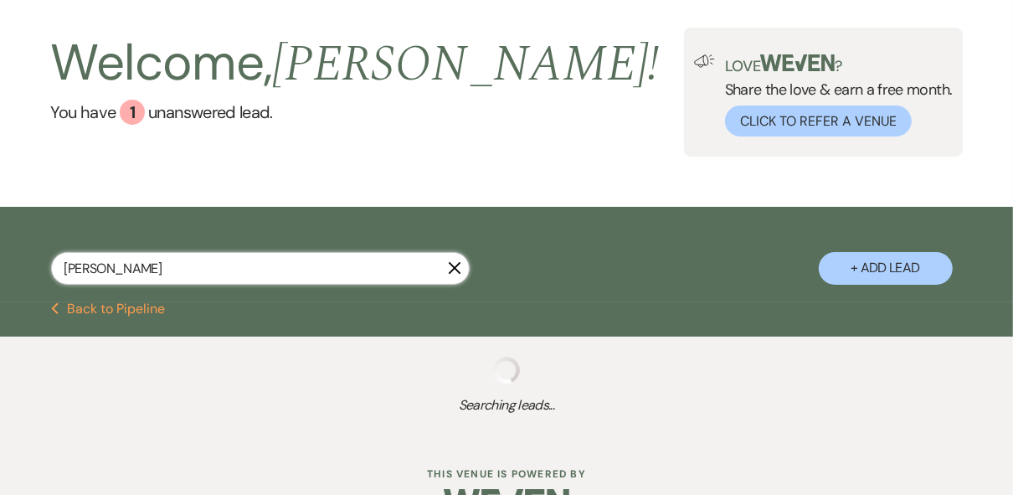
select select "8"
select select "2"
select select "8"
select select "5"
select select "8"
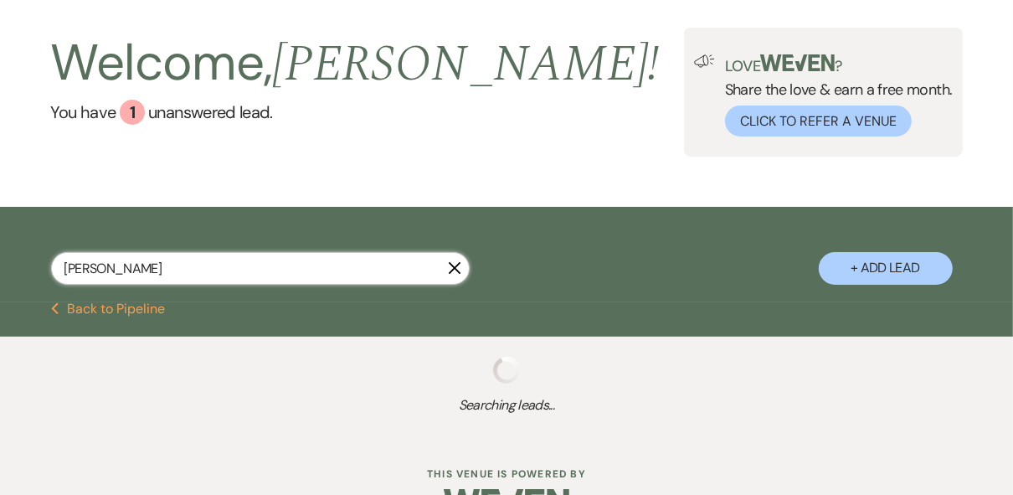
select select "5"
select select "8"
select select "5"
select select "8"
select select "5"
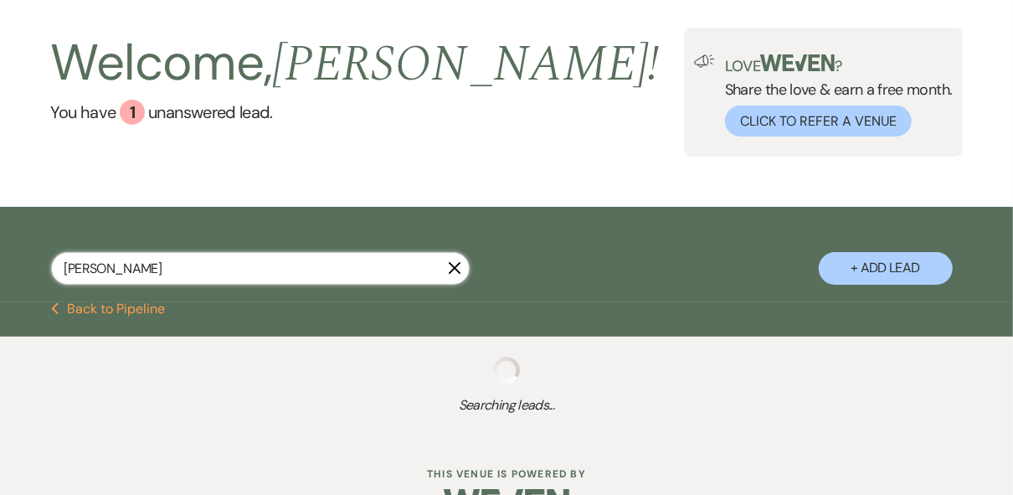
select select "8"
select select "5"
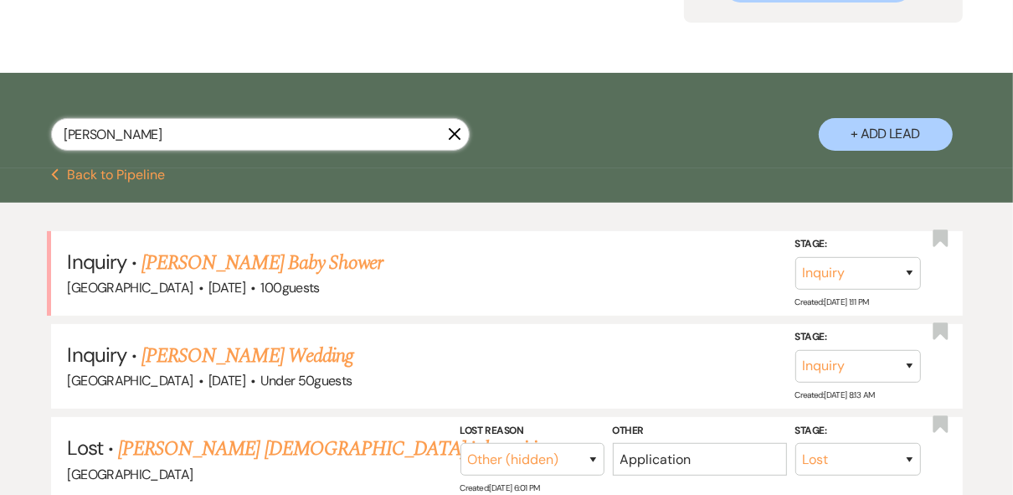
scroll to position [268, 0]
